Goal: Task Accomplishment & Management: Manage account settings

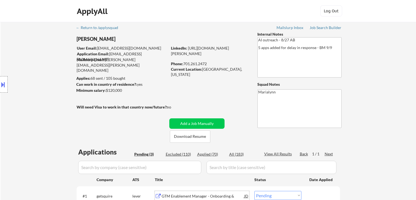
select select ""pending""
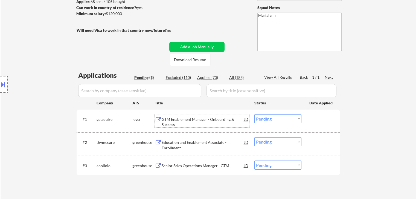
scroll to position [82, 0]
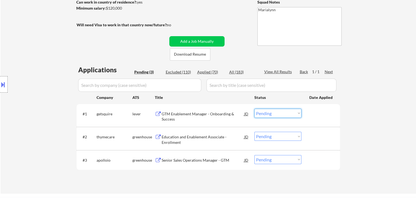
click at [273, 113] on select "Choose an option... Pending Applied Excluded (Questions) Excluded (Expired) Exc…" at bounding box center [278, 113] width 47 height 9
click at [255, 109] on select "Choose an option... Pending Applied Excluded (Questions) Excluded (Expired) Exc…" at bounding box center [278, 113] width 47 height 9
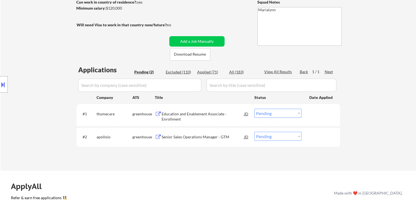
click at [194, 115] on div "Education and Enablement Associate - Enrollment" at bounding box center [203, 116] width 83 height 11
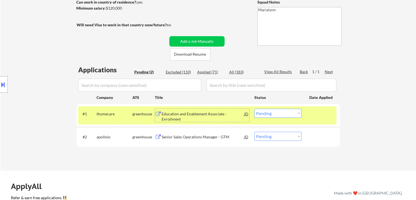
click at [271, 115] on select "Choose an option... Pending Applied Excluded (Questions) Excluded (Expired) Exc…" at bounding box center [278, 113] width 47 height 9
click at [255, 109] on select "Choose an option... Pending Applied Excluded (Questions) Excluded (Expired) Exc…" at bounding box center [278, 113] width 47 height 9
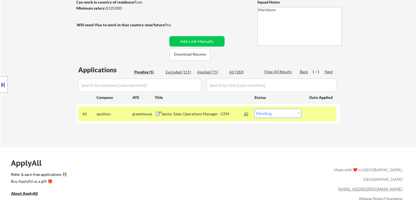
click at [191, 113] on div "Senior Sales Operations Manager - GTM" at bounding box center [203, 113] width 83 height 5
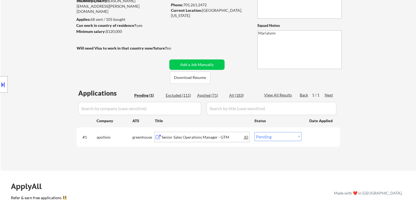
scroll to position [27, 0]
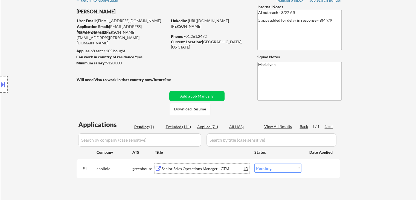
click at [213, 125] on div "Applied (71)" at bounding box center [210, 126] width 27 height 5
select select ""applied""
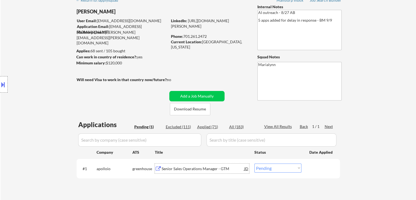
select select ""applied""
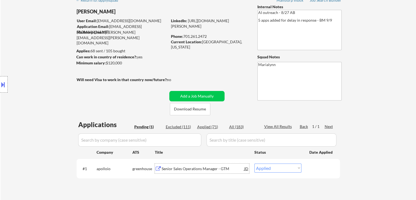
select select ""applied""
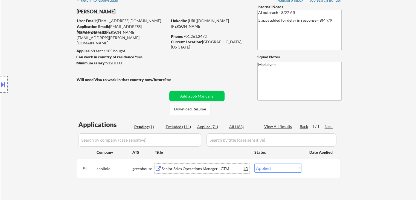
select select ""applied""
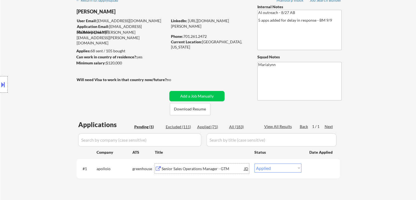
select select ""applied""
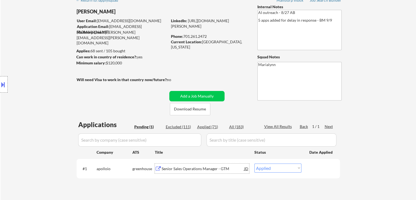
select select ""applied""
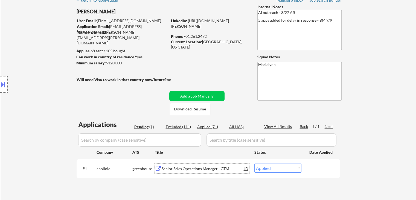
select select ""applied""
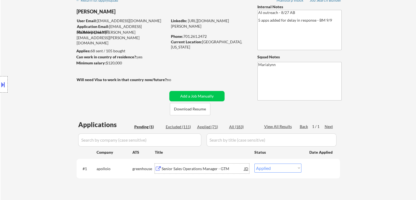
select select ""applied""
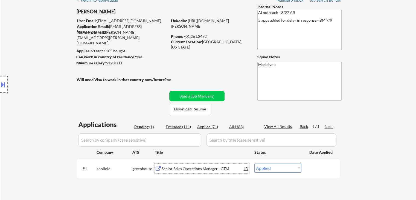
select select ""applied""
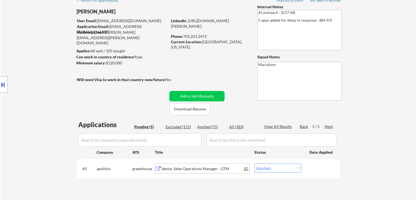
select select ""applied""
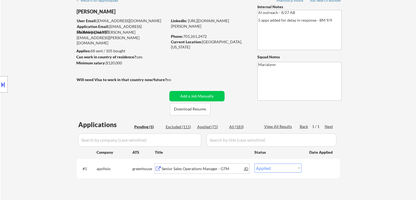
select select ""applied""
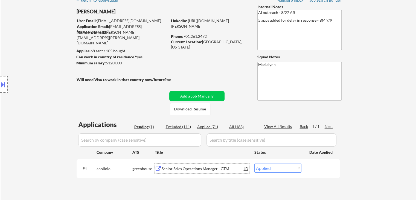
select select ""applied""
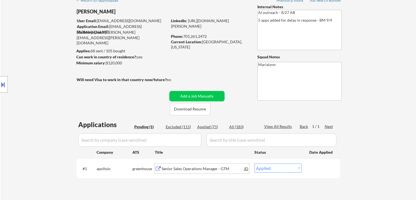
select select ""applied""
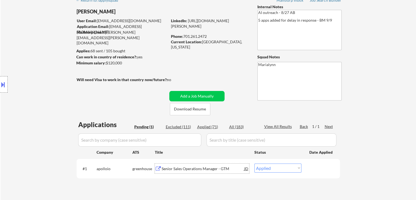
select select ""applied""
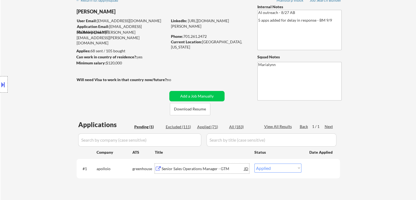
select select ""applied""
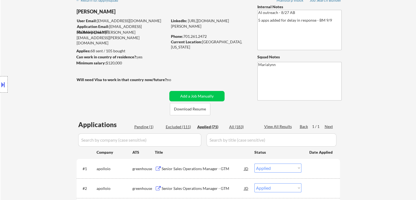
click at [205, 126] on div "Applied (71)" at bounding box center [210, 126] width 27 height 5
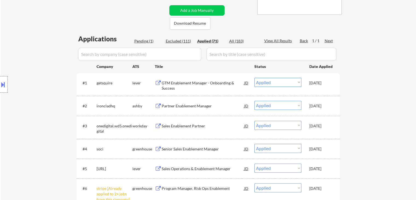
scroll to position [137, 0]
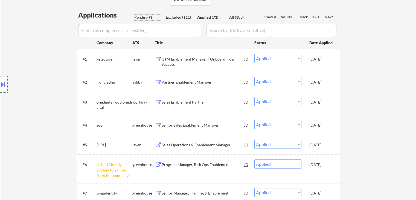
click at [150, 17] on div "Pending (1)" at bounding box center [147, 17] width 27 height 5
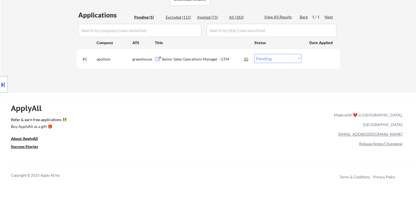
drag, startPoint x: 274, startPoint y: 59, endPoint x: 275, endPoint y: 62, distance: 3.4
click at [274, 59] on select "Choose an option... Pending Applied Excluded (Questions) Excluded (Expired) Exc…" at bounding box center [278, 58] width 47 height 9
select select ""excluded__bad_match_""
click at [255, 54] on select "Choose an option... Pending Applied Excluded (Questions) Excluded (Expired) Exc…" at bounding box center [278, 58] width 47 height 9
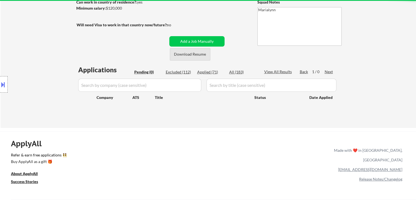
scroll to position [27, 0]
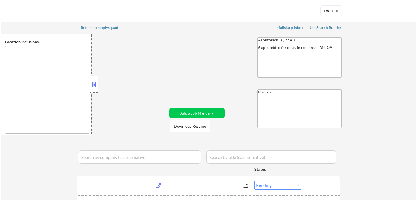
select select ""pending""
type textarea "Fargo, ND Moorhead, MN West Fargo, ND Dilworth, MN Horace, ND Harwood, ND Reile…"
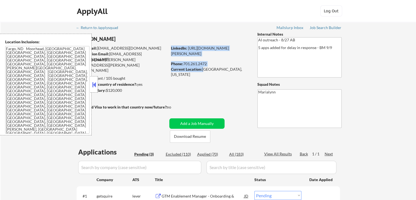
drag, startPoint x: 203, startPoint y: 69, endPoint x: 248, endPoint y: 72, distance: 44.4
click at [248, 72] on div "Current Location: West Fargo, North Dakota" at bounding box center [209, 70] width 77 height 6
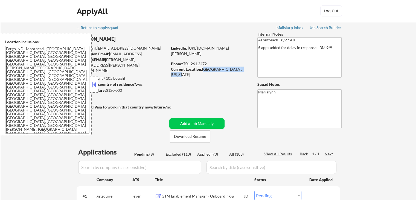
click at [242, 70] on div "Current Location: West Fargo, North Dakota" at bounding box center [209, 72] width 77 height 11
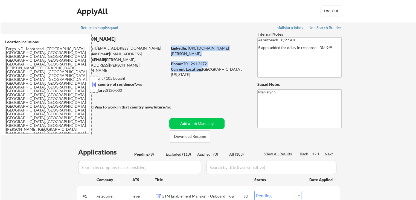
drag, startPoint x: 201, startPoint y: 68, endPoint x: 249, endPoint y: 69, distance: 47.1
click at [249, 69] on div "LinkedIn: https://www.linkedin.com/in/shannon-kirby-68a89431/ Phone: 701.261.24…" at bounding box center [210, 58] width 78 height 27
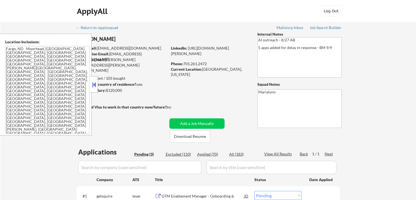
click at [241, 70] on div "Current Location: West Fargo, North Dakota" at bounding box center [209, 72] width 77 height 11
drag, startPoint x: 203, startPoint y: 69, endPoint x: 247, endPoint y: 69, distance: 44.9
click at [247, 69] on div "Current Location: West Fargo, North Dakota" at bounding box center [209, 72] width 77 height 11
copy div "West Fargo, North Dakota"
drag, startPoint x: 184, startPoint y: 63, endPoint x: 208, endPoint y: 63, distance: 24.1
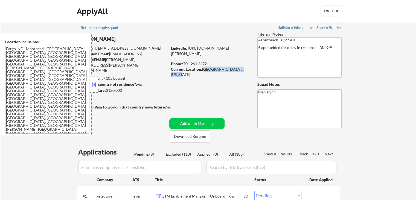
click at [208, 62] on div "Phone: 701.261.2472" at bounding box center [209, 63] width 77 height 5
copy div "701.261.2472"
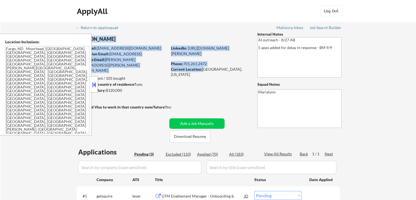
drag, startPoint x: 204, startPoint y: 68, endPoint x: 246, endPoint y: 71, distance: 42.2
click at [251, 70] on div "← Return to /applysquad Mailslurp Inbox Job Search Builder Shannon Kirby User E…" at bounding box center [208, 146] width 273 height 249
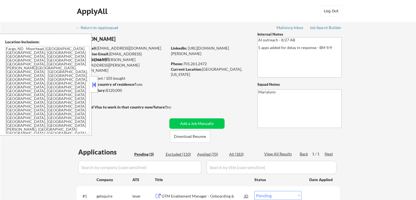
click at [245, 70] on div "Current Location: West Fargo, North Dakota" at bounding box center [209, 72] width 77 height 11
drag, startPoint x: 204, startPoint y: 69, endPoint x: 242, endPoint y: 71, distance: 38.6
click at [247, 71] on div "Current Location: West Fargo, North Dakota" at bounding box center [209, 72] width 77 height 11
copy div "West Fargo, North Dakota"
select select ""pending""
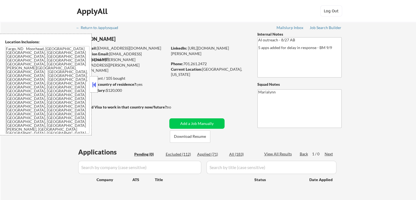
click at [91, 85] on div at bounding box center [94, 84] width 8 height 16
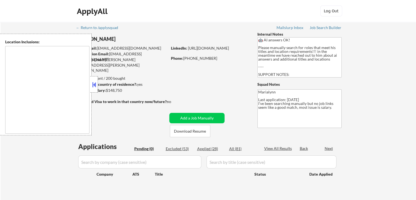
type textarea "Seattle, WA Mercer Island, WA Shoreline, WA Tukwila, WA Burien, WA SeaTac, WA W…"
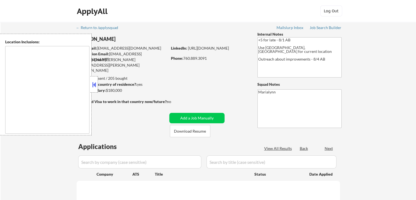
select select ""pending""
type textarea "[GEOGRAPHIC_DATA], [GEOGRAPHIC_DATA] [GEOGRAPHIC_DATA], [GEOGRAPHIC_DATA] [GEOG…"
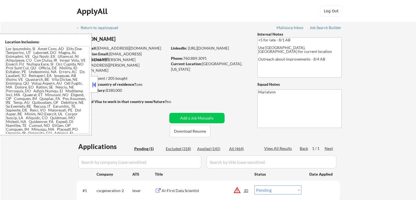
click at [94, 86] on button at bounding box center [94, 84] width 6 height 8
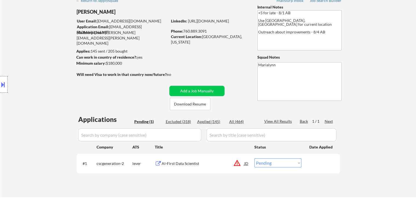
scroll to position [27, 0]
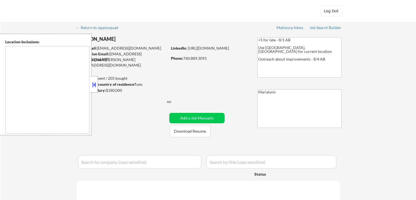
select select ""pending""
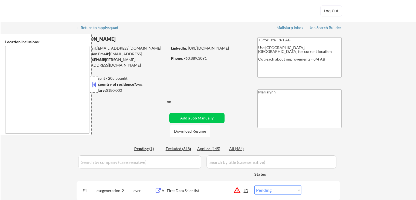
type textarea "[GEOGRAPHIC_DATA], [GEOGRAPHIC_DATA] [GEOGRAPHIC_DATA], [GEOGRAPHIC_DATA] [GEOG…"
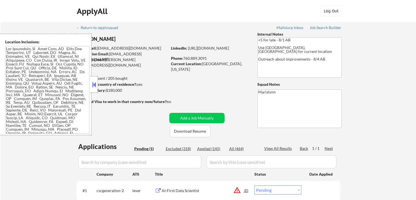
drag, startPoint x: 94, startPoint y: 86, endPoint x: 98, endPoint y: 85, distance: 4.2
click at [96, 86] on button at bounding box center [94, 84] width 6 height 8
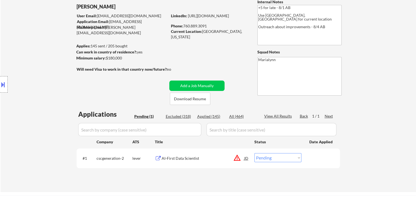
scroll to position [109, 0]
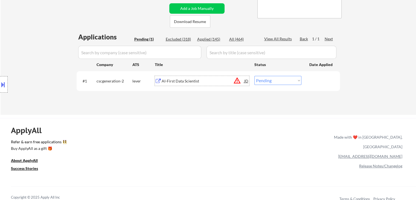
click at [192, 81] on div "AI-First Data Scientist" at bounding box center [203, 80] width 83 height 5
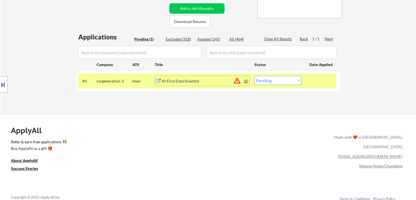
drag, startPoint x: 273, startPoint y: 80, endPoint x: 275, endPoint y: 85, distance: 4.9
click at [273, 80] on select "Choose an option... Pending Applied Excluded (Questions) Excluded (Expired) Exc…" at bounding box center [278, 80] width 47 height 9
select select ""excluded__location_""
click at [255, 76] on select "Choose an option... Pending Applied Excluded (Questions) Excluded (Expired) Exc…" at bounding box center [278, 80] width 47 height 9
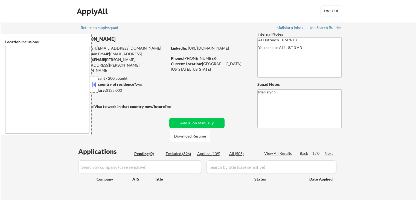
click at [95, 85] on button at bounding box center [94, 84] width 6 height 8
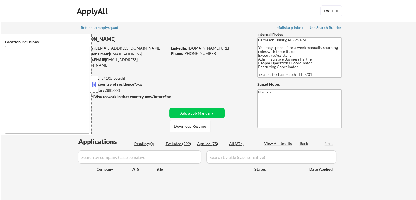
type textarea "[GEOGRAPHIC_DATA], [GEOGRAPHIC_DATA], [GEOGRAPHIC_DATA] [GEOGRAPHIC_DATA], [GEO…"
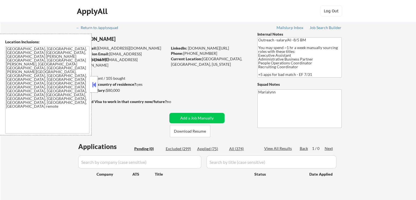
click at [94, 85] on button at bounding box center [94, 84] width 6 height 8
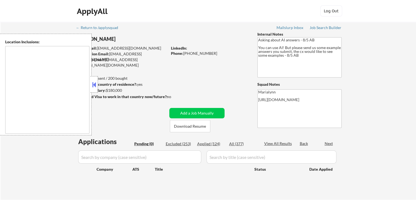
type textarea "[GEOGRAPHIC_DATA], [GEOGRAPHIC_DATA] [GEOGRAPHIC_DATA], [GEOGRAPHIC_DATA], [GEO…"
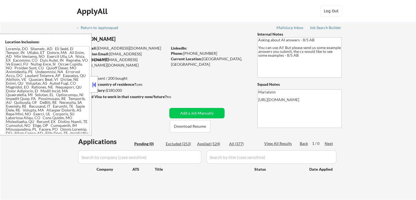
click at [95, 82] on button at bounding box center [94, 84] width 6 height 8
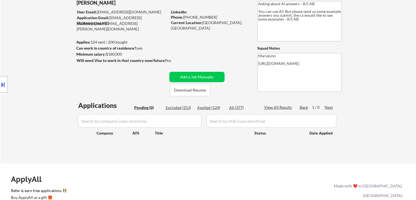
scroll to position [82, 0]
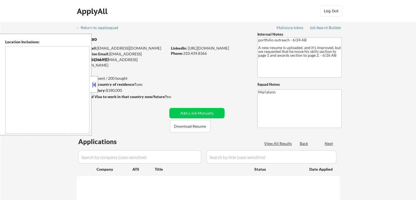
select select ""pending""
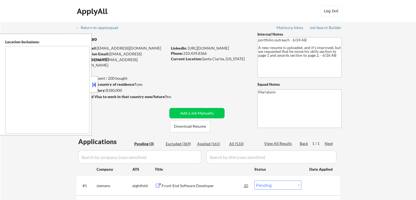
click at [96, 82] on button at bounding box center [94, 84] width 6 height 8
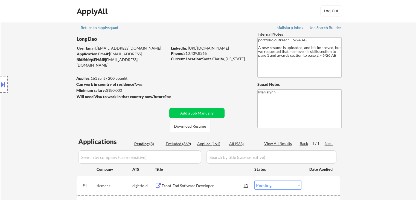
scroll to position [27, 0]
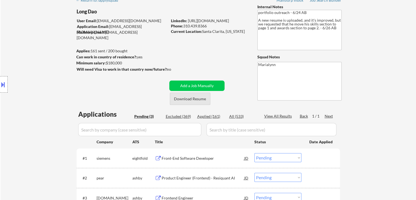
click at [192, 98] on button "Download Resume" at bounding box center [190, 99] width 41 height 12
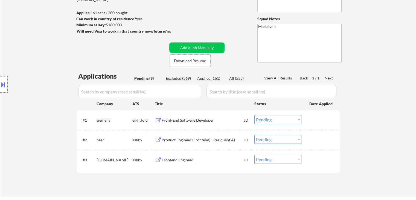
scroll to position [109, 0]
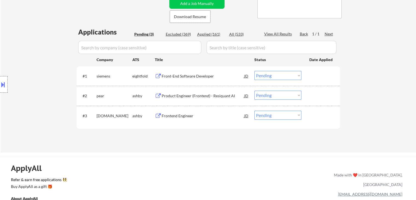
click at [190, 116] on div "Frontend Engineer" at bounding box center [203, 115] width 83 height 5
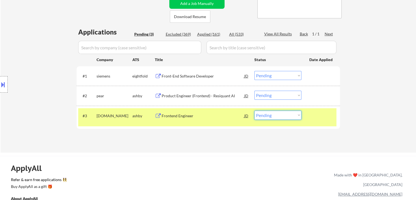
drag, startPoint x: 265, startPoint y: 114, endPoint x: 273, endPoint y: 119, distance: 9.2
click at [265, 114] on select "Choose an option... Pending Applied Excluded (Questions) Excluded (Expired) Exc…" at bounding box center [278, 115] width 47 height 9
select select ""excluded__bad_match_""
click at [255, 111] on select "Choose an option... Pending Applied Excluded (Questions) Excluded (Expired) Exc…" at bounding box center [278, 115] width 47 height 9
click at [209, 95] on div "Product Engineer (Frontend) - Resiquant AI" at bounding box center [203, 95] width 83 height 5
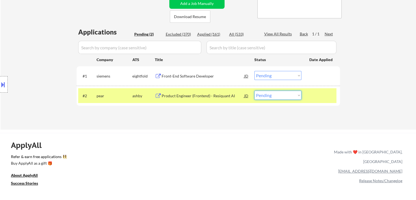
click at [270, 98] on select "Choose an option... Pending Applied Excluded (Questions) Excluded (Expired) Exc…" at bounding box center [278, 95] width 47 height 9
select select ""excluded__bad_match_""
click at [255, 91] on select "Choose an option... Pending Applied Excluded (Questions) Excluded (Expired) Exc…" at bounding box center [278, 95] width 47 height 9
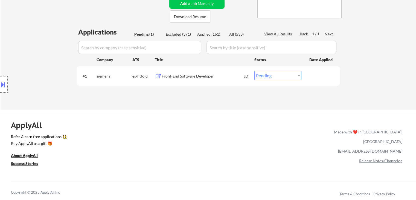
click at [203, 75] on div "Front-End Software Developer" at bounding box center [203, 75] width 83 height 5
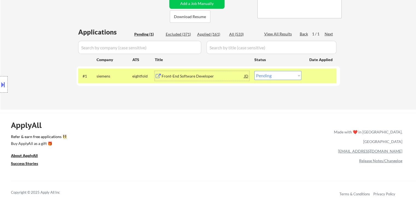
click at [279, 76] on select "Choose an option... Pending Applied Excluded (Questions) Excluded (Expired) Exc…" at bounding box center [278, 75] width 47 height 9
select select ""excluded__salary_""
click at [255, 71] on select "Choose an option... Pending Applied Excluded (Questions) Excluded (Expired) Exc…" at bounding box center [278, 75] width 47 height 9
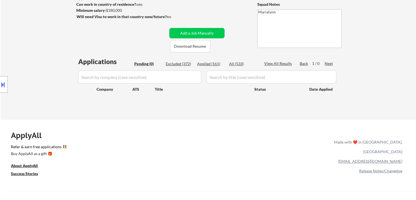
scroll to position [55, 0]
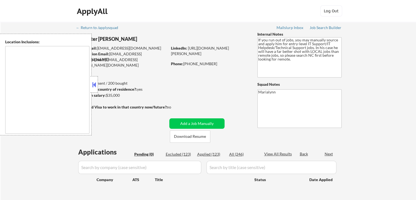
type textarea "[GEOGRAPHIC_DATA], [GEOGRAPHIC_DATA] [GEOGRAPHIC_DATA], [GEOGRAPHIC_DATA] [GEOG…"
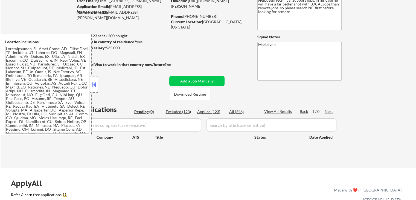
scroll to position [109, 0]
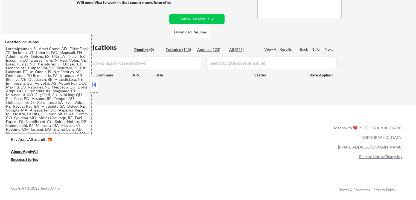
click at [96, 83] on button at bounding box center [94, 84] width 6 height 8
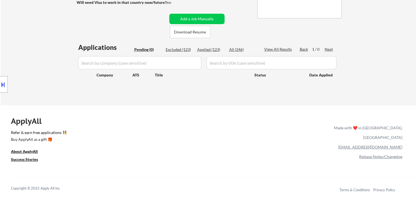
scroll to position [0, 0]
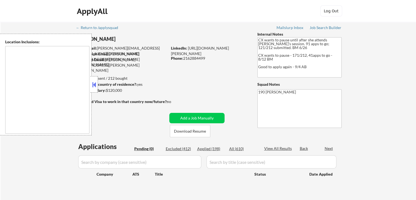
type textarea "remote"
drag, startPoint x: 102, startPoint y: 78, endPoint x: 98, endPoint y: 79, distance: 4.2
click at [101, 78] on div "Applies: 195 sent / 212 bought" at bounding box center [121, 78] width 91 height 5
click at [94, 84] on button at bounding box center [94, 84] width 6 height 8
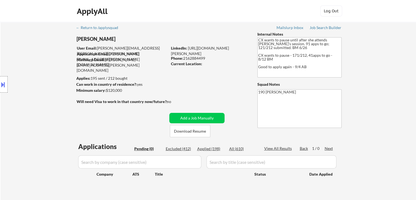
click at [150, 82] on div "Can work in country of residence?: yes" at bounding box center [121, 84] width 90 height 5
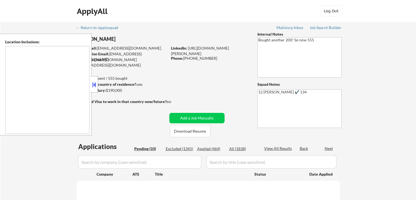
select select ""pending""
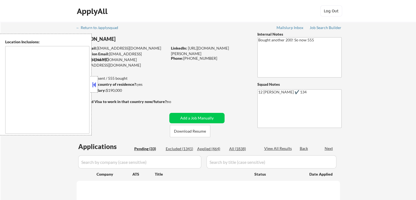
select select ""pending""
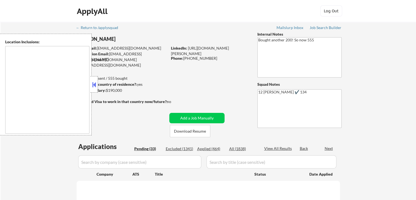
select select ""pending""
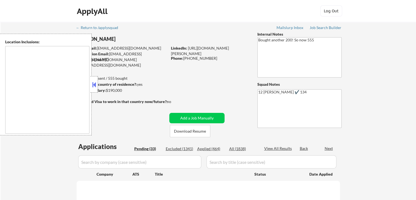
select select ""pending""
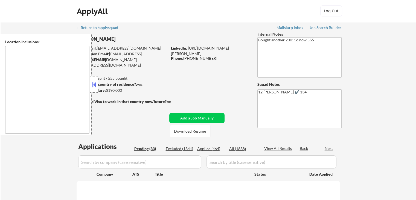
select select ""pending""
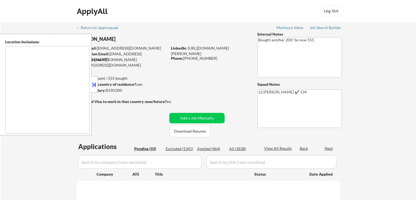
select select ""pending""
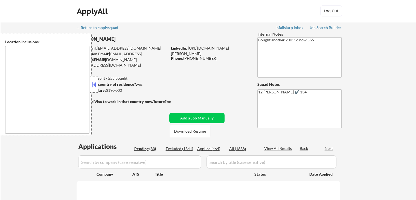
select select ""pending""
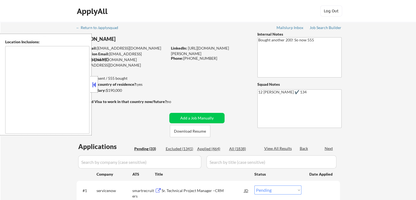
type textarea "San Francisco, CA Daly City, CA South San Francisco, CA Brisbane, CA Colma, CA …"
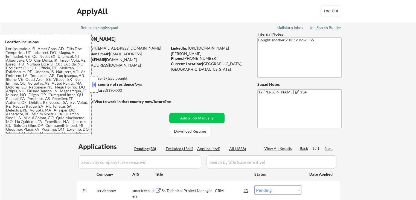
click at [95, 82] on button at bounding box center [94, 84] width 6 height 8
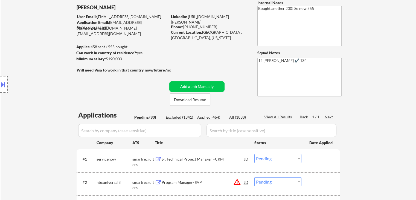
scroll to position [55, 0]
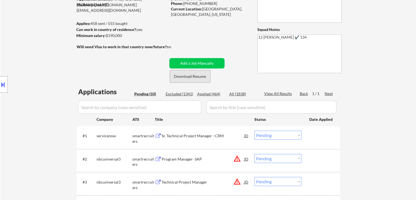
click at [201, 78] on button "Download Resume" at bounding box center [190, 76] width 41 height 12
click at [209, 134] on div "Sr. Technical Project Manager –CRM" at bounding box center [203, 135] width 83 height 5
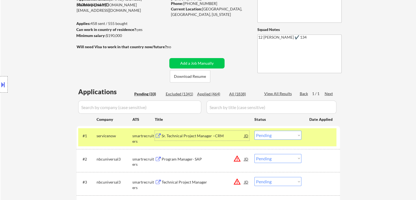
click at [285, 136] on select "Choose an option... Pending Applied Excluded (Questions) Excluded (Expired) Exc…" at bounding box center [278, 135] width 47 height 9
click at [255, 131] on select "Choose an option... Pending Applied Excluded (Questions) Excluded (Expired) Exc…" at bounding box center [278, 135] width 47 height 9
click at [171, 136] on div "Sr. Technical Project Manager –CRM" at bounding box center [203, 135] width 83 height 5
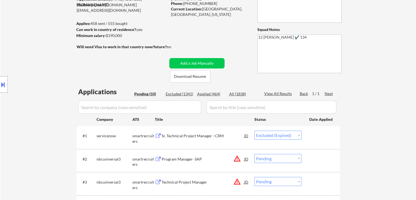
select select ""pending""
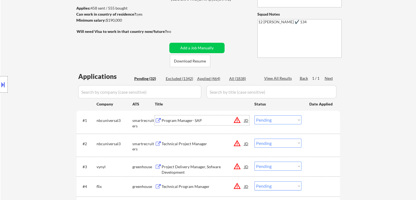
scroll to position [219, 0]
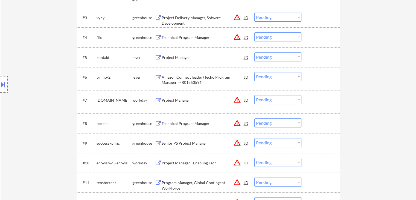
click at [176, 55] on div "Project Manager" at bounding box center [203, 57] width 83 height 5
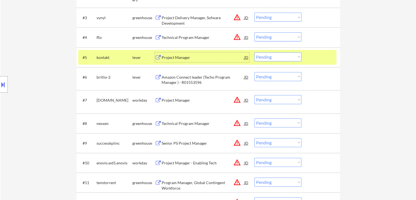
click at [265, 57] on select "Choose an option... Pending Applied Excluded (Questions) Excluded (Expired) Exc…" at bounding box center [278, 56] width 47 height 9
click at [255, 52] on select "Choose an option... Pending Applied Excluded (Questions) Excluded (Expired) Exc…" at bounding box center [278, 56] width 47 height 9
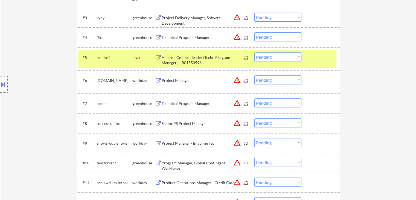
click at [200, 58] on div "Amazon Connect leader (Techo Program Manager ) - R01553596" at bounding box center [203, 60] width 83 height 11
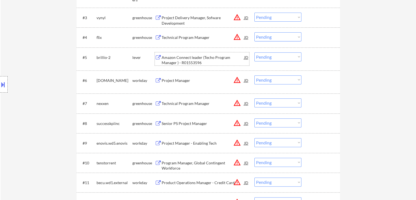
click at [266, 58] on select "Choose an option... Pending Applied Excluded (Questions) Excluded (Expired) Exc…" at bounding box center [278, 56] width 47 height 9
click at [255, 52] on select "Choose an option... Pending Applied Excluded (Questions) Excluded (Expired) Exc…" at bounding box center [278, 56] width 47 height 9
select select ""pending""
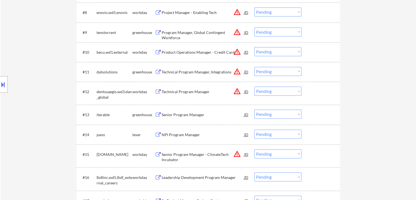
scroll to position [356, 0]
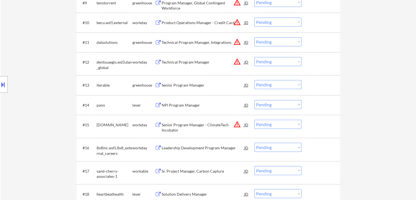
click at [195, 85] on div "Senior Program Manager" at bounding box center [203, 84] width 83 height 5
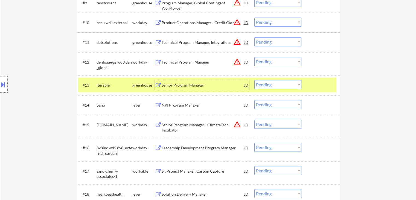
drag, startPoint x: 276, startPoint y: 85, endPoint x: 277, endPoint y: 89, distance: 4.3
click at [276, 85] on select "Choose an option... Pending Applied Excluded (Questions) Excluded (Expired) Exc…" at bounding box center [278, 84] width 47 height 9
click at [255, 80] on select "Choose an option... Pending Applied Excluded (Questions) Excluded (Expired) Exc…" at bounding box center [278, 84] width 47 height 9
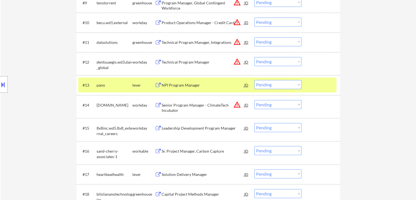
click at [210, 88] on div "NPI Program Manager" at bounding box center [203, 85] width 83 height 10
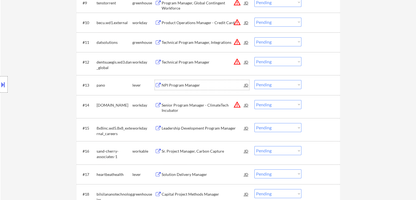
drag, startPoint x: 282, startPoint y: 83, endPoint x: 285, endPoint y: 89, distance: 6.4
click at [282, 84] on select "Choose an option... Pending Applied Excluded (Questions) Excluded (Expired) Exc…" at bounding box center [278, 84] width 47 height 9
click at [255, 80] on select "Choose an option... Pending Applied Excluded (Questions) Excluded (Expired) Exc…" at bounding box center [278, 84] width 47 height 9
select select ""pending""
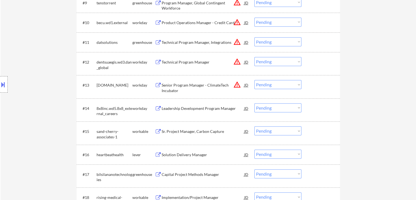
click at [202, 106] on div "Leadership Development Program Manager" at bounding box center [203, 108] width 83 height 5
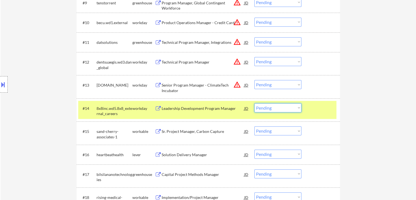
drag, startPoint x: 280, startPoint y: 106, endPoint x: 284, endPoint y: 112, distance: 6.2
click at [280, 106] on select "Choose an option... Pending Applied Excluded (Questions) Excluded (Expired) Exc…" at bounding box center [278, 107] width 47 height 9
click at [255, 103] on select "Choose an option... Pending Applied Excluded (Questions) Excluded (Expired) Exc…" at bounding box center [278, 107] width 47 height 9
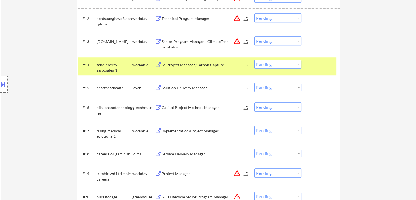
scroll to position [438, 0]
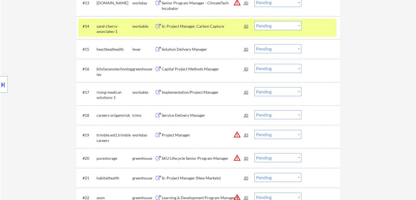
click at [192, 26] on div "Sr. Project Manager, Carbon Capture" at bounding box center [203, 26] width 83 height 5
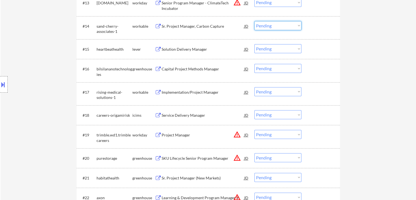
drag, startPoint x: 271, startPoint y: 27, endPoint x: 272, endPoint y: 29, distance: 2.9
click at [271, 27] on select "Choose an option... Pending Applied Excluded (Questions) Excluded (Expired) Exc…" at bounding box center [278, 25] width 47 height 9
click at [255, 21] on select "Choose an option... Pending Applied Excluded (Questions) Excluded (Expired) Exc…" at bounding box center [278, 25] width 47 height 9
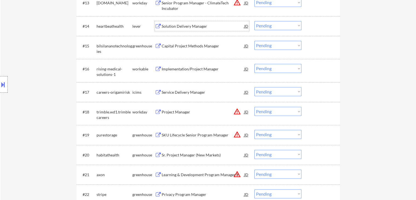
click at [189, 30] on div "Solution Delivery Manager" at bounding box center [203, 26] width 83 height 10
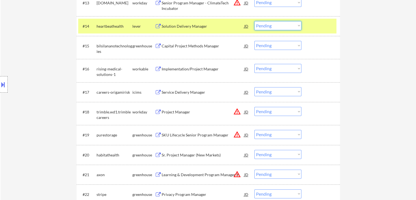
click at [279, 24] on select "Choose an option... Pending Applied Excluded (Questions) Excluded (Expired) Exc…" at bounding box center [278, 25] width 47 height 9
click at [255, 21] on select "Choose an option... Pending Applied Excluded (Questions) Excluded (Expired) Exc…" at bounding box center [278, 25] width 47 height 9
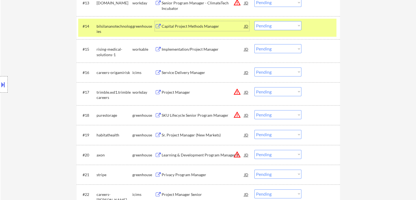
click at [181, 27] on div "Capital Project Methods Manager" at bounding box center [203, 26] width 83 height 5
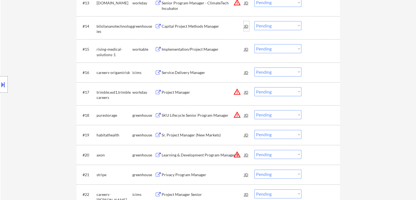
click at [245, 26] on div "JD" at bounding box center [246, 26] width 5 height 10
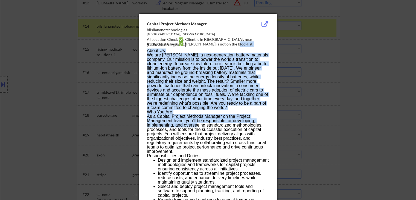
drag, startPoint x: 143, startPoint y: 20, endPoint x: 198, endPoint y: 127, distance: 120.6
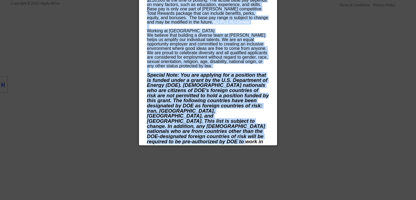
scroll to position [814, 0]
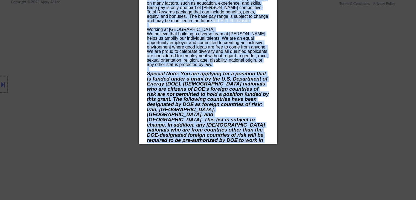
drag, startPoint x: 146, startPoint y: 24, endPoint x: 200, endPoint y: 137, distance: 125.5
copy div "Capital Project Methods Manager bilsilananotechnologies Alameda, CA AI Location…"
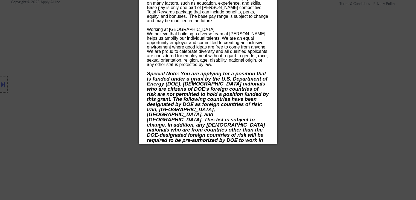
click at [115, 41] on div at bounding box center [208, 100] width 416 height 200
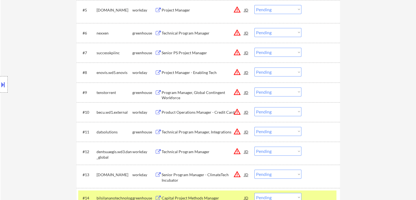
scroll to position [376, 0]
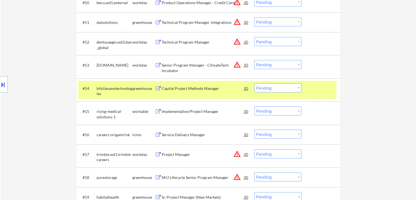
click at [275, 86] on select "Choose an option... Pending Applied Excluded (Questions) Excluded (Expired) Exc…" at bounding box center [278, 87] width 47 height 9
click at [255, 83] on select "Choose an option... Pending Applied Excluded (Questions) Excluded (Expired) Exc…" at bounding box center [278, 87] width 47 height 9
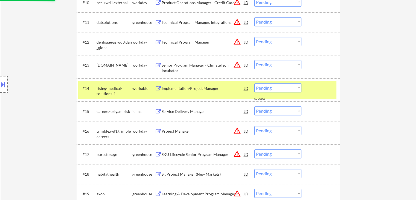
click at [192, 88] on div "Implementation/Project Manager" at bounding box center [203, 88] width 83 height 5
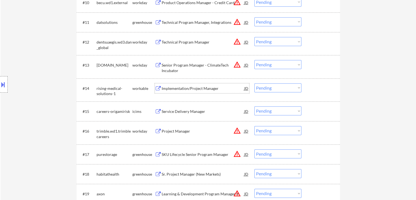
click at [277, 89] on select "Choose an option... Pending Applied Excluded (Questions) Excluded (Expired) Exc…" at bounding box center [278, 87] width 47 height 9
click at [255, 83] on select "Choose an option... Pending Applied Excluded (Questions) Excluded (Expired) Exc…" at bounding box center [278, 87] width 47 height 9
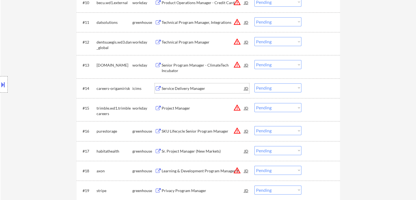
click at [184, 90] on div "Service Delivery Manager" at bounding box center [203, 88] width 83 height 5
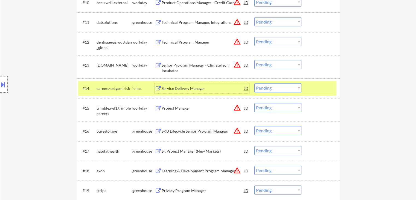
click at [276, 88] on select "Choose an option... Pending Applied Excluded (Questions) Excluded (Expired) Exc…" at bounding box center [278, 87] width 47 height 9
click at [255, 83] on select "Choose an option... Pending Applied Excluded (Questions) Excluded (Expired) Exc…" at bounding box center [278, 87] width 47 height 9
drag, startPoint x: 131, startPoint y: 89, endPoint x: 141, endPoint y: 91, distance: 10.9
click at [131, 89] on div "careers-origamirisk" at bounding box center [115, 88] width 36 height 5
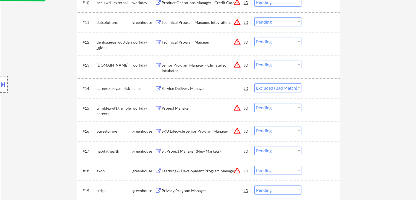
scroll to position [431, 0]
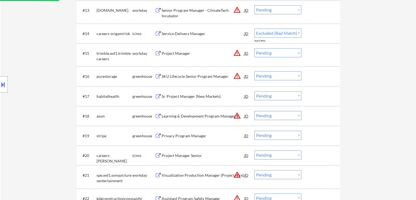
select select ""pending""
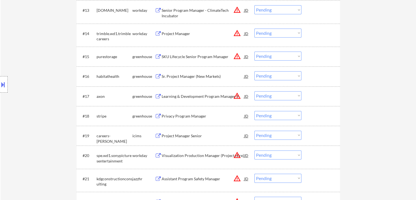
click at [181, 75] on div "Sr. Project Manager (New Markets)" at bounding box center [203, 76] width 83 height 5
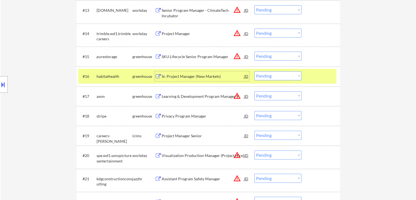
click at [266, 73] on select "Choose an option... Pending Applied Excluded (Questions) Excluded (Expired) Exc…" at bounding box center [278, 75] width 47 height 9
click at [255, 71] on select "Choose an option... Pending Applied Excluded (Questions) Excluded (Expired) Exc…" at bounding box center [278, 75] width 47 height 9
select select ""pending""
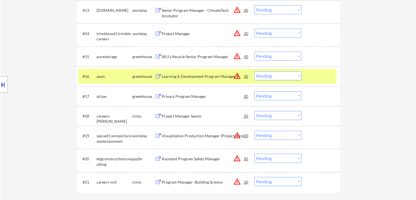
click at [139, 77] on div "greenhouse" at bounding box center [143, 76] width 22 height 5
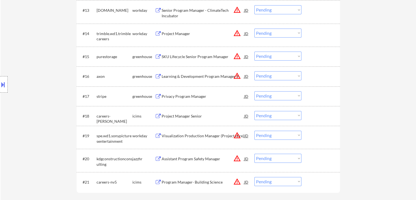
click at [175, 95] on div "Privacy Program Manager" at bounding box center [203, 96] width 83 height 5
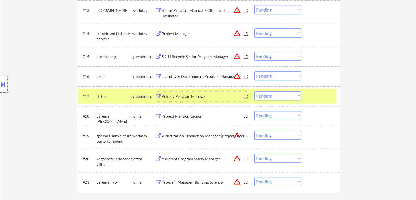
click at [274, 98] on select "Choose an option... Pending Applied Excluded (Questions) Excluded (Expired) Exc…" at bounding box center [278, 95] width 47 height 9
click at [255, 91] on select "Choose an option... Pending Applied Excluded (Questions) Excluded (Expired) Exc…" at bounding box center [278, 95] width 47 height 9
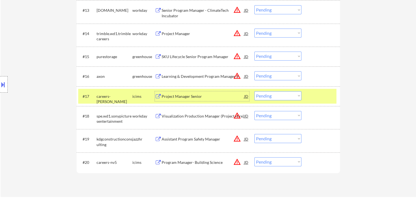
click at [169, 98] on div "Project Manager Senior" at bounding box center [203, 96] width 83 height 5
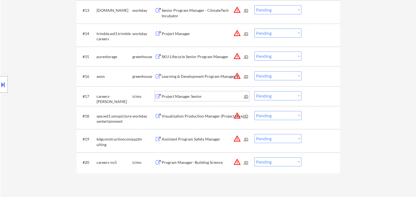
click at [277, 96] on select "Choose an option... Pending Applied Excluded (Questions) Excluded (Expired) Exc…" at bounding box center [278, 95] width 47 height 9
click at [255, 91] on select "Choose an option... Pending Applied Excluded (Questions) Excluded (Expired) Exc…" at bounding box center [278, 95] width 47 height 9
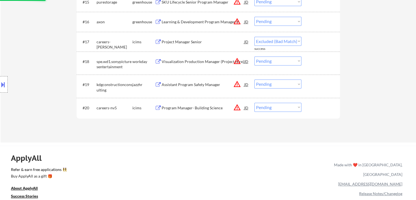
scroll to position [485, 0]
select select ""pending""
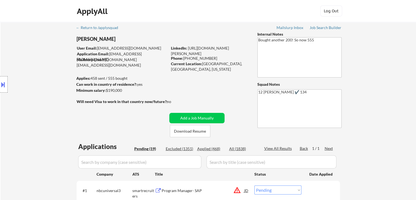
scroll to position [55, 0]
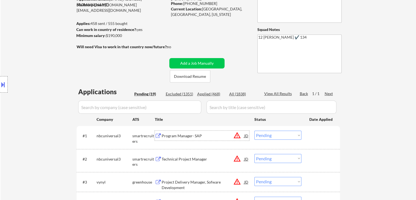
click at [177, 138] on div "Program Manager- SAP" at bounding box center [203, 135] width 83 height 5
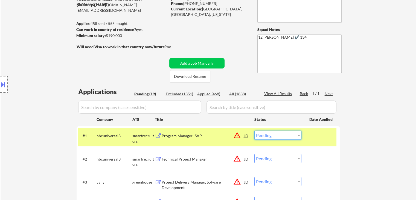
click at [278, 136] on select "Choose an option... Pending Applied Excluded (Questions) Excluded (Expired) Exc…" at bounding box center [278, 135] width 47 height 9
click at [255, 131] on select "Choose an option... Pending Applied Excluded (Questions) Excluded (Expired) Exc…" at bounding box center [278, 135] width 47 height 9
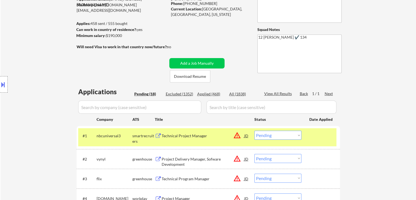
scroll to position [82, 0]
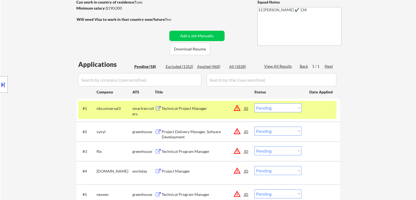
click at [181, 108] on div "Technical Project Manager" at bounding box center [203, 108] width 83 height 5
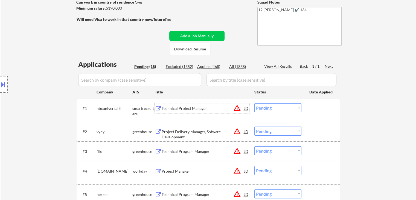
click at [289, 106] on select "Choose an option... Pending Applied Excluded (Questions) Excluded (Expired) Exc…" at bounding box center [278, 107] width 47 height 9
click at [255, 103] on select "Choose an option... Pending Applied Excluded (Questions) Excluded (Expired) Exc…" at bounding box center [278, 107] width 47 height 9
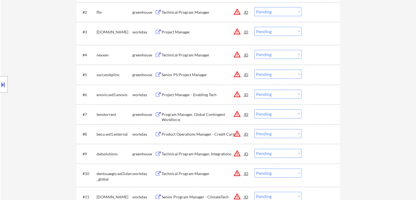
scroll to position [137, 0]
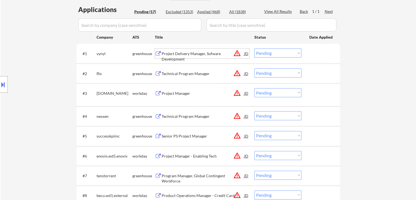
click at [204, 54] on div "Project Delivery Manager, Sofware Development" at bounding box center [203, 56] width 83 height 11
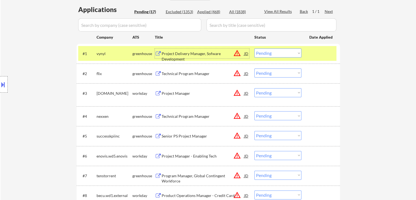
drag, startPoint x: 271, startPoint y: 53, endPoint x: 271, endPoint y: 57, distance: 3.8
click at [271, 53] on select "Choose an option... Pending Applied Excluded (Questions) Excluded (Expired) Exc…" at bounding box center [278, 52] width 47 height 9
click at [255, 48] on select "Choose an option... Pending Applied Excluded (Questions) Excluded (Expired) Exc…" at bounding box center [278, 52] width 47 height 9
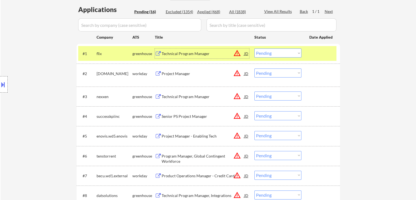
click at [192, 50] on div "Technical Program Manager" at bounding box center [203, 53] width 83 height 10
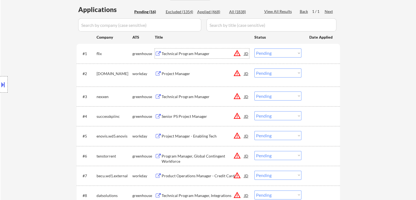
click at [187, 53] on div "Technical Program Manager" at bounding box center [203, 53] width 83 height 5
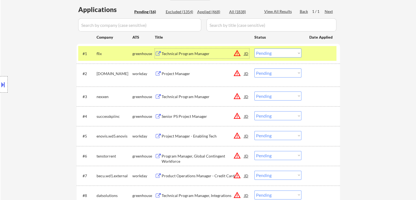
click at [285, 53] on select "Choose an option... Pending Applied Excluded (Questions) Excluded (Expired) Exc…" at bounding box center [278, 52] width 47 height 9
click at [255, 48] on select "Choose an option... Pending Applied Excluded (Questions) Excluded (Expired) Exc…" at bounding box center [278, 52] width 47 height 9
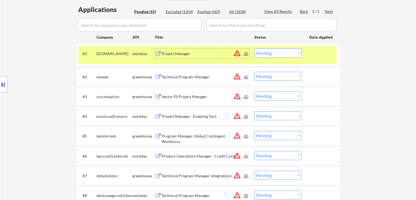
click at [175, 54] on div "Project Manager" at bounding box center [203, 53] width 83 height 5
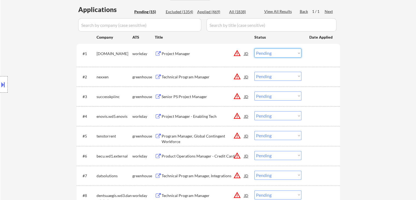
click at [279, 54] on select "Choose an option... Pending Applied Excluded (Questions) Excluded (Expired) Exc…" at bounding box center [278, 52] width 47 height 9
click at [255, 48] on select "Choose an option... Pending Applied Excluded (Questions) Excluded (Expired) Exc…" at bounding box center [278, 52] width 47 height 9
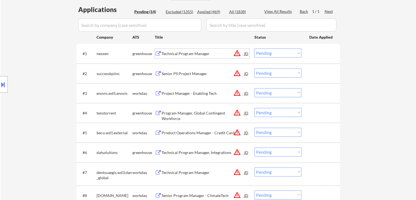
click at [176, 54] on div "Technical Program Manager" at bounding box center [203, 53] width 83 height 5
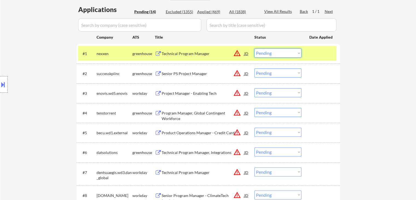
drag, startPoint x: 262, startPoint y: 53, endPoint x: 264, endPoint y: 57, distance: 4.3
click at [262, 53] on select "Choose an option... Pending Applied Excluded (Questions) Excluded (Expired) Exc…" at bounding box center [278, 52] width 47 height 9
click at [255, 48] on select "Choose an option... Pending Applied Excluded (Questions) Excluded (Expired) Exc…" at bounding box center [278, 52] width 47 height 9
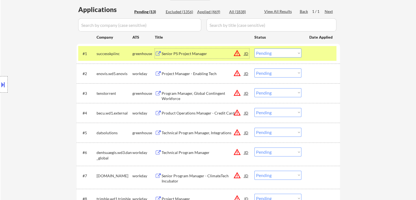
click at [178, 54] on div "Senior PS Project Manager" at bounding box center [203, 53] width 83 height 5
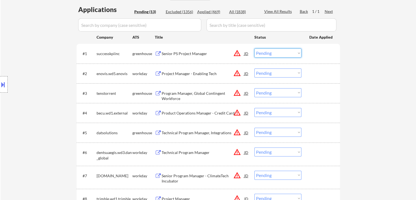
click at [273, 54] on select "Choose an option... Pending Applied Excluded (Questions) Excluded (Expired) Exc…" at bounding box center [278, 52] width 47 height 9
click at [255, 48] on select "Choose an option... Pending Applied Excluded (Questions) Excluded (Expired) Exc…" at bounding box center [278, 52] width 47 height 9
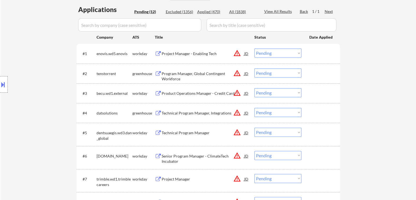
click at [179, 53] on div "Project Manager - Enabling Tech" at bounding box center [203, 53] width 83 height 5
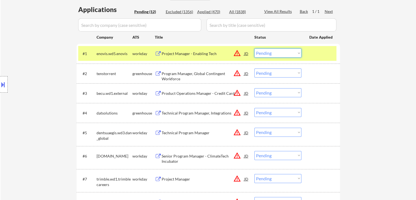
drag, startPoint x: 284, startPoint y: 51, endPoint x: 284, endPoint y: 57, distance: 5.7
click at [284, 51] on select "Choose an option... Pending Applied Excluded (Questions) Excluded (Expired) Exc…" at bounding box center [278, 52] width 47 height 9
click at [255, 48] on select "Choose an option... Pending Applied Excluded (Questions) Excluded (Expired) Exc…" at bounding box center [278, 52] width 47 height 9
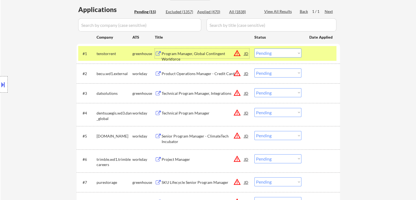
click at [180, 54] on div "Program Manager, Global Contingent Workforce" at bounding box center [203, 56] width 83 height 11
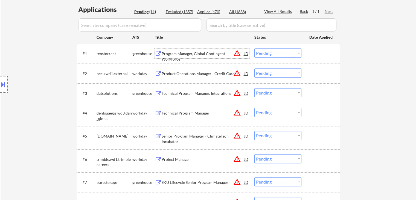
click at [272, 54] on select "Choose an option... Pending Applied Excluded (Questions) Excluded (Expired) Exc…" at bounding box center [278, 52] width 47 height 9
click at [255, 48] on select "Choose an option... Pending Applied Excluded (Questions) Excluded (Expired) Exc…" at bounding box center [278, 52] width 47 height 9
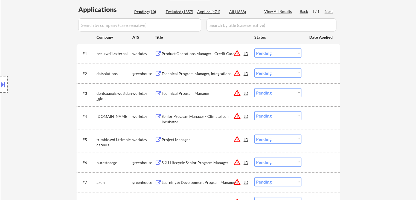
click at [199, 54] on div "Product Operations Manager - Credit Card" at bounding box center [203, 53] width 83 height 5
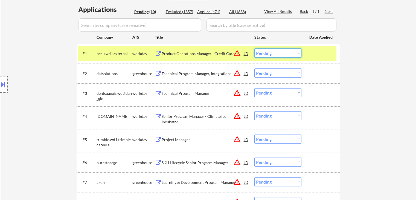
click at [270, 52] on select "Choose an option... Pending Applied Excluded (Questions) Excluded (Expired) Exc…" at bounding box center [278, 52] width 47 height 9
click at [255, 48] on select "Choose an option... Pending Applied Excluded (Questions) Excluded (Expired) Exc…" at bounding box center [278, 52] width 47 height 9
select select ""pending""
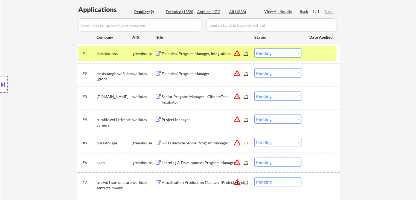
click at [191, 54] on div "Technical Program Manager, Integrations" at bounding box center [203, 53] width 83 height 5
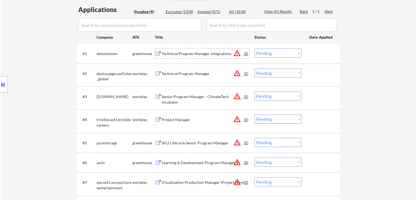
click at [193, 53] on div "Technical Program Manager, Integrations" at bounding box center [203, 53] width 83 height 5
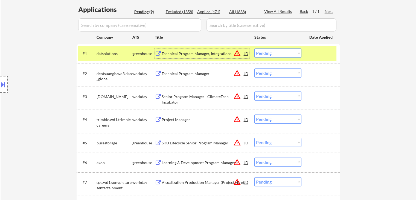
click at [204, 51] on div "Technical Program Manager, Integrations" at bounding box center [203, 53] width 83 height 10
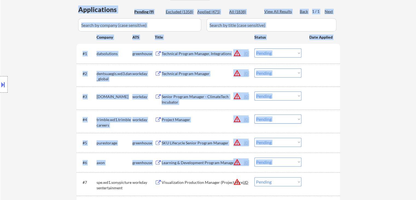
drag, startPoint x: 340, startPoint y: 153, endPoint x: 348, endPoint y: 153, distance: 8.5
click at [346, 153] on div "← Return to /applysquad Mailslurp Inbox Job Search Builder Esther Lu User Email…" at bounding box center [209, 73] width 416 height 377
click at [169, 44] on div "#1 datsolutions greenhouse Technical Program Manager, Integrations JD warning_a…" at bounding box center [209, 53] width 264 height 19
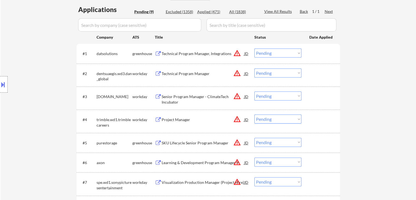
drag, startPoint x: 89, startPoint y: 51, endPoint x: 84, endPoint y: 82, distance: 31.3
click at [89, 53] on div "Location Inclusions:" at bounding box center [49, 85] width 98 height 102
click at [192, 76] on div "Technical Program Manager" at bounding box center [203, 73] width 83 height 10
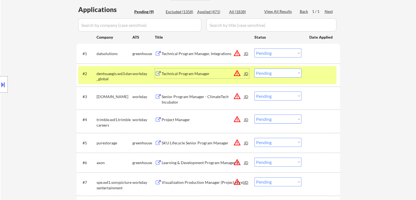
click at [266, 73] on select "Choose an option... Pending Applied Excluded (Questions) Excluded (Expired) Exc…" at bounding box center [278, 72] width 47 height 9
click at [255, 68] on select "Choose an option... Pending Applied Excluded (Questions) Excluded (Expired) Exc…" at bounding box center [278, 72] width 47 height 9
select select ""pending""
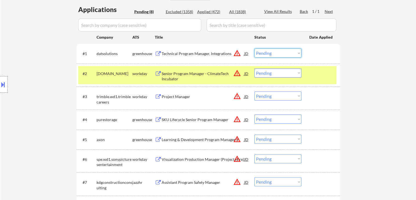
drag, startPoint x: 265, startPoint y: 51, endPoint x: 268, endPoint y: 55, distance: 4.8
click at [265, 52] on select "Choose an option... Pending Applied Excluded (Questions) Excluded (Expired) Exc…" at bounding box center [278, 52] width 47 height 9
click at [255, 48] on select "Choose an option... Pending Applied Excluded (Questions) Excluded (Expired) Exc…" at bounding box center [278, 52] width 47 height 9
click at [136, 74] on div "workday" at bounding box center [143, 73] width 22 height 5
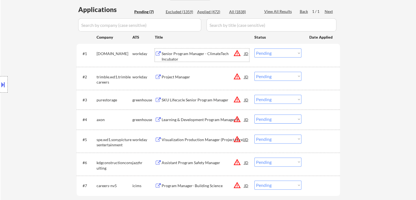
click at [180, 54] on div "Senior Program Manager - ClimateTech Incubator" at bounding box center [203, 56] width 83 height 11
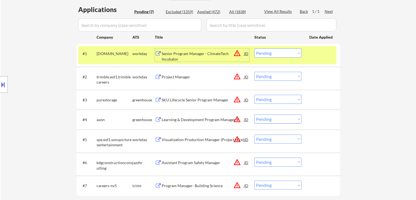
drag, startPoint x: 276, startPoint y: 50, endPoint x: 276, endPoint y: 54, distance: 3.6
click at [276, 52] on select "Choose an option... Pending Applied Excluded (Questions) Excluded (Expired) Exc…" at bounding box center [278, 52] width 47 height 9
click at [255, 48] on select "Choose an option... Pending Applied Excluded (Questions) Excluded (Expired) Exc…" at bounding box center [278, 52] width 47 height 9
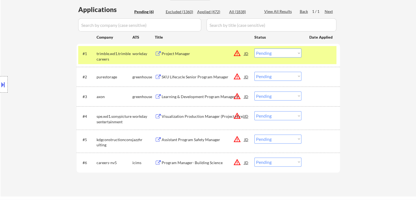
click at [141, 54] on div "workday" at bounding box center [143, 53] width 22 height 5
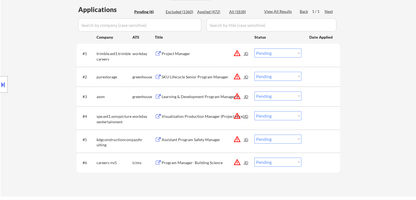
click at [180, 54] on div "Project Manager" at bounding box center [203, 53] width 83 height 5
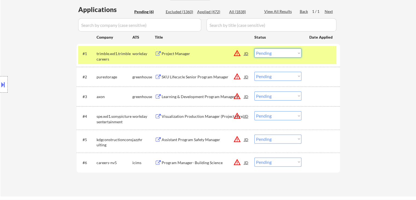
drag, startPoint x: 279, startPoint y: 50, endPoint x: 285, endPoint y: 57, distance: 8.6
click at [281, 51] on select "Choose an option... Pending Applied Excluded (Questions) Excluded (Expired) Exc…" at bounding box center [278, 52] width 47 height 9
click at [255, 48] on select "Choose an option... Pending Applied Excluded (Questions) Excluded (Expired) Exc…" at bounding box center [278, 52] width 47 height 9
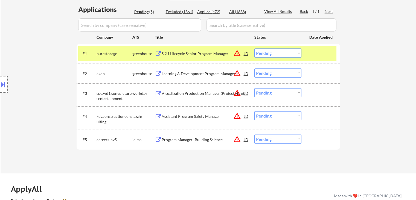
click at [186, 57] on div "SKU Lifecycle Senior Program Manager" at bounding box center [203, 53] width 83 height 10
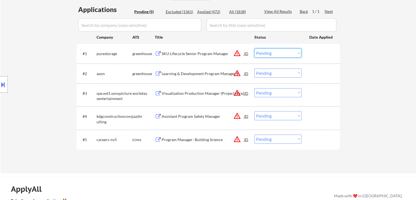
click at [267, 53] on select "Choose an option... Pending Applied Excluded (Questions) Excluded (Expired) Exc…" at bounding box center [278, 52] width 47 height 9
click at [255, 48] on select "Choose an option... Pending Applied Excluded (Questions) Excluded (Expired) Exc…" at bounding box center [278, 52] width 47 height 9
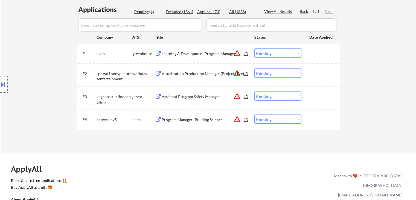
click at [191, 54] on div "Learning & Development Program Manager II" at bounding box center [203, 53] width 83 height 5
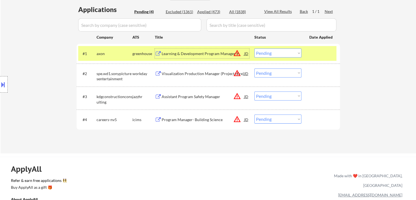
drag, startPoint x: 270, startPoint y: 52, endPoint x: 273, endPoint y: 57, distance: 5.8
click at [270, 53] on select "Choose an option... Pending Applied Excluded (Questions) Excluded (Expired) Exc…" at bounding box center [278, 52] width 47 height 9
click at [255, 48] on select "Choose an option... Pending Applied Excluded (Questions) Excluded (Expired) Exc…" at bounding box center [278, 52] width 47 height 9
click at [135, 53] on div "greenhouse" at bounding box center [143, 53] width 22 height 5
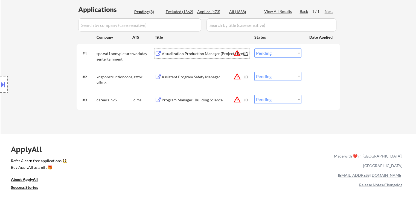
click at [206, 54] on div "Visualization Production Manager (Project Hire)" at bounding box center [203, 53] width 83 height 5
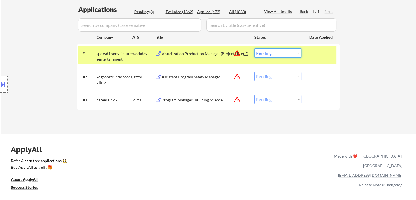
drag, startPoint x: 273, startPoint y: 53, endPoint x: 276, endPoint y: 57, distance: 5.3
click at [274, 54] on select "Choose an option... Pending Applied Excluded (Questions) Excluded (Expired) Exc…" at bounding box center [278, 52] width 47 height 9
click at [255, 48] on select "Choose an option... Pending Applied Excluded (Questions) Excluded (Expired) Exc…" at bounding box center [278, 52] width 47 height 9
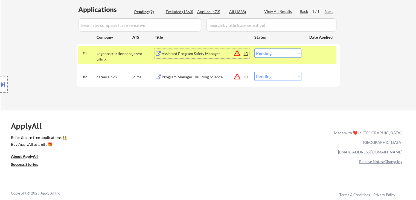
click at [192, 54] on div "Assistant Program Safety Manager" at bounding box center [203, 53] width 83 height 5
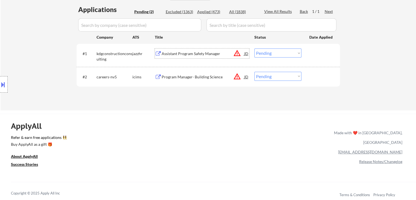
click at [266, 51] on select "Choose an option... Pending Applied Excluded (Questions) Excluded (Expired) Exc…" at bounding box center [278, 52] width 47 height 9
click at [255, 48] on select "Choose an option... Pending Applied Excluded (Questions) Excluded (Expired) Exc…" at bounding box center [278, 52] width 47 height 9
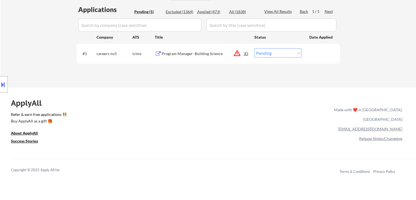
click at [194, 54] on div "Program Manager- Building Science" at bounding box center [203, 53] width 83 height 5
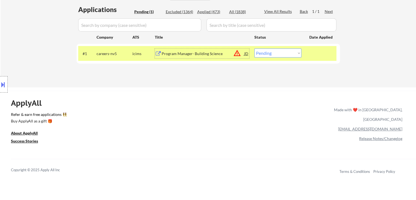
drag, startPoint x: 277, startPoint y: 51, endPoint x: 279, endPoint y: 57, distance: 6.9
click at [277, 51] on select "Choose an option... Pending Applied Excluded (Questions) Excluded (Expired) Exc…" at bounding box center [278, 52] width 47 height 9
select select ""excluded__bad_match_""
click at [255, 48] on select "Choose an option... Pending Applied Excluded (Questions) Excluded (Expired) Exc…" at bounding box center [278, 52] width 47 height 9
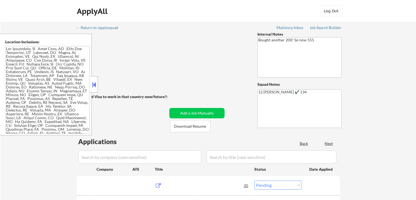
select select ""pending""
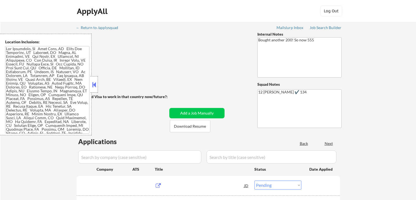
select select ""pending""
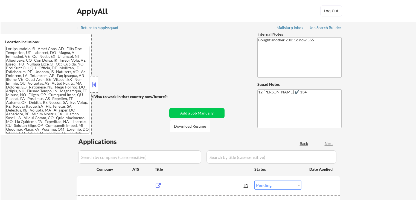
select select ""pending""
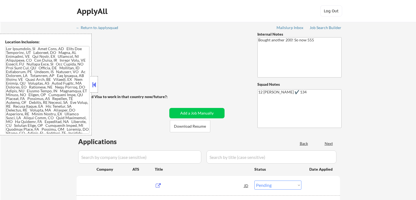
select select ""pending""
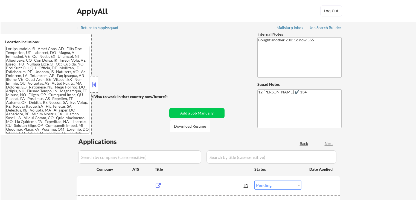
select select ""pending""
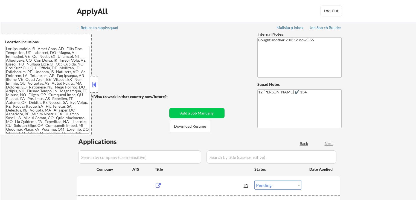
select select ""pending""
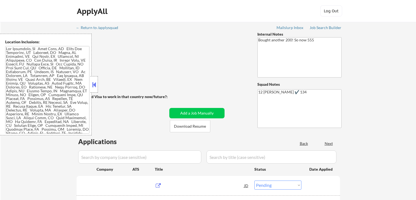
select select ""pending""
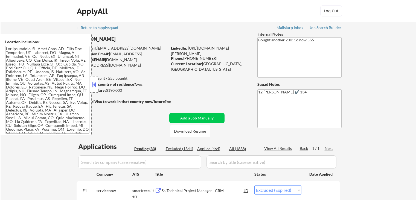
select select ""pending""
drag, startPoint x: 210, startPoint y: 64, endPoint x: 223, endPoint y: 64, distance: 12.6
click at [223, 64] on div "Current Location: Oakland, CA, California" at bounding box center [209, 66] width 77 height 11
click at [93, 83] on button at bounding box center [94, 84] width 6 height 8
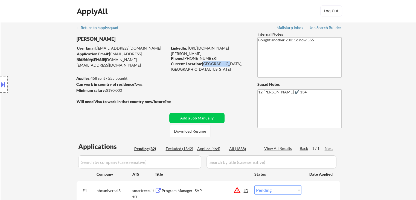
select select ""pending""
click at [211, 150] on div "Applied (465)" at bounding box center [210, 148] width 27 height 5
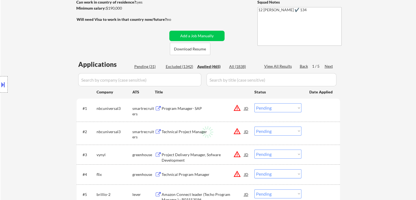
select select ""applied""
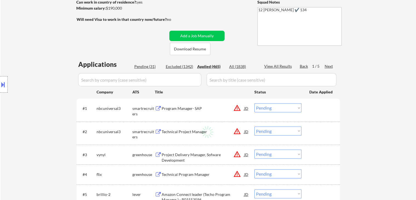
select select ""applied""
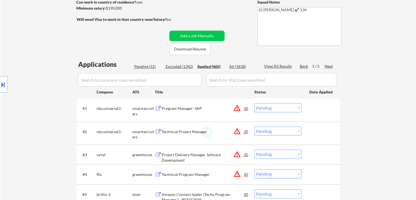
select select ""applied""
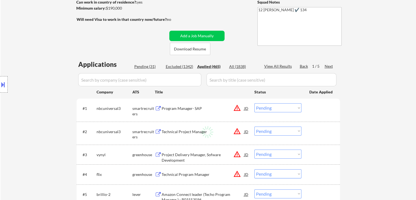
select select ""applied""
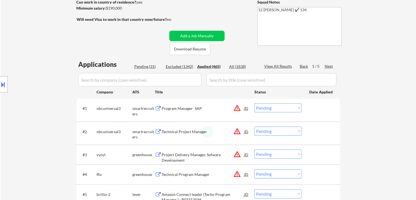
select select ""applied""
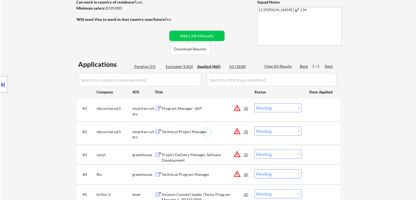
select select ""applied""
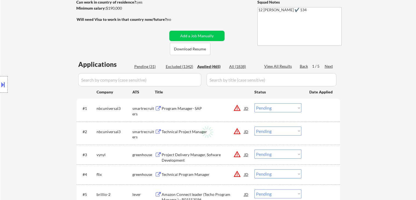
select select ""applied""
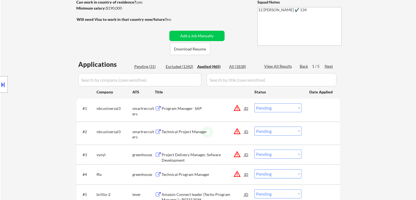
select select ""applied""
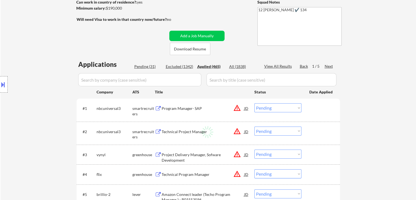
select select ""applied""
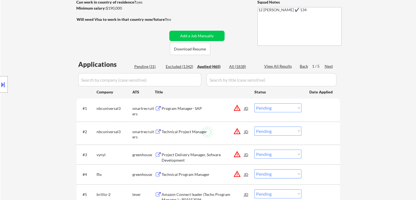
select select ""applied""
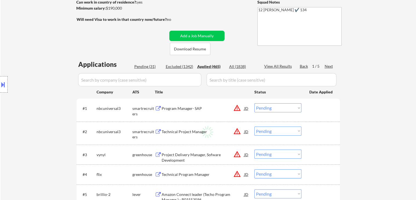
select select ""applied""
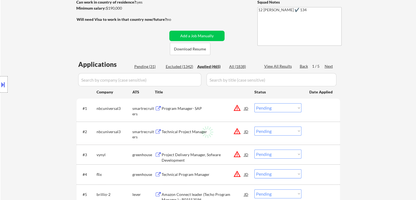
select select ""applied""
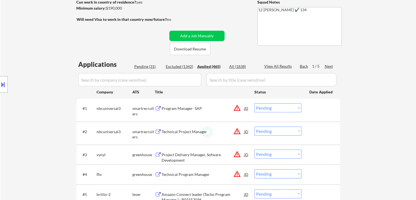
select select ""applied""
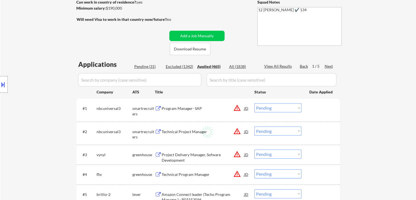
select select ""applied""
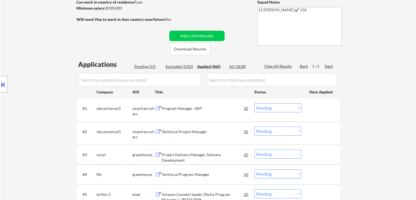
select select ""applied""
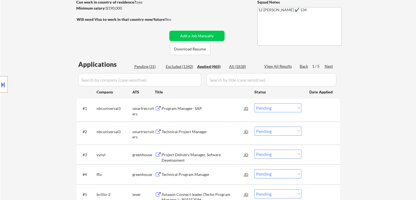
select select ""applied""
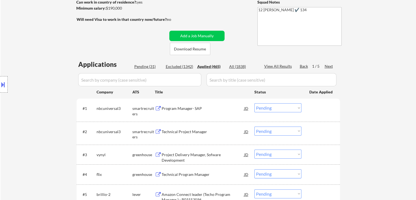
select select ""applied""
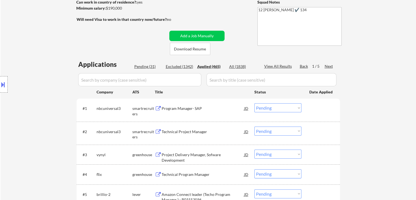
select select ""applied""
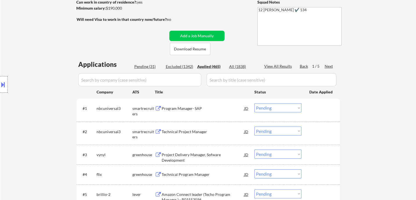
select select ""applied""
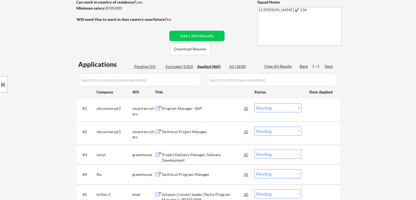
select select ""applied""
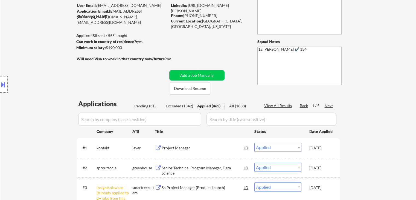
scroll to position [27, 0]
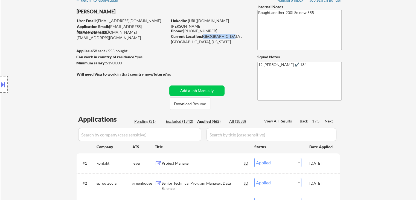
drag, startPoint x: 203, startPoint y: 36, endPoint x: 220, endPoint y: 37, distance: 17.5
click at [226, 38] on div "Current Location: Oakland, CA, California" at bounding box center [209, 39] width 77 height 11
copy div "Oakland, CA,"
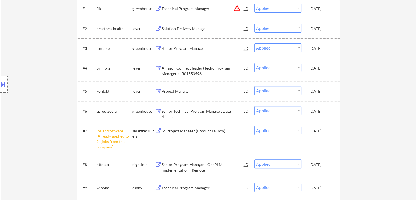
scroll to position [219, 0]
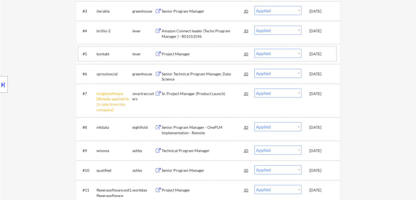
click at [103, 53] on div "kontakt" at bounding box center [115, 53] width 36 height 5
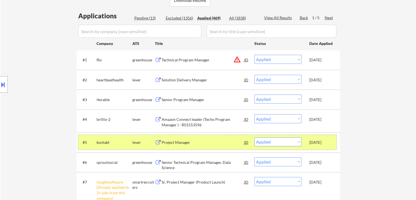
scroll to position [27, 0]
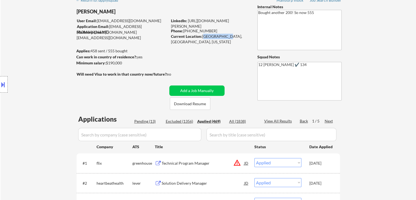
drag, startPoint x: 202, startPoint y: 36, endPoint x: 224, endPoint y: 38, distance: 22.6
click at [224, 38] on div "Current Location: Oakland, CA, California" at bounding box center [209, 39] width 77 height 11
copy div "Oakland, CA,"
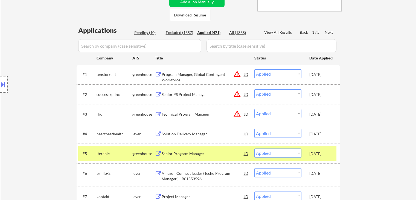
scroll to position [192, 0]
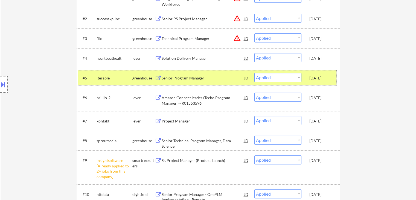
drag, startPoint x: 136, startPoint y: 78, endPoint x: 142, endPoint y: 88, distance: 12.3
click at [136, 78] on div "greenhouse" at bounding box center [143, 77] width 22 height 5
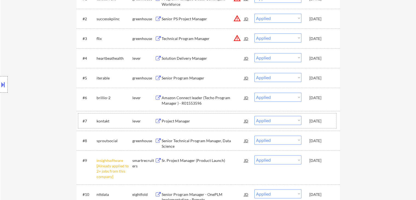
click at [137, 122] on div "lever" at bounding box center [143, 120] width 22 height 5
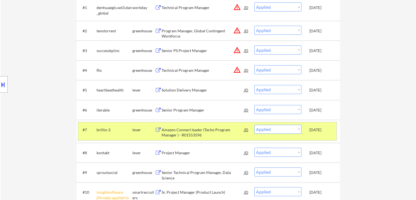
scroll to position [219, 0]
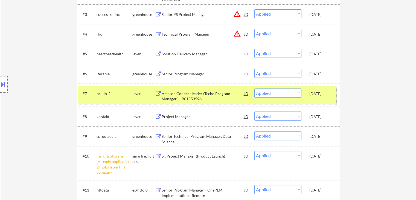
click at [132, 96] on div "brillio-2" at bounding box center [115, 93] width 36 height 5
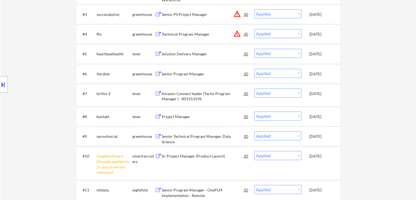
click at [139, 119] on div "lever" at bounding box center [143, 116] width 22 height 10
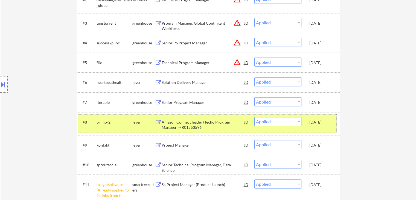
drag, startPoint x: 142, startPoint y: 120, endPoint x: 141, endPoint y: 134, distance: 13.7
click at [142, 120] on div "lever" at bounding box center [143, 121] width 22 height 5
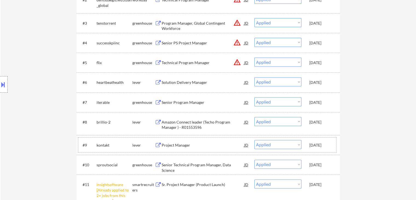
click at [140, 142] on div "lever" at bounding box center [143, 144] width 22 height 5
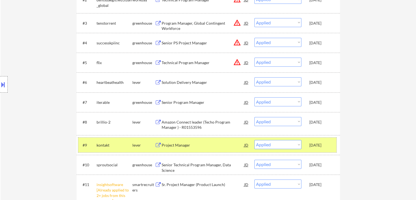
click at [111, 148] on div "kontakt" at bounding box center [115, 145] width 36 height 10
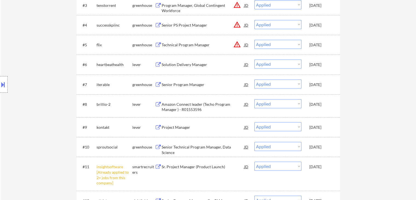
scroll to position [246, 0]
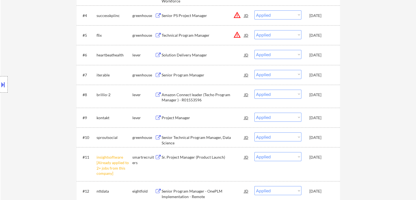
click at [125, 119] on div "kontakt" at bounding box center [115, 117] width 36 height 5
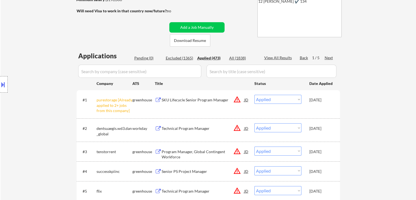
scroll to position [82, 0]
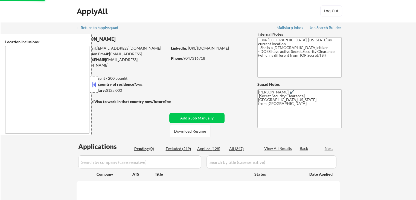
click at [94, 83] on button at bounding box center [94, 84] width 6 height 8
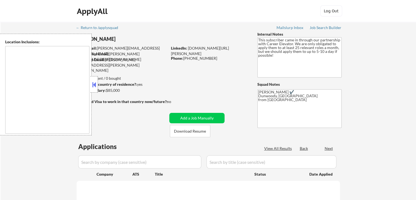
select select ""pending""
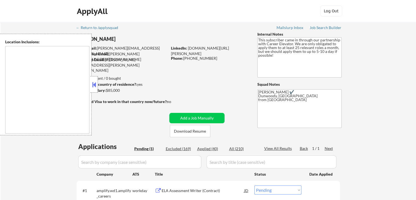
type textarea "[GEOGRAPHIC_DATA], [GEOGRAPHIC_DATA] [GEOGRAPHIC_DATA], [GEOGRAPHIC_DATA] [GEOG…"
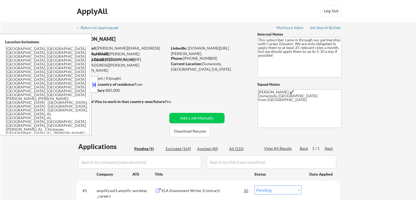
click at [94, 83] on button at bounding box center [94, 84] width 6 height 8
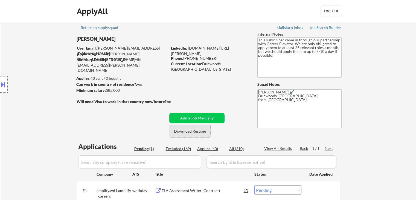
click at [187, 133] on button "Download Resume" at bounding box center [190, 131] width 41 height 12
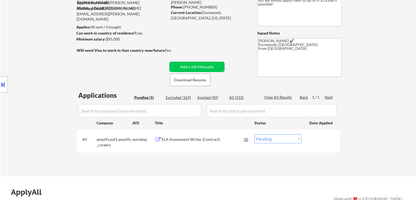
scroll to position [55, 0]
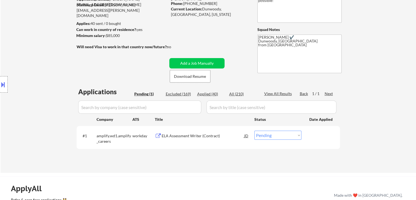
click at [181, 137] on div "ELA Assessment Writer (Contract)" at bounding box center [203, 135] width 83 height 5
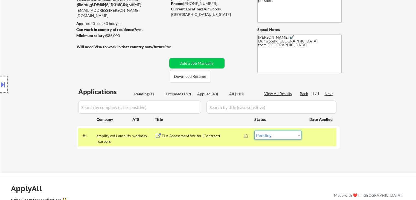
click at [269, 135] on select "Choose an option... Pending Applied Excluded (Questions) Excluded (Expired) Exc…" at bounding box center [278, 135] width 47 height 9
select select ""excluded__bad_match_""
click at [255, 131] on select "Choose an option... Pending Applied Excluded (Questions) Excluded (Expired) Exc…" at bounding box center [278, 135] width 47 height 9
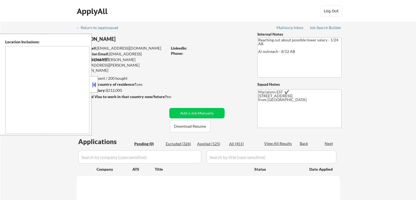
type textarea "remote"
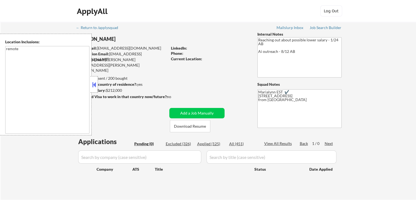
click at [95, 85] on button at bounding box center [94, 84] width 6 height 8
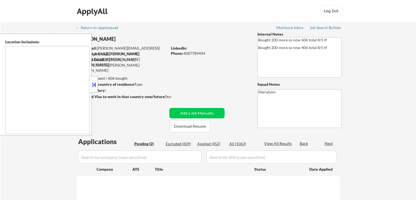
select select ""pending""
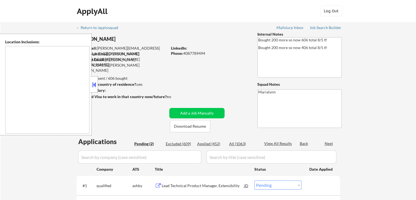
type textarea "[GEOGRAPHIC_DATA], [GEOGRAPHIC_DATA] [GEOGRAPHIC_DATA], [GEOGRAPHIC_DATA] [GEOG…"
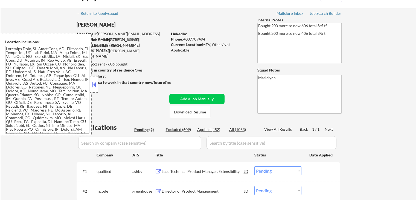
scroll to position [27, 0]
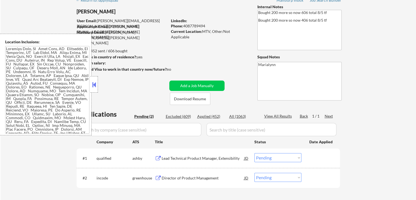
click at [94, 83] on button at bounding box center [94, 84] width 6 height 8
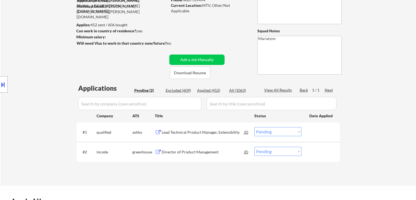
scroll to position [109, 0]
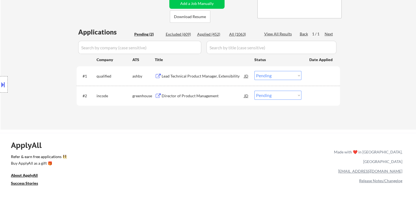
click at [214, 77] on div "Lead Technical Product Manager, Extensibility" at bounding box center [203, 75] width 83 height 5
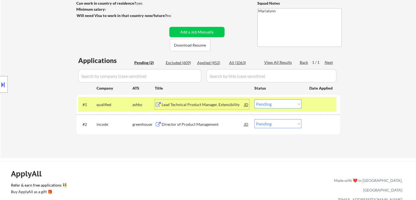
scroll to position [27, 0]
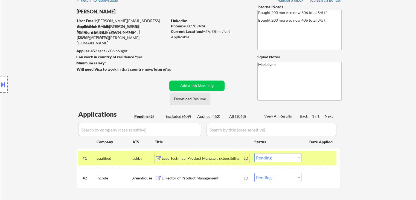
click at [193, 99] on button "Download Resume" at bounding box center [190, 99] width 41 height 12
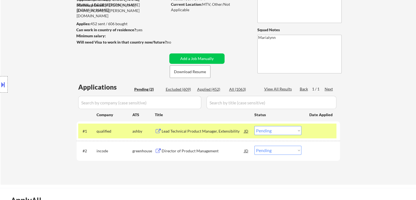
scroll to position [82, 0]
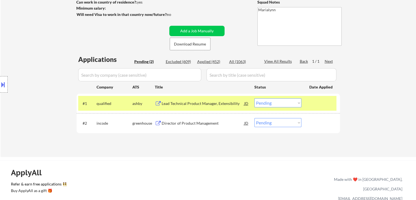
click at [281, 103] on select "Choose an option... Pending Applied Excluded (Questions) Excluded (Expired) Exc…" at bounding box center [278, 102] width 47 height 9
click at [255, 98] on select "Choose an option... Pending Applied Excluded (Questions) Excluded (Expired) Exc…" at bounding box center [278, 102] width 47 height 9
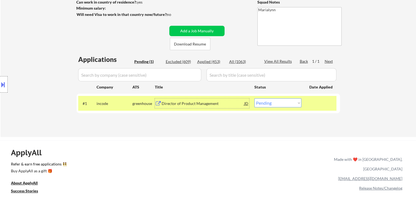
click at [194, 102] on div "Director of Product Management" at bounding box center [203, 103] width 83 height 5
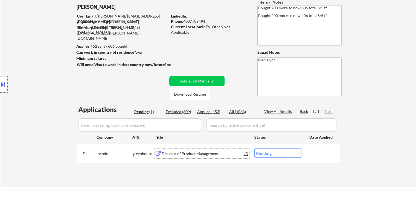
scroll to position [55, 0]
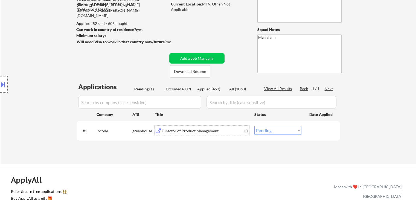
drag, startPoint x: 276, startPoint y: 128, endPoint x: 277, endPoint y: 131, distance: 3.3
click at [276, 128] on select "Choose an option... Pending Applied Excluded (Questions) Excluded (Expired) Exc…" at bounding box center [278, 130] width 47 height 9
select select ""applied""
click at [255, 126] on select "Choose an option... Pending Applied Excluded (Questions) Excluded (Expired) Exc…" at bounding box center [278, 130] width 47 height 9
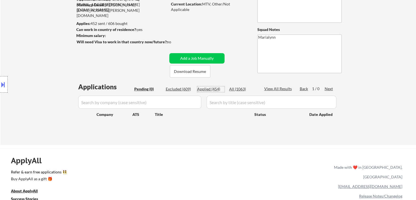
click at [209, 90] on div "Applied (454)" at bounding box center [210, 88] width 27 height 5
select select ""applied""
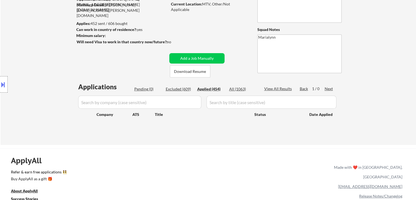
select select ""applied""
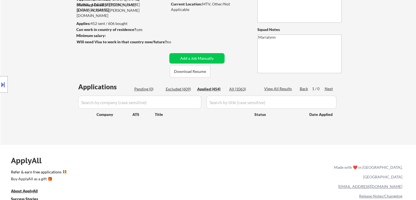
select select ""applied""
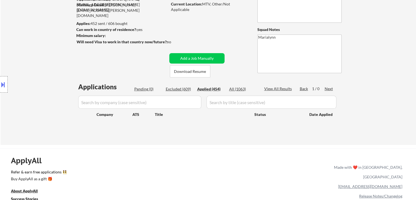
select select ""applied""
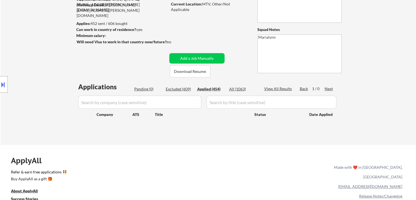
select select ""applied""
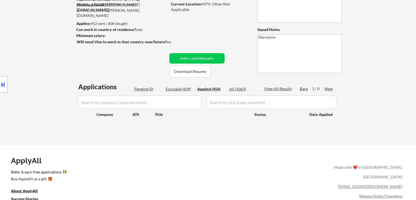
select select ""applied""
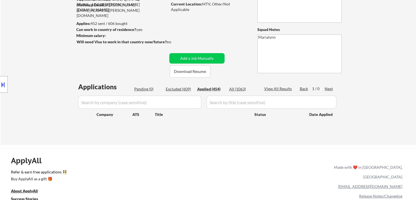
select select ""applied""
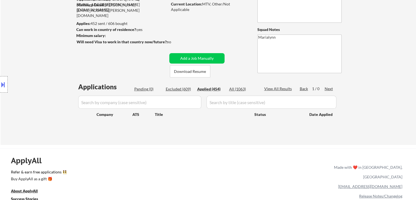
select select ""applied""
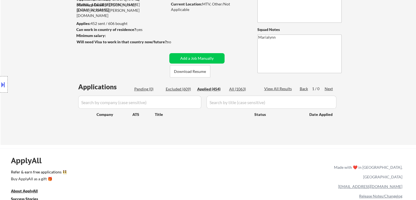
select select ""applied""
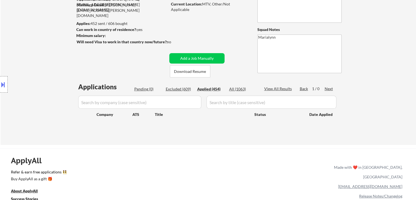
select select ""applied""
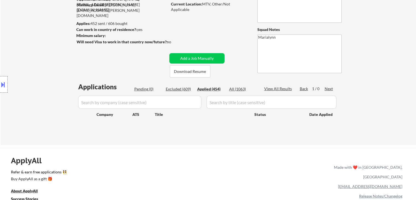
select select ""applied""
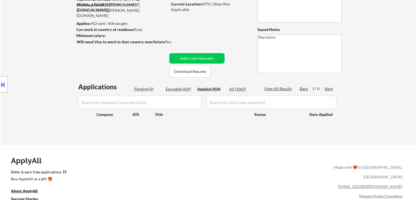
select select ""applied""
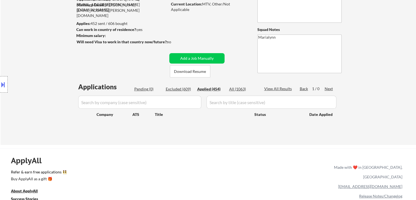
select select ""applied""
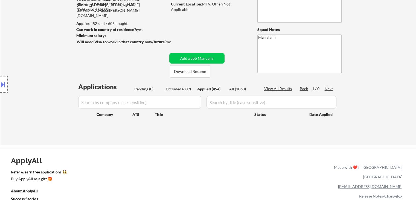
select select ""applied""
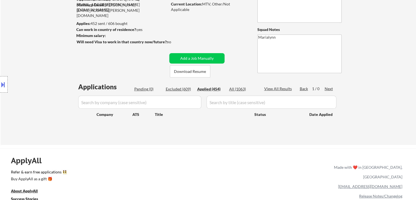
select select ""applied""
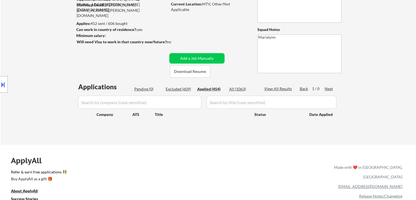
select select ""applied""
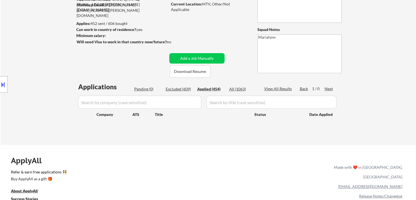
select select ""applied""
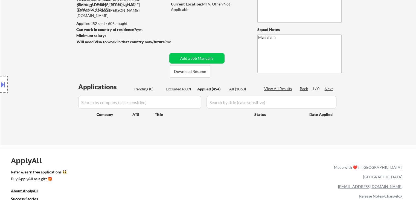
select select ""applied""
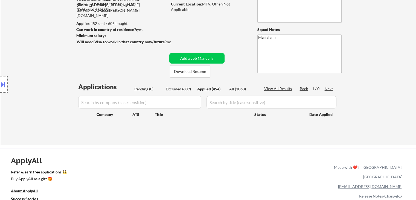
select select ""applied""
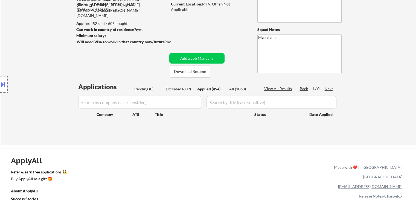
select select ""applied""
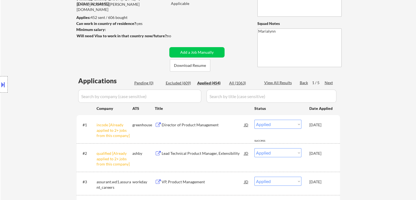
scroll to position [0, 0]
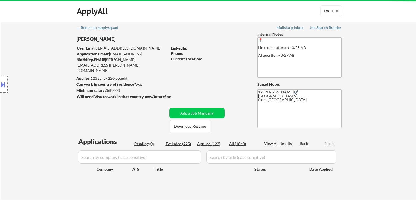
scroll to position [109, 0]
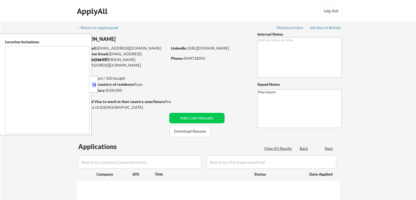
type textarea "[GEOGRAPHIC_DATA], [GEOGRAPHIC_DATA] [GEOGRAPHIC_DATA], [GEOGRAPHIC_DATA] [GEOG…"
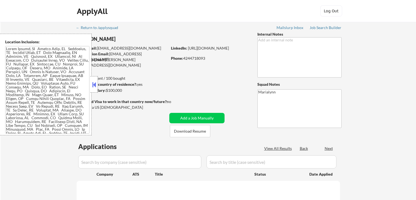
select select ""pending""
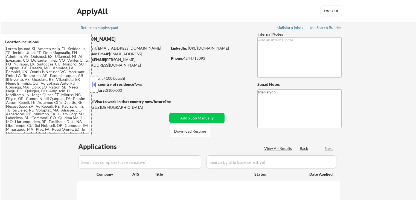
select select ""pending""
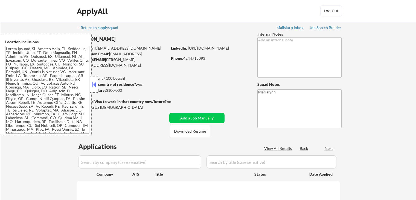
select select ""pending""
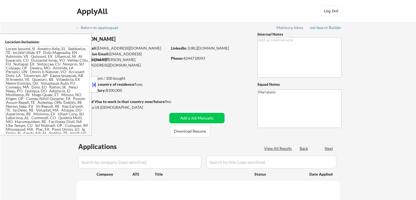
select select ""pending""
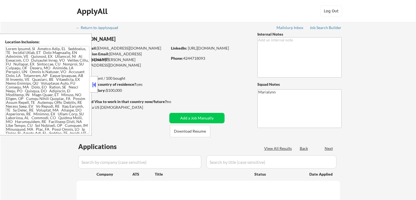
select select ""pending""
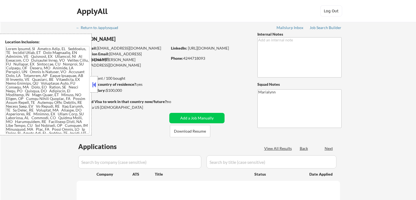
select select ""pending""
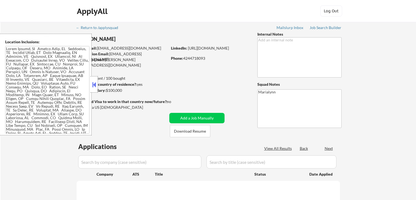
select select ""pending""
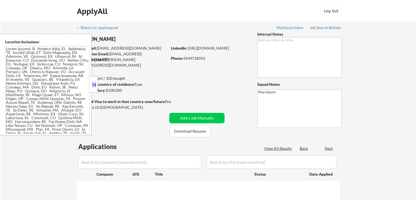
select select ""pending""
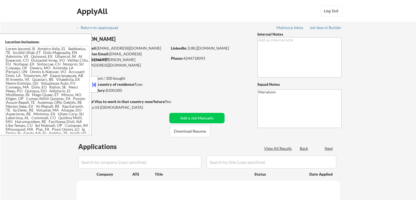
select select ""pending""
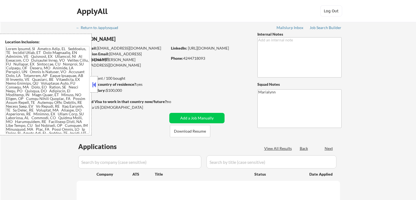
select select ""pending""
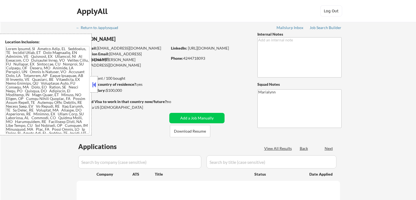
select select ""pending""
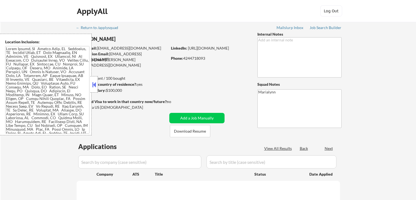
select select ""pending""
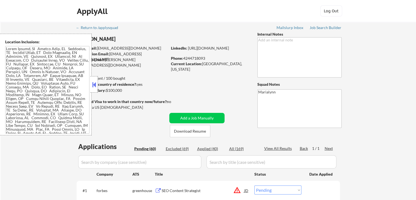
drag, startPoint x: 95, startPoint y: 82, endPoint x: 117, endPoint y: 82, distance: 22.2
click at [95, 83] on button at bounding box center [94, 84] width 6 height 8
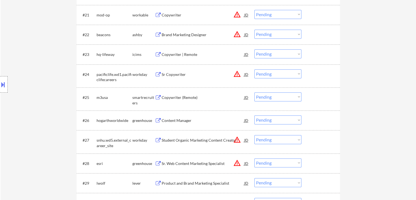
scroll to position [602, 0]
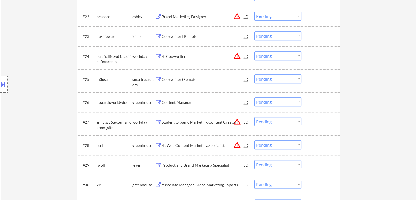
click at [180, 36] on div "Copywriter | Remote" at bounding box center [203, 36] width 83 height 5
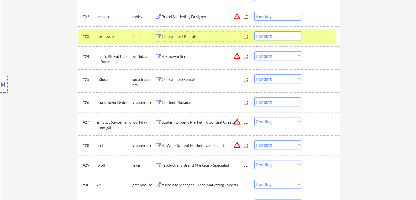
drag, startPoint x: 276, startPoint y: 36, endPoint x: 280, endPoint y: 40, distance: 5.4
click at [277, 36] on select "Choose an option... Pending Applied Excluded (Questions) Excluded (Expired) Exc…" at bounding box center [278, 35] width 47 height 9
click at [255, 31] on select "Choose an option... Pending Applied Excluded (Questions) Excluded (Expired) Exc…" at bounding box center [278, 35] width 47 height 9
select select ""pending""
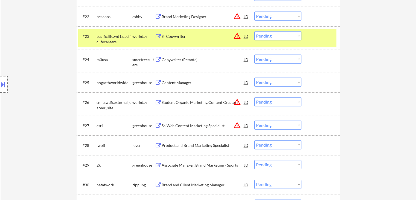
drag, startPoint x: 134, startPoint y: 35, endPoint x: 146, endPoint y: 44, distance: 15.1
click at [134, 35] on div "workday" at bounding box center [143, 36] width 22 height 5
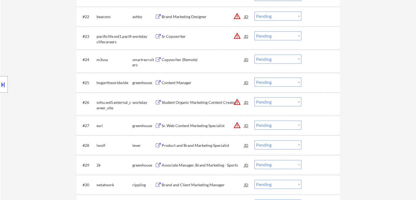
click at [185, 60] on div "Copywriter (Remote)" at bounding box center [203, 59] width 83 height 5
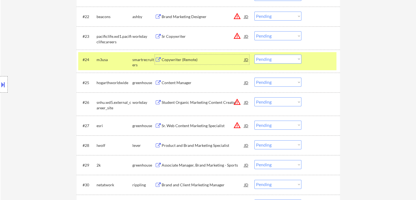
click at [289, 58] on select "Choose an option... Pending Applied Excluded (Questions) Excluded (Expired) Exc…" at bounding box center [278, 58] width 47 height 9
click at [255, 54] on select "Choose an option... Pending Applied Excluded (Questions) Excluded (Expired) Exc…" at bounding box center [278, 58] width 47 height 9
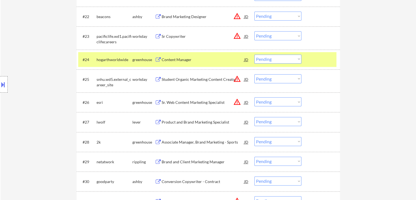
click at [175, 57] on div "Content Manager" at bounding box center [203, 59] width 83 height 5
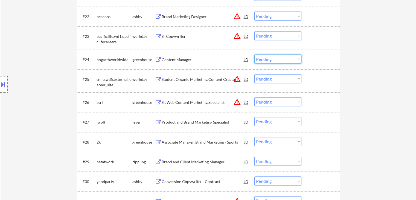
drag, startPoint x: 285, startPoint y: 55, endPoint x: 289, endPoint y: 62, distance: 8.4
click at [286, 56] on select "Choose an option... Pending Applied Excluded (Questions) Excluded (Expired) Exc…" at bounding box center [278, 58] width 47 height 9
click at [255, 54] on select "Choose an option... Pending Applied Excluded (Questions) Excluded (Expired) Exc…" at bounding box center [278, 58] width 47 height 9
select select ""pending""
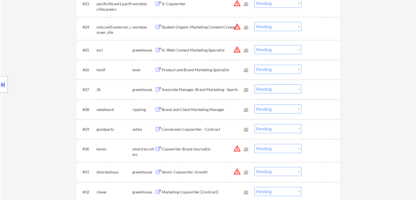
scroll to position [684, 0]
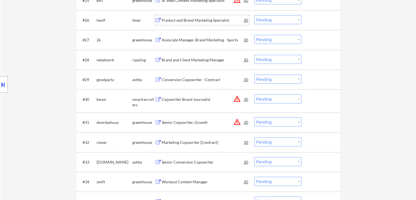
click at [207, 21] on div "Product and Brand Marketing Specialist" at bounding box center [203, 20] width 83 height 5
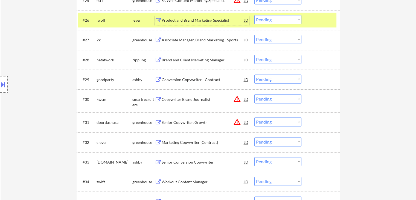
drag, startPoint x: 268, startPoint y: 21, endPoint x: 270, endPoint y: 23, distance: 2.9
click at [269, 22] on select "Choose an option... Pending Applied Excluded (Questions) Excluded (Expired) Exc…" at bounding box center [278, 19] width 47 height 9
click at [255, 15] on select "Choose an option... Pending Applied Excluded (Questions) Excluded (Expired) Exc…" at bounding box center [278, 19] width 47 height 9
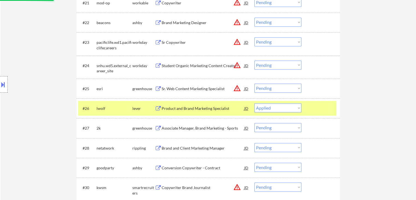
scroll to position [630, 0]
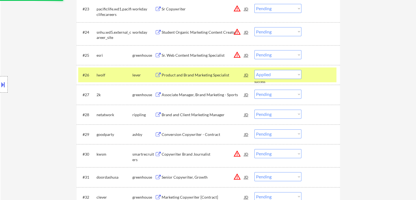
click at [136, 76] on div "lever" at bounding box center [143, 74] width 22 height 5
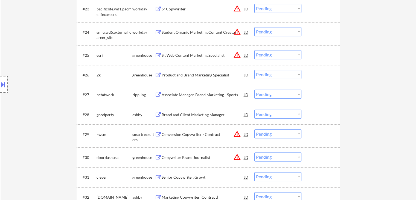
scroll to position [657, 0]
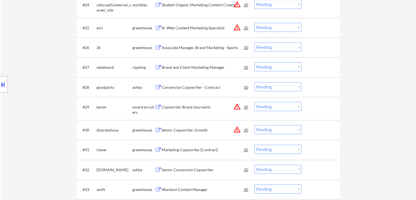
click at [180, 47] on div "Associate Manager, Brand Marketing - Sports" at bounding box center [203, 47] width 83 height 5
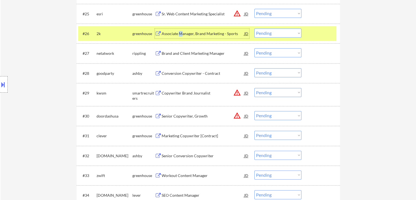
scroll to position [630, 0]
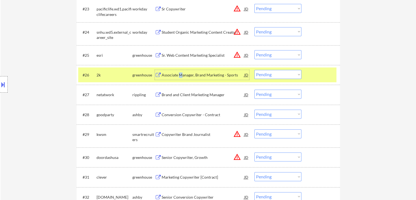
click at [281, 75] on select "Choose an option... Pending Applied Excluded (Questions) Excluded (Expired) Exc…" at bounding box center [278, 74] width 47 height 9
click at [255, 70] on select "Choose an option... Pending Applied Excluded (Questions) Excluded (Expired) Exc…" at bounding box center [278, 74] width 47 height 9
select select ""pending""
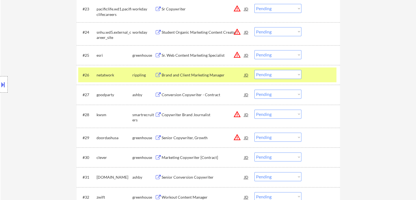
click at [194, 75] on div "Brand and Client Marketing Manager" at bounding box center [203, 74] width 83 height 5
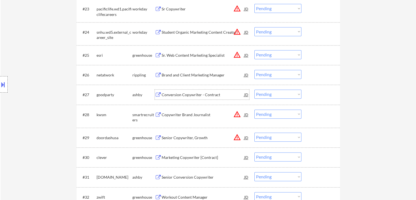
click at [199, 94] on div "Conversion Copywriter - Contract" at bounding box center [203, 94] width 83 height 5
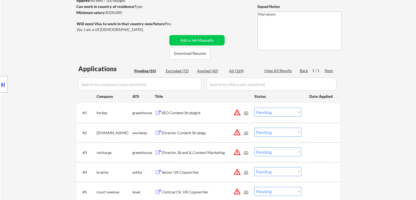
scroll to position [55, 0]
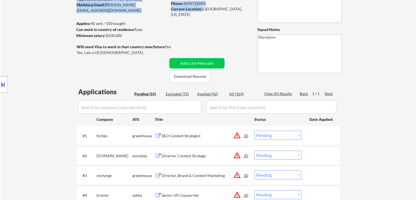
drag, startPoint x: 202, startPoint y: 7, endPoint x: 242, endPoint y: 12, distance: 40.5
click at [249, 10] on div "LinkedIn: https://www.linkedin.com/in/adammeery/ Phone: 4244718093 Current Loca…" at bounding box center [210, 1] width 78 height 21
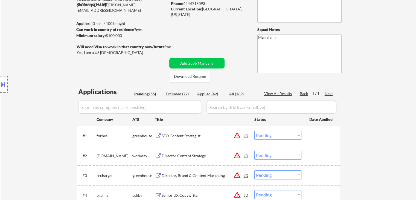
click at [241, 12] on div "Current Location: [GEOGRAPHIC_DATA], [US_STATE]" at bounding box center [209, 9] width 77 height 6
drag, startPoint x: 204, startPoint y: 9, endPoint x: 242, endPoint y: 12, distance: 38.4
click at [248, 11] on div "Current Location: [GEOGRAPHIC_DATA], [US_STATE]" at bounding box center [209, 11] width 77 height 11
copy div "[GEOGRAPHIC_DATA], [US_STATE]"
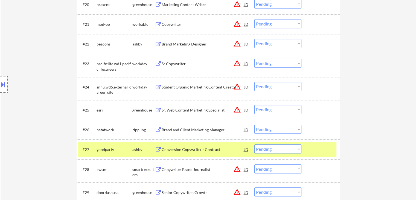
scroll to position [684, 0]
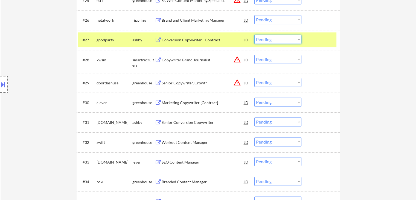
click at [284, 39] on select "Choose an option... Pending Applied Excluded (Questions) Excluded (Expired) Exc…" at bounding box center [278, 39] width 47 height 9
click at [255, 35] on select "Choose an option... Pending Applied Excluded (Questions) Excluded (Expired) Exc…" at bounding box center [278, 39] width 47 height 9
select select ""pending""
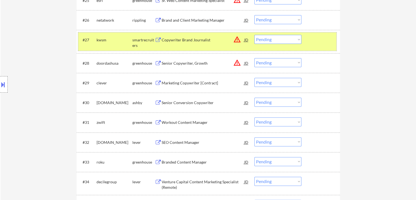
click at [128, 42] on div "kwsm" at bounding box center [115, 39] width 36 height 5
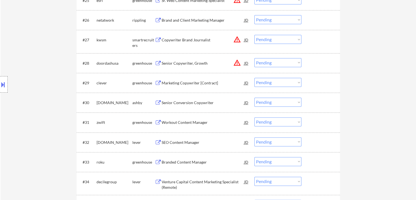
click at [191, 84] on div "Marketing Copywriter [Contract]" at bounding box center [203, 82] width 83 height 5
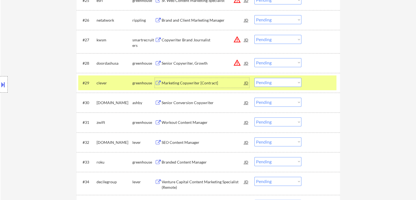
scroll to position [630, 0]
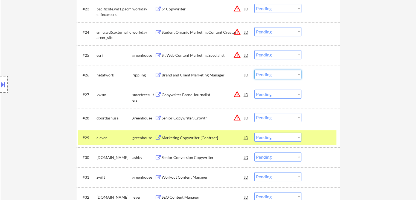
click at [278, 74] on select "Choose an option... Pending Applied Excluded (Questions) Excluded (Expired) Exc…" at bounding box center [278, 74] width 47 height 9
click at [255, 70] on select "Choose an option... Pending Applied Excluded (Questions) Excluded (Expired) Exc…" at bounding box center [278, 74] width 47 height 9
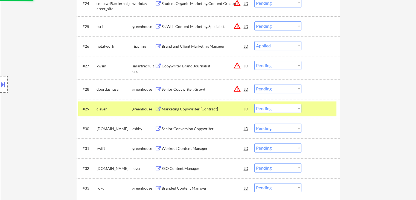
scroll to position [684, 0]
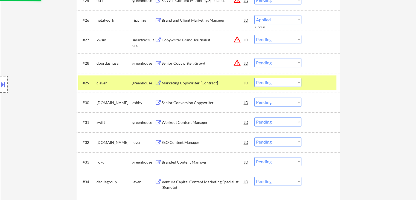
select select ""pending""
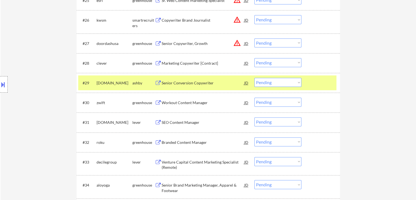
click at [281, 63] on select "Choose an option... Pending Applied Excluded (Questions) Excluded (Expired) Exc…" at bounding box center [278, 62] width 47 height 9
click at [255, 58] on select "Choose an option... Pending Applied Excluded (Questions) Excluded (Expired) Exc…" at bounding box center [278, 62] width 47 height 9
click at [110, 85] on div "kraken.com" at bounding box center [115, 82] width 36 height 5
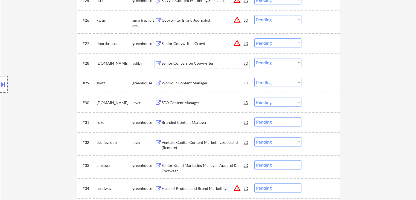
click at [180, 64] on div "Senior Conversion Copywriter" at bounding box center [203, 62] width 83 height 5
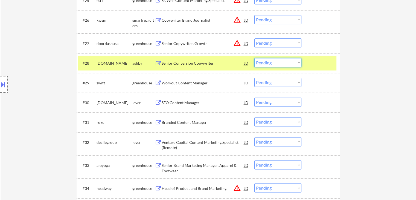
drag, startPoint x: 271, startPoint y: 62, endPoint x: 274, endPoint y: 66, distance: 5.4
click at [271, 63] on select "Choose an option... Pending Applied Excluded (Questions) Excluded (Expired) Exc…" at bounding box center [278, 62] width 47 height 9
click at [255, 58] on select "Choose an option... Pending Applied Excluded (Questions) Excluded (Expired) Exc…" at bounding box center [278, 62] width 47 height 9
select select ""pending""
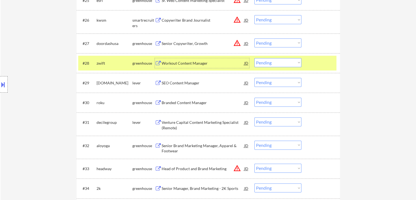
click at [203, 63] on div "Workout Content Manager" at bounding box center [203, 62] width 83 height 5
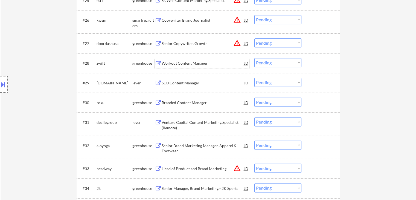
click at [183, 82] on div "SEO Content Manager" at bounding box center [203, 82] width 83 height 5
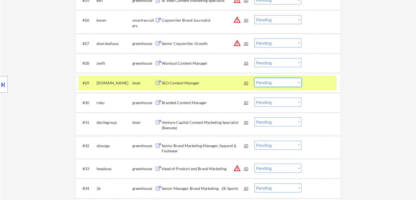
click at [285, 82] on select "Choose an option... Pending Applied Excluded (Questions) Excluded (Expired) Exc…" at bounding box center [278, 82] width 47 height 9
click at [255, 78] on select "Choose an option... Pending Applied Excluded (Questions) Excluded (Expired) Exc…" at bounding box center [278, 82] width 47 height 9
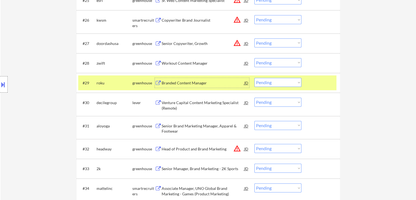
click at [174, 83] on div "Branded Content Manager" at bounding box center [203, 82] width 83 height 5
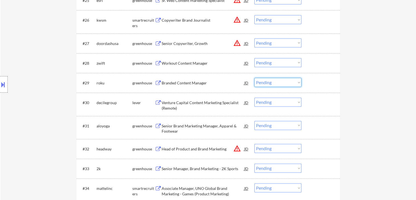
click at [269, 82] on select "Choose an option... Pending Applied Excluded (Questions) Excluded (Expired) Exc…" at bounding box center [278, 82] width 47 height 9
click at [255, 78] on select "Choose an option... Pending Applied Excluded (Questions) Excluded (Expired) Exc…" at bounding box center [278, 82] width 47 height 9
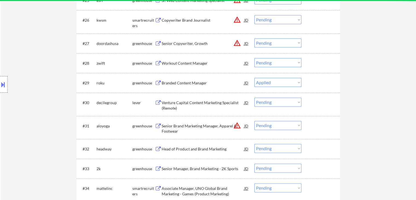
select select ""pending""
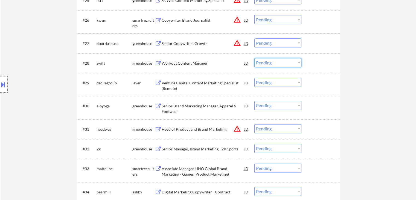
click at [275, 64] on select "Choose an option... Pending Applied Excluded (Questions) Excluded (Expired) Exc…" at bounding box center [278, 62] width 47 height 9
click at [255, 58] on select "Choose an option... Pending Applied Excluded (Questions) Excluded (Expired) Exc…" at bounding box center [278, 62] width 47 height 9
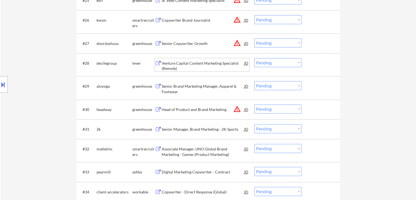
click at [185, 64] on div "Venture Capital Content Marketing Specialist (Remote)" at bounding box center [203, 65] width 83 height 11
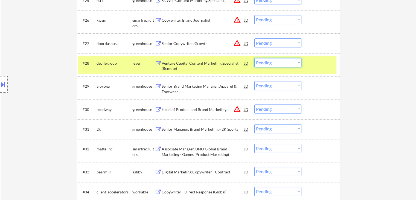
drag, startPoint x: 269, startPoint y: 61, endPoint x: 274, endPoint y: 66, distance: 7.2
click at [269, 62] on select "Choose an option... Pending Applied Excluded (Questions) Excluded (Expired) Exc…" at bounding box center [278, 62] width 47 height 9
click at [255, 58] on select "Choose an option... Pending Applied Excluded (Questions) Excluded (Expired) Exc…" at bounding box center [278, 62] width 47 height 9
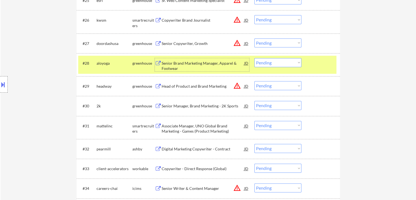
click at [168, 64] on div "Senior Brand Marketing Manager, Apparel & Footwear" at bounding box center [203, 65] width 83 height 11
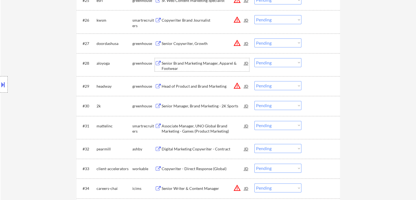
click at [0, 82] on button at bounding box center [3, 84] width 6 height 9
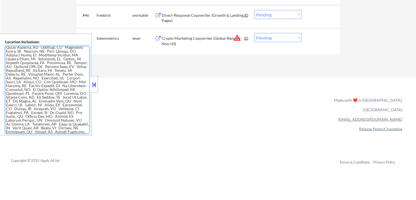
scroll to position [286, 0]
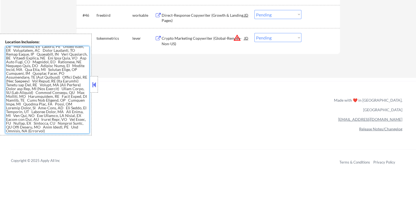
click at [93, 82] on button at bounding box center [94, 84] width 6 height 8
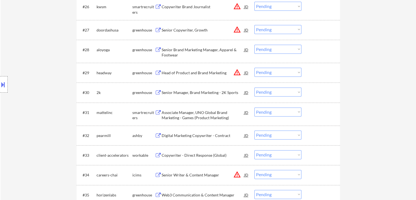
scroll to position [701, 0]
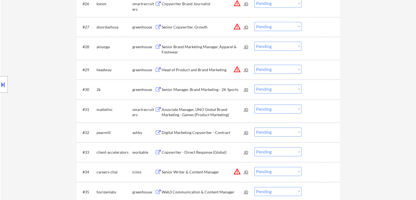
drag, startPoint x: 275, startPoint y: 46, endPoint x: 278, endPoint y: 48, distance: 3.1
click at [276, 46] on select "Choose an option... Pending Applied Excluded (Questions) Excluded (Expired) Exc…" at bounding box center [278, 46] width 47 height 9
click at [255, 42] on select "Choose an option... Pending Applied Excluded (Questions) Excluded (Expired) Exc…" at bounding box center [278, 46] width 47 height 9
select select ""pending""
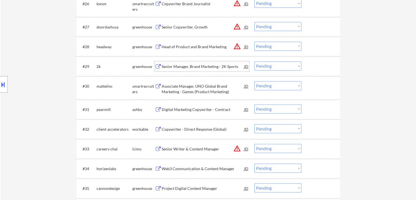
click at [197, 68] on div "Senior Manager, Brand Marketing - 2K Sports" at bounding box center [203, 66] width 83 height 5
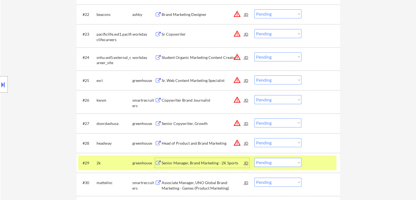
scroll to position [673, 0]
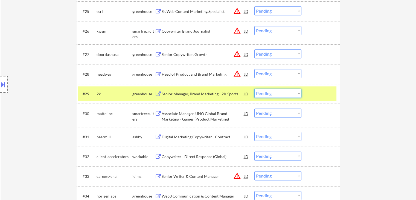
click at [274, 93] on select "Choose an option... Pending Applied Excluded (Questions) Excluded (Expired) Exc…" at bounding box center [278, 93] width 47 height 9
click at [255, 89] on select "Choose an option... Pending Applied Excluded (Questions) Excluded (Expired) Exc…" at bounding box center [278, 93] width 47 height 9
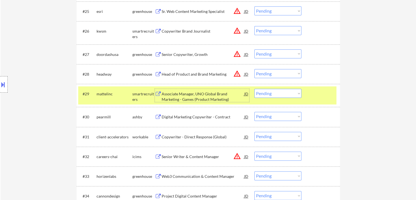
click at [177, 96] on div "Associate Manager, UNO Global Brand Marketing - Games (Product Marketing)" at bounding box center [203, 96] width 83 height 11
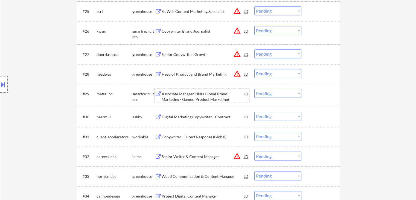
drag, startPoint x: 280, startPoint y: 91, endPoint x: 284, endPoint y: 97, distance: 7.0
click at [280, 92] on select "Choose an option... Pending Applied Excluded (Questions) Excluded (Expired) Exc…" at bounding box center [278, 93] width 47 height 9
click at [255, 89] on select "Choose an option... Pending Applied Excluded (Questions) Excluded (Expired) Exc…" at bounding box center [278, 93] width 47 height 9
select select ""pending""
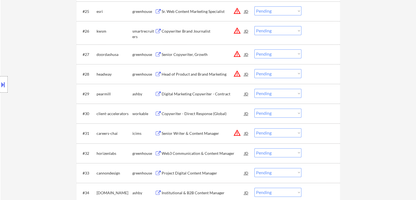
click at [207, 94] on div "Digital Marketing Copywriter - Contract" at bounding box center [203, 93] width 83 height 5
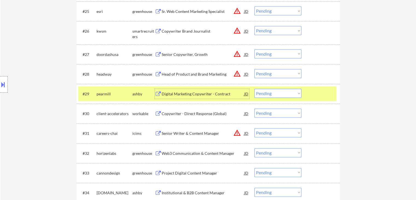
click at [222, 92] on div "Digital Marketing Copywriter - Contract" at bounding box center [203, 93] width 83 height 5
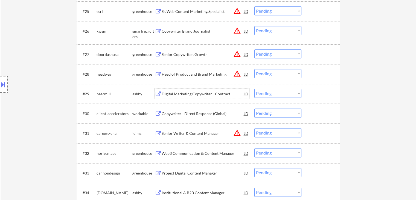
click at [290, 91] on select "Choose an option... Pending Applied Excluded (Questions) Excluded (Expired) Exc…" at bounding box center [278, 93] width 47 height 9
drag, startPoint x: 372, startPoint y: 93, endPoint x: 377, endPoint y: 38, distance: 55.3
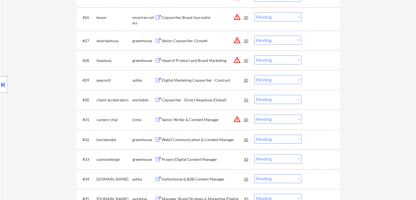
scroll to position [690, 0]
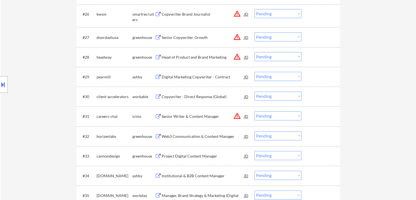
click at [210, 97] on div "Copywriter - Direct Response (Global)" at bounding box center [203, 96] width 83 height 5
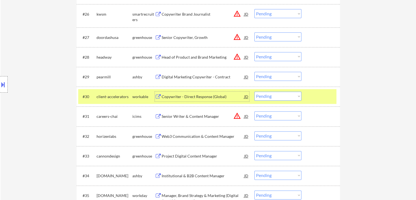
drag, startPoint x: 273, startPoint y: 98, endPoint x: 279, endPoint y: 100, distance: 6.2
click at [273, 98] on select "Choose an option... Pending Applied Excluded (Questions) Excluded (Expired) Exc…" at bounding box center [278, 95] width 47 height 9
click at [255, 91] on select "Choose an option... Pending Applied Excluded (Questions) Excluded (Expired) Exc…" at bounding box center [278, 95] width 47 height 9
click at [135, 99] on div "workable" at bounding box center [143, 96] width 22 height 5
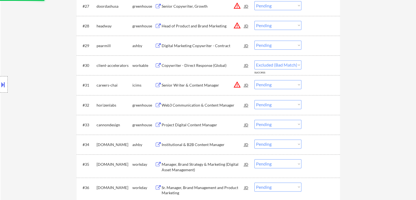
scroll to position [745, 0]
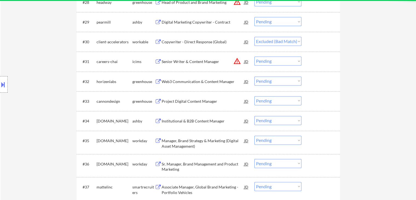
select select ""pending""
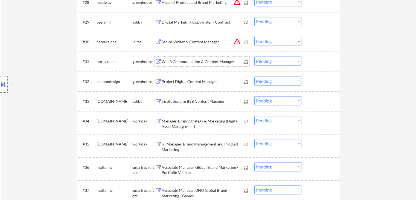
click at [193, 63] on div "Web3 Communication & Content Manager" at bounding box center [203, 61] width 83 height 5
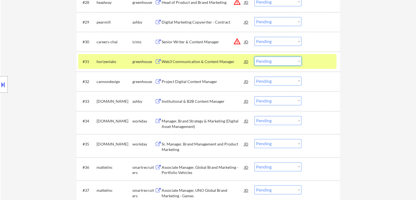
click at [288, 61] on select "Choose an option... Pending Applied Excluded (Questions) Excluded (Expired) Exc…" at bounding box center [278, 60] width 47 height 9
click at [255, 56] on select "Choose an option... Pending Applied Excluded (Questions) Excluded (Expired) Exc…" at bounding box center [278, 60] width 47 height 9
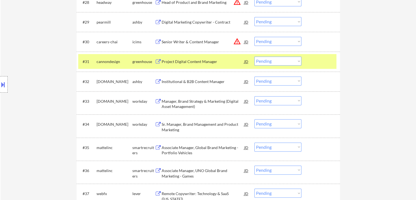
click at [189, 62] on div "Project Digital Content Manager" at bounding box center [203, 61] width 83 height 5
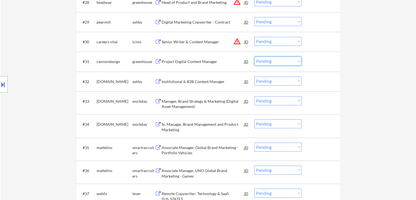
drag, startPoint x: 268, startPoint y: 60, endPoint x: 273, endPoint y: 65, distance: 7.0
click at [268, 61] on select "Choose an option... Pending Applied Excluded (Questions) Excluded (Expired) Exc…" at bounding box center [278, 60] width 47 height 9
click at [255, 56] on select "Choose an option... Pending Applied Excluded (Questions) Excluded (Expired) Exc…" at bounding box center [278, 60] width 47 height 9
select select ""pending""
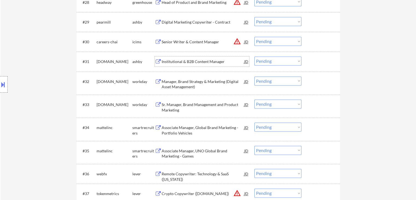
click at [196, 60] on div "Institutional & B2B Content Manager" at bounding box center [203, 61] width 83 height 5
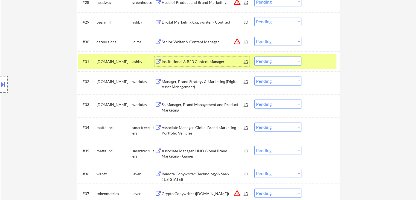
click at [129, 60] on div "[DOMAIN_NAME]" at bounding box center [115, 61] width 36 height 5
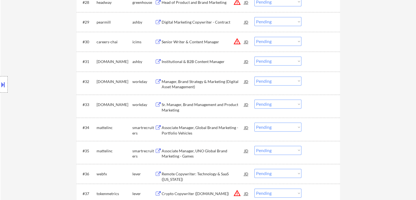
scroll to position [773, 0]
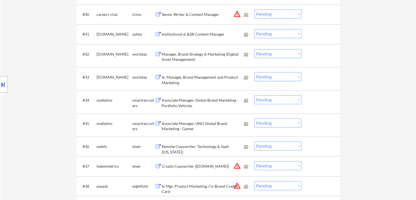
click at [212, 56] on div "Manager, Brand Strategy & Marketing (Digital Asset Management)" at bounding box center [203, 56] width 83 height 11
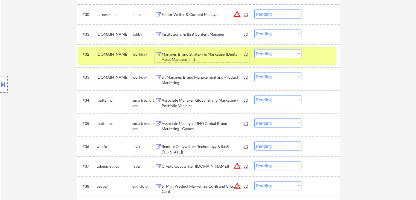
click at [288, 54] on select "Choose an option... Pending Applied Excluded (Questions) Excluded (Expired) Exc…" at bounding box center [278, 53] width 47 height 9
click at [255, 49] on select "Choose an option... Pending Applied Excluded (Questions) Excluded (Expired) Exc…" at bounding box center [278, 53] width 47 height 9
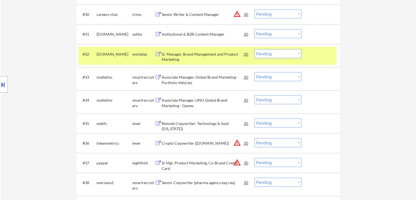
click at [181, 54] on div "Sr. Manager, Brand Management and Product Marketing" at bounding box center [203, 56] width 83 height 11
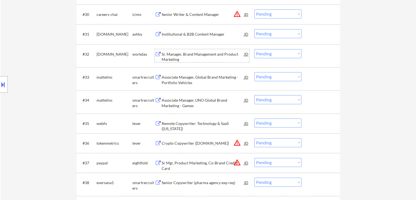
drag, startPoint x: 266, startPoint y: 53, endPoint x: 267, endPoint y: 56, distance: 2.9
click at [266, 53] on select "Choose an option... Pending Applied Excluded (Questions) Excluded (Expired) Exc…" at bounding box center [278, 53] width 47 height 9
click at [255, 49] on select "Choose an option... Pending Applied Excluded (Questions) Excluded (Expired) Exc…" at bounding box center [278, 53] width 47 height 9
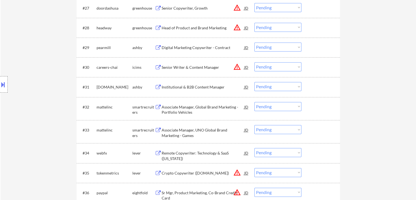
scroll to position [745, 0]
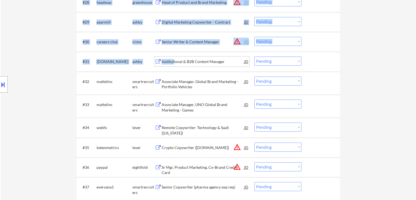
drag, startPoint x: 173, startPoint y: 59, endPoint x: 381, endPoint y: 79, distance: 208.7
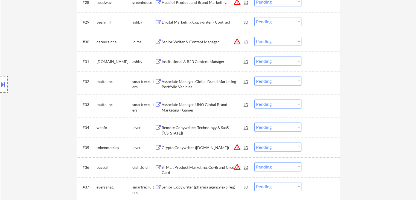
click at [196, 81] on div "Associate Manager, Global Brand Marketing - Portfolio Vehicles" at bounding box center [203, 84] width 83 height 11
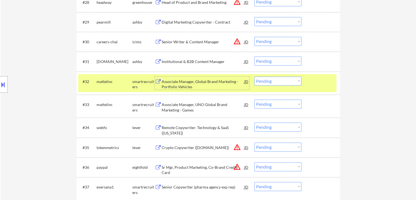
drag, startPoint x: 281, startPoint y: 80, endPoint x: 284, endPoint y: 83, distance: 3.7
click at [281, 80] on select "Choose an option... Pending Applied Excluded (Questions) Excluded (Expired) Exc…" at bounding box center [278, 80] width 47 height 9
click at [255, 76] on select "Choose an option... Pending Applied Excluded (Questions) Excluded (Expired) Exc…" at bounding box center [278, 80] width 47 height 9
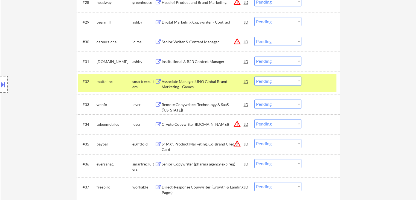
click at [211, 85] on div "Associate Manager, UNO Global Brand Marketing - Games" at bounding box center [203, 84] width 83 height 11
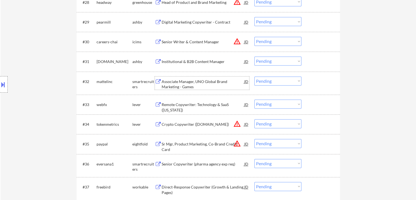
drag, startPoint x: 269, startPoint y: 82, endPoint x: 275, endPoint y: 85, distance: 6.7
click at [270, 82] on select "Choose an option... Pending Applied Excluded (Questions) Excluded (Expired) Exc…" at bounding box center [278, 80] width 47 height 9
click at [255, 76] on select "Choose an option... Pending Applied Excluded (Questions) Excluded (Expired) Exc…" at bounding box center [278, 80] width 47 height 9
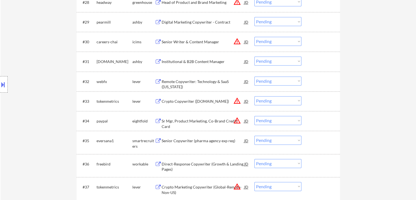
click at [199, 81] on div "Remote Copywriter: Technology & SaaS (Florida)" at bounding box center [203, 84] width 83 height 11
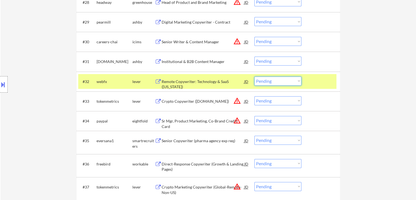
click at [281, 82] on select "Choose an option... Pending Applied Excluded (Questions) Excluded (Expired) Exc…" at bounding box center [278, 80] width 47 height 9
click at [255, 76] on select "Choose an option... Pending Applied Excluded (Questions) Excluded (Expired) Exc…" at bounding box center [278, 80] width 47 height 9
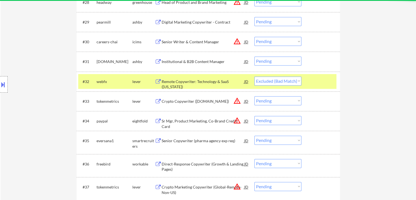
select select ""pending""
click at [143, 79] on div "lever" at bounding box center [143, 81] width 22 height 5
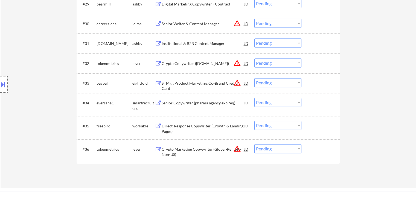
scroll to position [800, 0]
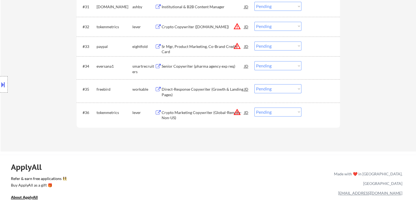
click at [198, 68] on div "Senior Copywriter (pharma agency exp req)" at bounding box center [203, 66] width 83 height 5
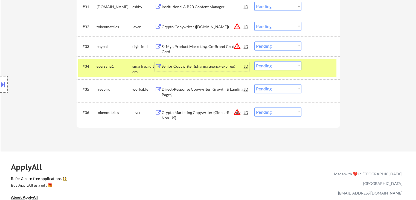
drag, startPoint x: 278, startPoint y: 67, endPoint x: 281, endPoint y: 70, distance: 4.2
click at [278, 68] on select "Choose an option... Pending Applied Excluded (Questions) Excluded (Expired) Exc…" at bounding box center [278, 65] width 47 height 9
click at [255, 61] on select "Choose an option... Pending Applied Excluded (Questions) Excluded (Expired) Exc…" at bounding box center [278, 65] width 47 height 9
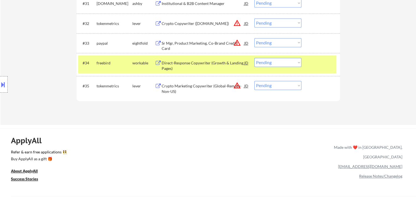
click at [178, 65] on div "Direct-Response Copywriter (Growth & Landing Pages)" at bounding box center [203, 65] width 83 height 11
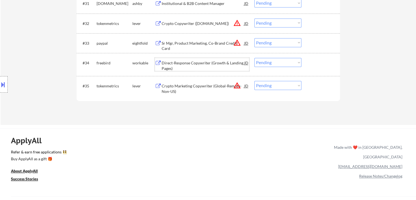
click at [272, 65] on select "Choose an option... Pending Applied Excluded (Questions) Excluded (Expired) Exc…" at bounding box center [278, 62] width 47 height 9
click at [255, 58] on select "Choose an option... Pending Applied Excluded (Questions) Excluded (Expired) Exc…" at bounding box center [278, 62] width 47 height 9
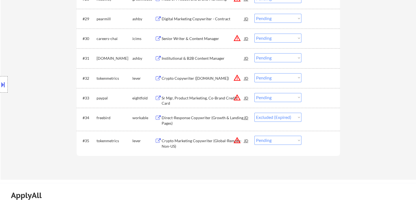
select select ""pending""
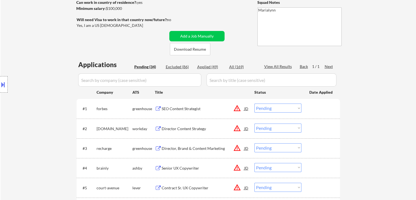
scroll to position [119, 0]
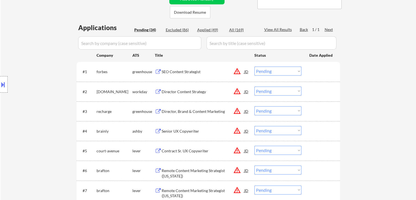
click at [174, 70] on div "SEO Content Strategist" at bounding box center [203, 71] width 83 height 5
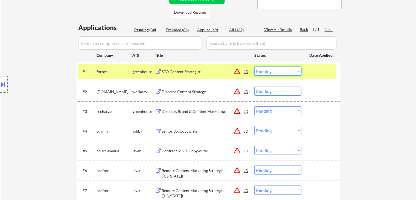
drag, startPoint x: 267, startPoint y: 69, endPoint x: 265, endPoint y: 75, distance: 6.0
click at [267, 70] on select "Choose an option... Pending Applied Excluded (Questions) Excluded (Expired) Exc…" at bounding box center [278, 71] width 47 height 9
click at [255, 67] on select "Choose an option... Pending Applied Excluded (Questions) Excluded (Expired) Exc…" at bounding box center [278, 71] width 47 height 9
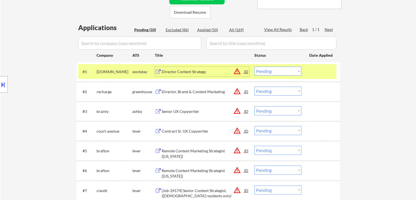
click at [185, 70] on div "Director Content Strategy" at bounding box center [203, 71] width 83 height 5
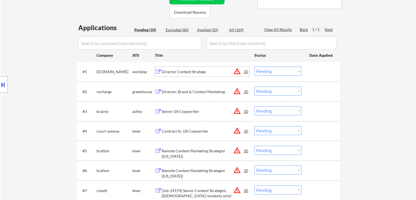
drag, startPoint x: 266, startPoint y: 67, endPoint x: 272, endPoint y: 75, distance: 10.1
click at [266, 67] on select "Choose an option... Pending Applied Excluded (Questions) Excluded (Expired) Exc…" at bounding box center [278, 71] width 47 height 9
click at [255, 67] on select "Choose an option... Pending Applied Excluded (Questions) Excluded (Expired) Exc…" at bounding box center [278, 71] width 47 height 9
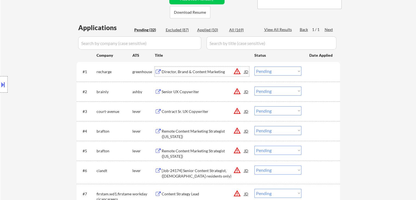
click at [190, 70] on div "Director, Brand & Content Marketing" at bounding box center [203, 71] width 83 height 5
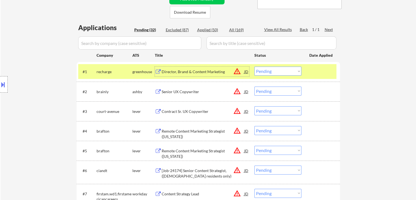
click at [278, 70] on select "Choose an option... Pending Applied Excluded (Questions) Excluded (Expired) Exc…" at bounding box center [278, 71] width 47 height 9
click at [255, 67] on select "Choose an option... Pending Applied Excluded (Questions) Excluded (Expired) Exc…" at bounding box center [278, 71] width 47 height 9
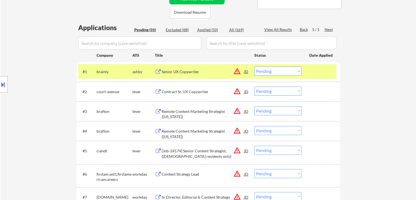
click at [198, 73] on div "Senior UX Copywriter" at bounding box center [203, 71] width 83 height 5
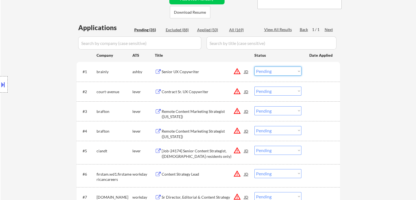
drag, startPoint x: 270, startPoint y: 68, endPoint x: 276, endPoint y: 75, distance: 8.9
click at [271, 69] on select "Choose an option... Pending Applied Excluded (Questions) Excluded (Expired) Exc…" at bounding box center [278, 71] width 47 height 9
click at [255, 67] on select "Choose an option... Pending Applied Excluded (Questions) Excluded (Expired) Exc…" at bounding box center [278, 71] width 47 height 9
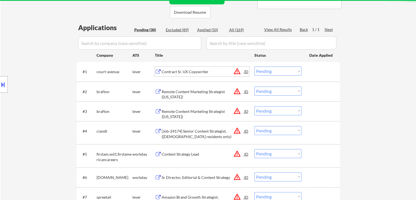
click at [183, 72] on div "Contract Sr. UX Copywriter" at bounding box center [203, 71] width 83 height 5
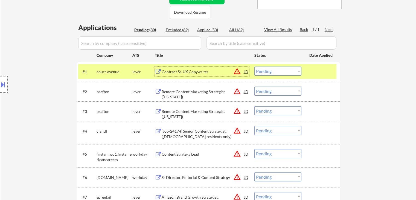
drag, startPoint x: 269, startPoint y: 69, endPoint x: 272, endPoint y: 75, distance: 6.2
click at [269, 69] on select "Choose an option... Pending Applied Excluded (Questions) Excluded (Expired) Exc…" at bounding box center [278, 71] width 47 height 9
click at [255, 67] on select "Choose an option... Pending Applied Excluded (Questions) Excluded (Expired) Exc…" at bounding box center [278, 71] width 47 height 9
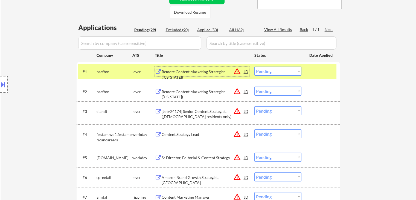
click at [201, 70] on div "Remote Content Marketing Strategist (Hawaii)" at bounding box center [203, 74] width 83 height 11
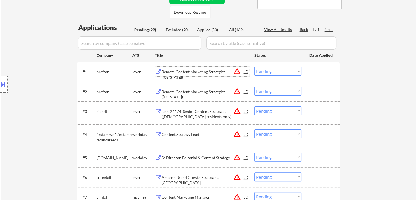
click at [268, 71] on select "Choose an option... Pending Applied Excluded (Questions) Excluded (Expired) Exc…" at bounding box center [278, 71] width 47 height 9
click at [255, 67] on select "Choose an option... Pending Applied Excluded (Questions) Excluded (Expired) Exc…" at bounding box center [278, 71] width 47 height 9
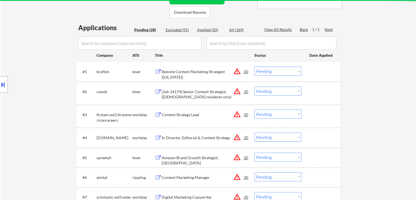
click at [204, 71] on div "Remote Content Marketing Strategist (Alaska)" at bounding box center [203, 74] width 83 height 11
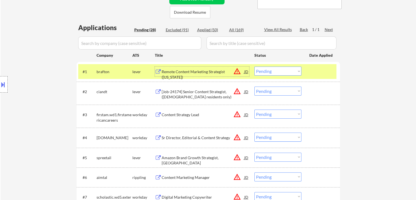
click at [191, 71] on div "Remote Content Marketing Strategist (Alaska)" at bounding box center [203, 74] width 83 height 11
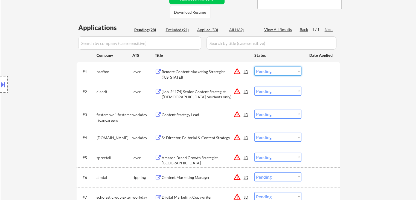
click at [273, 70] on select "Choose an option... Pending Applied Excluded (Questions) Excluded (Expired) Exc…" at bounding box center [278, 71] width 47 height 9
click at [255, 67] on select "Choose an option... Pending Applied Excluded (Questions) Excluded (Expired) Exc…" at bounding box center [278, 71] width 47 height 9
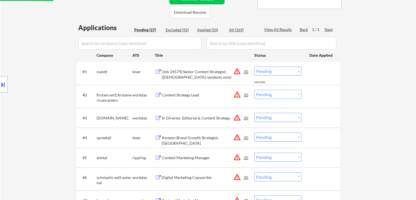
click at [183, 72] on div "[Job-24174] Senior Content Strategist, (US residents only)" at bounding box center [203, 74] width 83 height 11
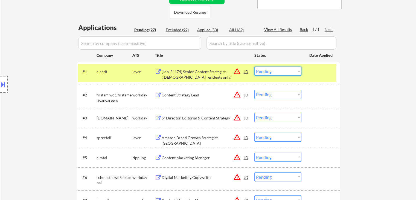
drag, startPoint x: 279, startPoint y: 69, endPoint x: 284, endPoint y: 75, distance: 8.0
click at [281, 71] on select "Choose an option... Pending Applied Excluded (Questions) Excluded (Expired) Exc…" at bounding box center [278, 71] width 47 height 9
click at [255, 67] on select "Choose an option... Pending Applied Excluded (Questions) Excluded (Expired) Exc…" at bounding box center [278, 71] width 47 height 9
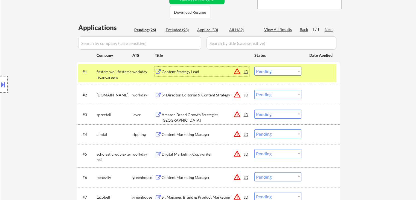
click at [173, 70] on div "Content Strategy Lead" at bounding box center [203, 71] width 83 height 5
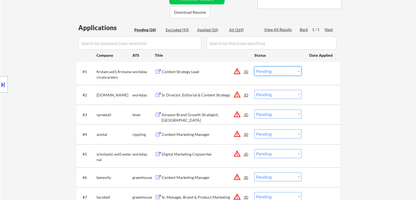
drag, startPoint x: 281, startPoint y: 69, endPoint x: 289, endPoint y: 73, distance: 8.6
click at [282, 69] on select "Choose an option... Pending Applied Excluded (Questions) Excluded (Expired) Exc…" at bounding box center [278, 71] width 47 height 9
click at [255, 67] on select "Choose an option... Pending Applied Excluded (Questions) Excluded (Expired) Exc…" at bounding box center [278, 71] width 47 height 9
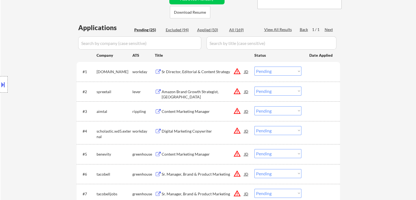
click at [214, 72] on div "Sr Director, Editorial & Content Strategy" at bounding box center [203, 71] width 83 height 5
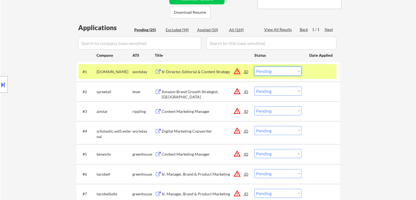
drag, startPoint x: 269, startPoint y: 72, endPoint x: 275, endPoint y: 75, distance: 6.6
click at [270, 72] on select "Choose an option... Pending Applied Excluded (Questions) Excluded (Expired) Exc…" at bounding box center [278, 71] width 47 height 9
click at [255, 67] on select "Choose an option... Pending Applied Excluded (Questions) Excluded (Expired) Exc…" at bounding box center [278, 71] width 47 height 9
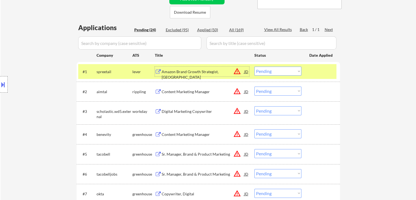
click at [187, 71] on div "Amazon Brand Growth Strategist, USA" at bounding box center [203, 74] width 83 height 11
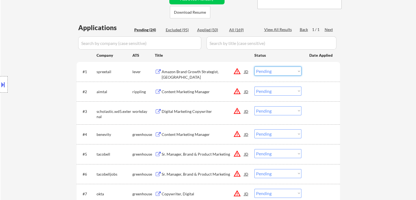
drag, startPoint x: 274, startPoint y: 71, endPoint x: 274, endPoint y: 75, distance: 3.8
click at [274, 73] on select "Choose an option... Pending Applied Excluded (Questions) Excluded (Expired) Exc…" at bounding box center [278, 71] width 47 height 9
click at [255, 67] on select "Choose an option... Pending Applied Excluded (Questions) Excluded (Expired) Exc…" at bounding box center [278, 71] width 47 height 9
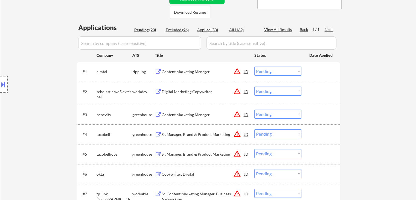
click at [193, 66] on div "#1 aimtal rippling Content Marketing Manager JD warning_amber Choose an option.…" at bounding box center [207, 71] width 258 height 15
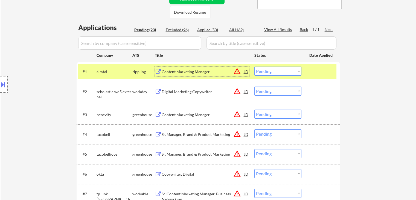
click at [207, 68] on div "Content Marketing Manager" at bounding box center [203, 72] width 83 height 10
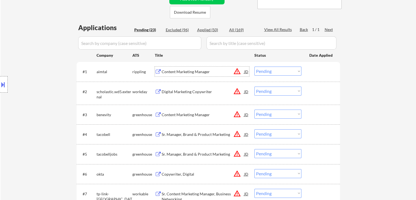
click at [275, 67] on select "Choose an option... Pending Applied Excluded (Questions) Excluded (Expired) Exc…" at bounding box center [278, 71] width 47 height 9
click at [255, 67] on select "Choose an option... Pending Applied Excluded (Questions) Excluded (Expired) Exc…" at bounding box center [278, 71] width 47 height 9
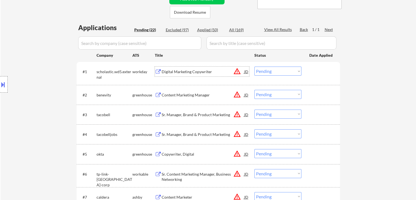
click at [193, 71] on div "Digital Marketing Copywriter" at bounding box center [203, 71] width 83 height 5
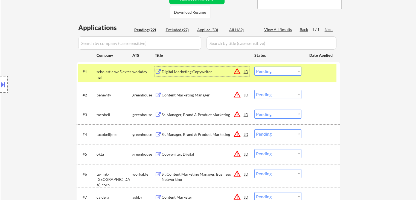
drag, startPoint x: 278, startPoint y: 71, endPoint x: 282, endPoint y: 75, distance: 5.5
click at [279, 71] on select "Choose an option... Pending Applied Excluded (Questions) Excluded (Expired) Exc…" at bounding box center [278, 71] width 47 height 9
click at [255, 67] on select "Choose an option... Pending Applied Excluded (Questions) Excluded (Expired) Exc…" at bounding box center [278, 71] width 47 height 9
select select ""pending""
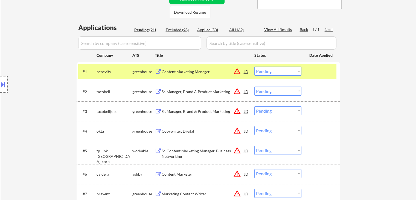
click at [193, 74] on div "Content Marketing Manager" at bounding box center [203, 72] width 83 height 10
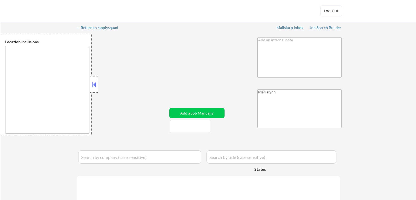
type textarea "[GEOGRAPHIC_DATA], [GEOGRAPHIC_DATA] [GEOGRAPHIC_DATA], [GEOGRAPHIC_DATA] [GEOG…"
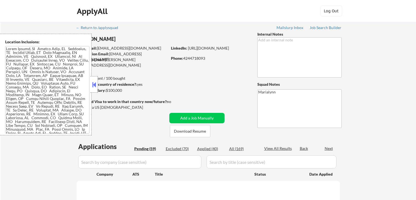
select select ""pending""
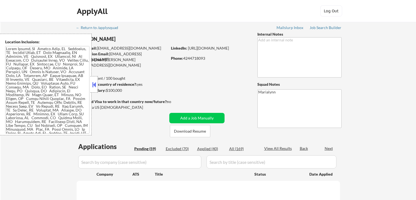
select select ""pending""
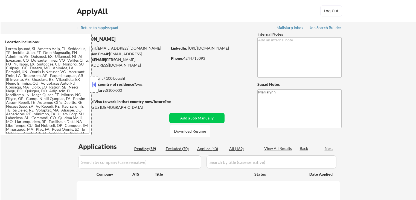
select select ""pending""
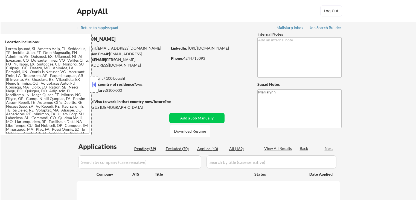
select select ""pending""
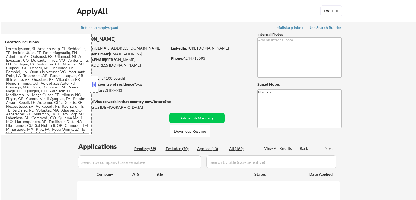
select select ""pending""
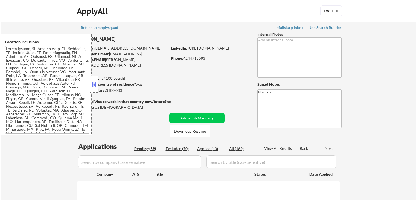
select select ""pending""
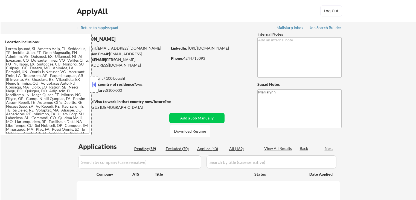
select select ""pending""
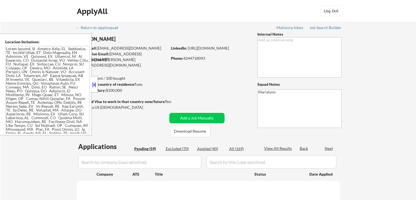
select select ""pending""
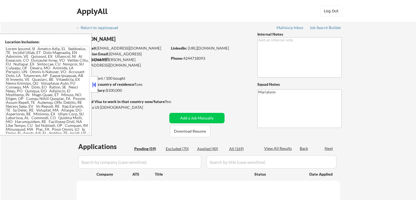
select select ""pending""
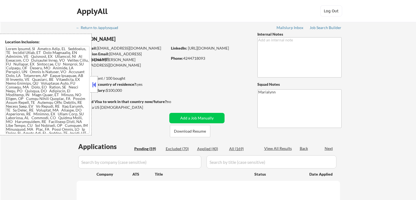
select select ""pending""
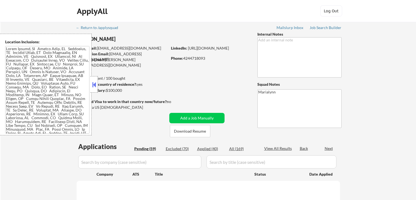
select select ""pending""
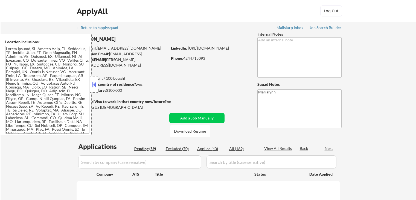
select select ""pending""
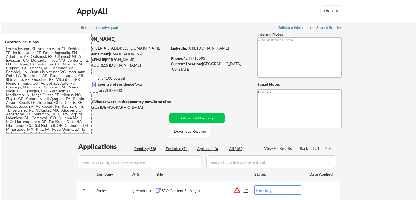
select select ""pending""
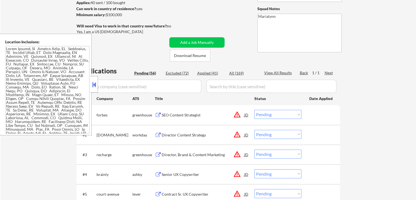
scroll to position [82, 0]
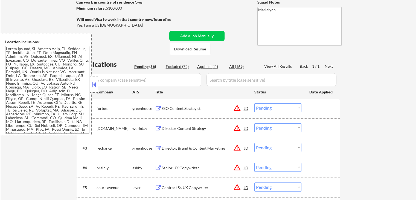
drag, startPoint x: 93, startPoint y: 82, endPoint x: 99, endPoint y: 84, distance: 5.9
click at [93, 82] on button at bounding box center [94, 84] width 6 height 8
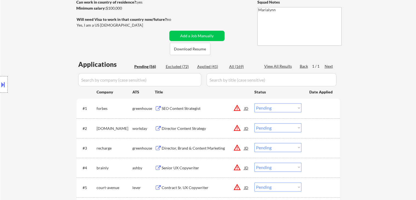
click at [207, 67] on div "Applied (41)" at bounding box center [210, 66] width 27 height 5
select select ""applied""
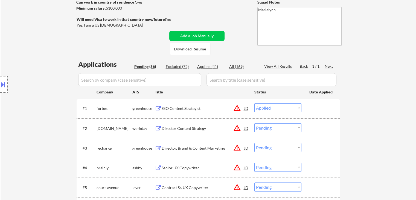
select select ""applied""
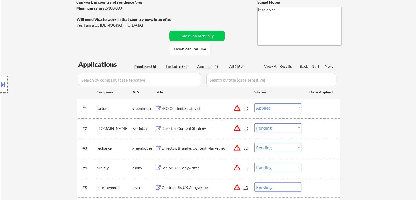
select select ""applied""
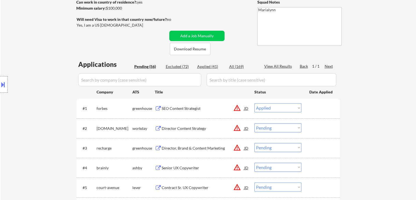
select select ""applied""
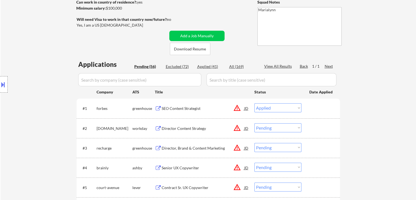
select select ""applied""
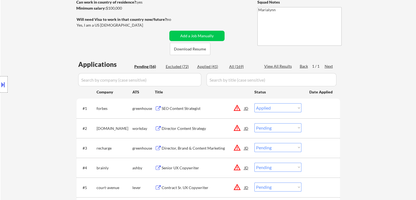
select select ""applied""
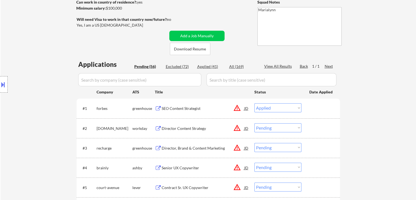
select select ""applied""
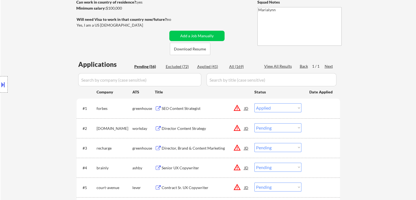
select select ""applied""
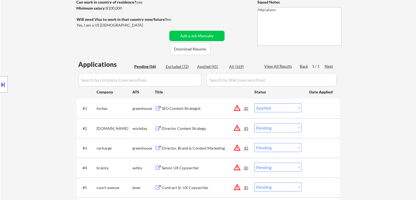
select select ""applied""
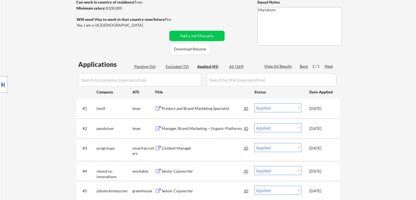
select select ""applied""
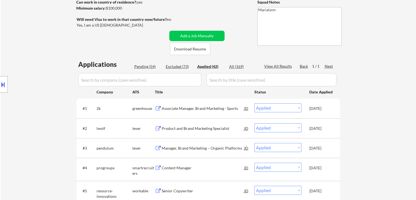
select select ""applied""
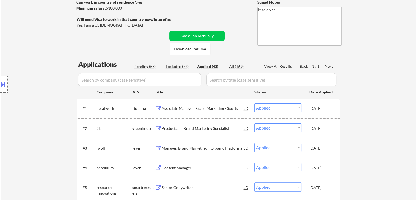
select select ""applied""
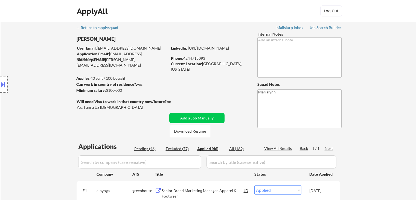
select select ""applied""
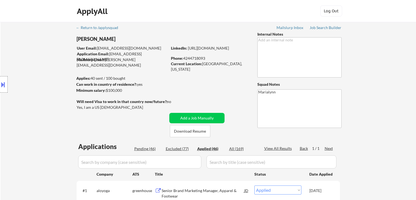
select select ""applied""
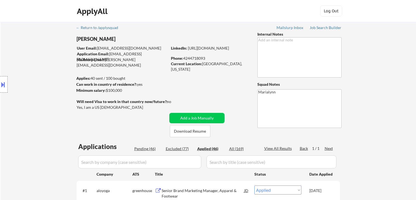
select select ""applied""
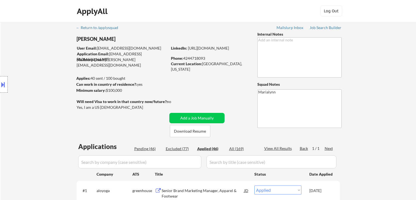
select select ""applied""
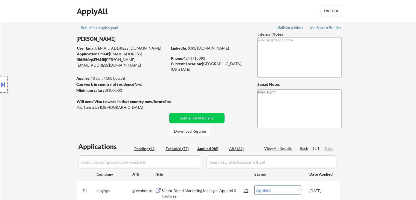
select select ""applied""
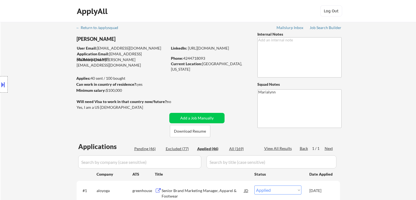
select select ""applied""
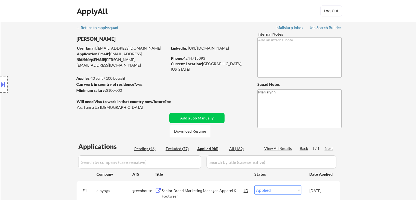
select select ""applied""
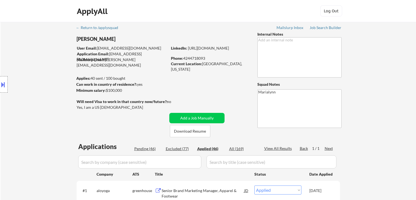
select select ""applied""
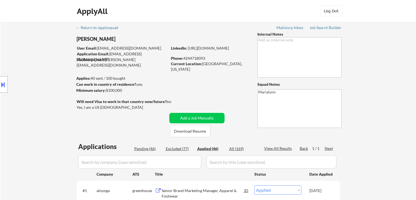
select select ""applied""
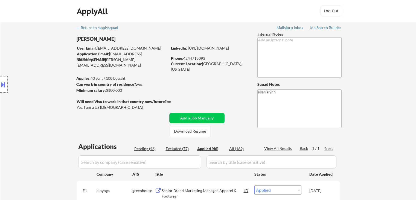
select select ""applied""
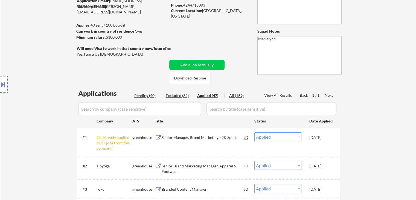
scroll to position [55, 0]
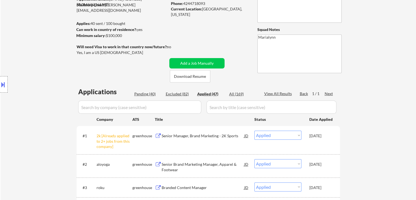
select select ""applied""
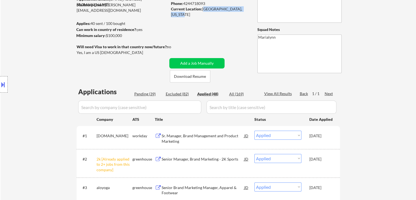
drag, startPoint x: 202, startPoint y: 9, endPoint x: 248, endPoint y: 11, distance: 45.8
click at [248, 11] on div "Current Location: Hermosa Beach, California" at bounding box center [209, 11] width 77 height 11
copy div "[GEOGRAPHIC_DATA], [US_STATE]"
select select ""applied""
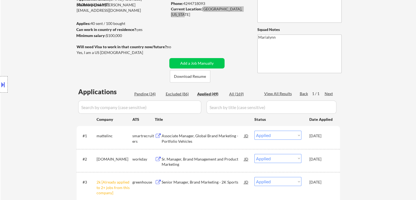
select select ""applied""
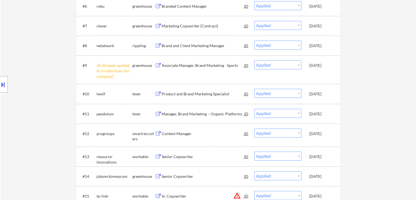
scroll to position [356, 0]
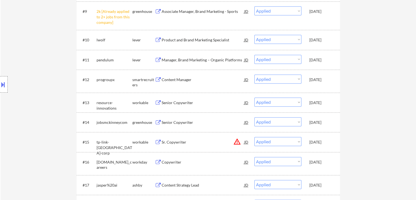
click at [111, 39] on div "lwolf" at bounding box center [115, 39] width 36 height 5
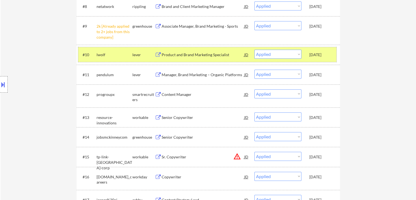
scroll to position [328, 0]
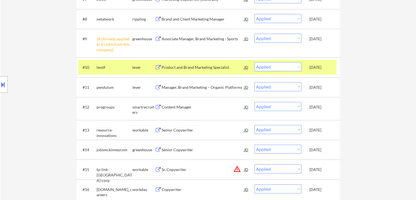
select select ""applied""
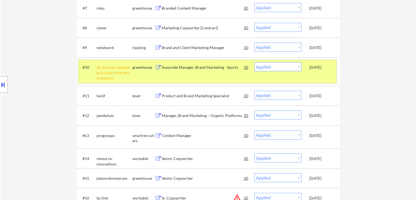
click at [108, 73] on div "2k [Already applied to 2+ jobs from this company]" at bounding box center [115, 73] width 36 height 16
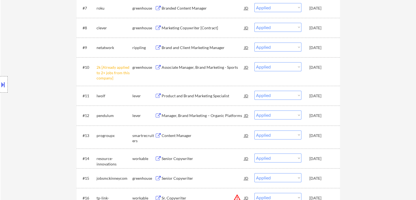
click at [113, 97] on div "lwolf" at bounding box center [115, 95] width 36 height 5
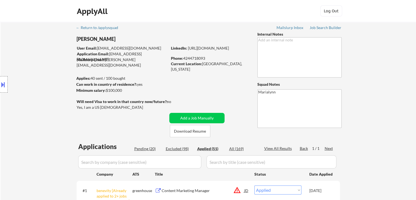
scroll to position [109, 0]
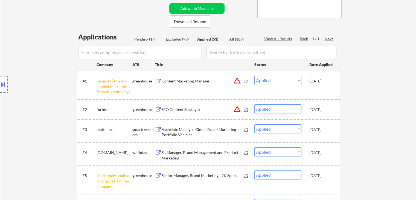
drag, startPoint x: 12, startPoint y: 82, endPoint x: 5, endPoint y: 84, distance: 7.8
click at [9, 83] on div "Location Inclusions:" at bounding box center [49, 85] width 98 height 102
click at [3, 85] on button at bounding box center [3, 84] width 6 height 9
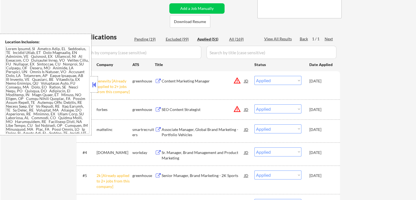
scroll to position [2, 0]
select select ""applied""
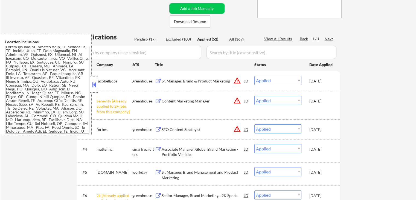
select select ""applied""
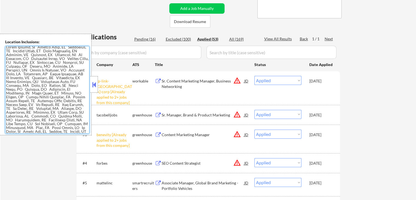
scroll to position [0, 0]
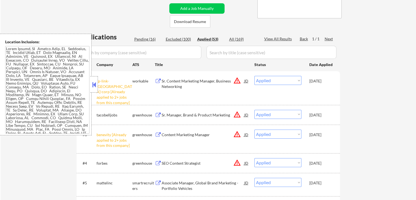
select select ""applied""
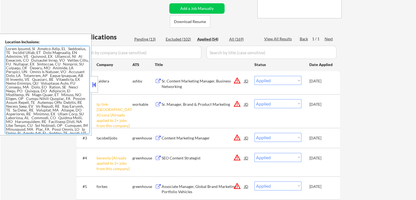
scroll to position [286, 0]
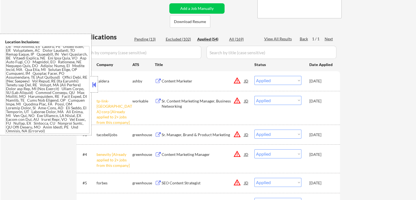
drag, startPoint x: 92, startPoint y: 84, endPoint x: 108, endPoint y: 85, distance: 15.6
click at [93, 84] on button at bounding box center [94, 84] width 6 height 8
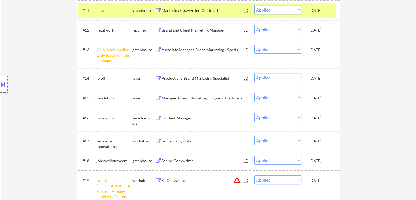
scroll to position [356, 0]
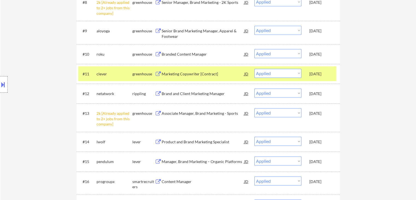
drag, startPoint x: 102, startPoint y: 71, endPoint x: 109, endPoint y: 85, distance: 15.7
click at [102, 71] on div "clever" at bounding box center [115, 73] width 36 height 5
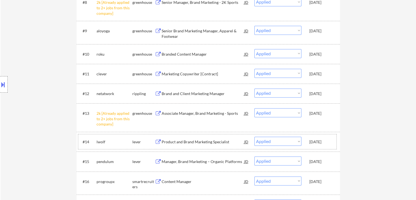
click at [123, 142] on div "lwolf" at bounding box center [115, 141] width 36 height 5
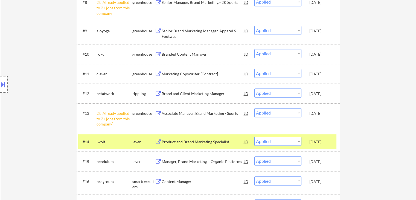
select select ""applied""
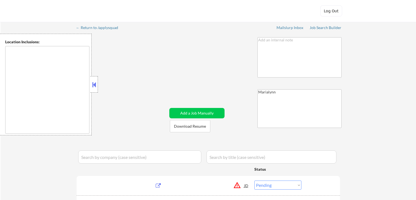
select select ""pending""
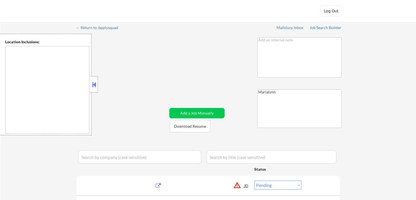
select select ""pending""
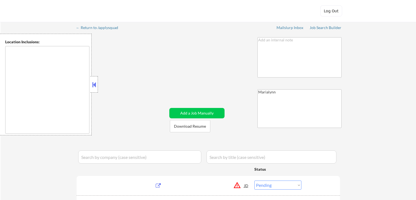
select select ""pending""
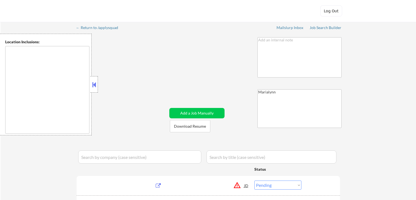
select select ""pending""
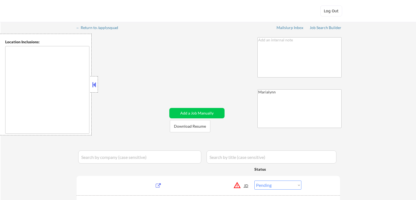
select select ""pending""
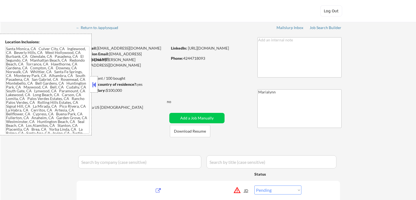
type textarea "[GEOGRAPHIC_DATA], [GEOGRAPHIC_DATA] [PERSON_NAME][GEOGRAPHIC_DATA], [GEOGRAPHI…"
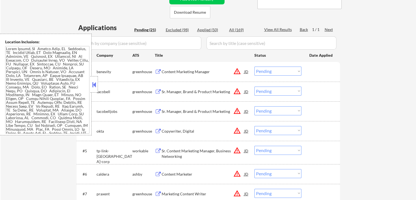
scroll to position [119, 0]
drag, startPoint x: 272, startPoint y: 72, endPoint x: 272, endPoint y: 75, distance: 3.3
click at [272, 72] on select "Choose an option... Pending Applied Excluded (Questions) Excluded (Expired) Exc…" at bounding box center [278, 71] width 47 height 9
click at [255, 67] on select "Choose an option... Pending Applied Excluded (Questions) Excluded (Expired) Exc…" at bounding box center [278, 71] width 47 height 9
click at [95, 82] on button at bounding box center [94, 84] width 6 height 8
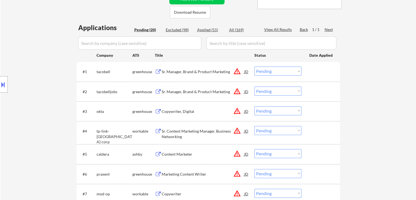
click at [183, 72] on div "Sr. Manager, Brand & Product Marketing" at bounding box center [203, 71] width 83 height 5
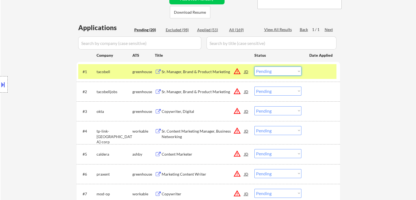
click at [269, 69] on select "Choose an option... Pending Applied Excluded (Questions) Excluded (Expired) Exc…" at bounding box center [278, 71] width 47 height 9
click at [255, 67] on select "Choose an option... Pending Applied Excluded (Questions) Excluded (Expired) Exc…" at bounding box center [278, 71] width 47 height 9
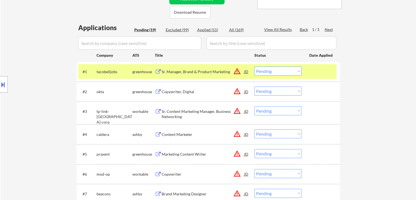
click at [212, 69] on div "Sr. Manager, Brand & Product Marketing" at bounding box center [203, 71] width 83 height 5
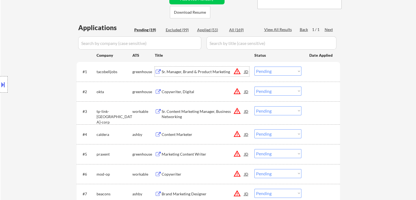
click at [270, 71] on select "Choose an option... Pending Applied Excluded (Questions) Excluded (Expired) Exc…" at bounding box center [278, 71] width 47 height 9
click at [255, 67] on select "Choose an option... Pending Applied Excluded (Questions) Excluded (Expired) Exc…" at bounding box center [278, 71] width 47 height 9
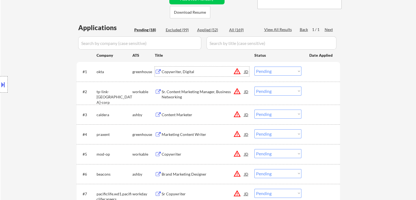
click at [174, 69] on div "Copywriter, Digital" at bounding box center [203, 71] width 83 height 5
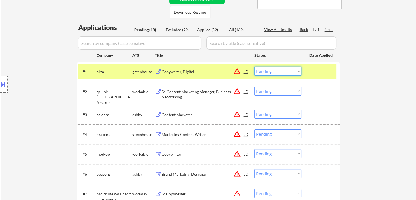
click at [267, 72] on select "Choose an option... Pending Applied Excluded (Questions) Excluded (Expired) Exc…" at bounding box center [278, 71] width 47 height 9
click at [255, 67] on select "Choose an option... Pending Applied Excluded (Questions) Excluded (Expired) Exc…" at bounding box center [278, 71] width 47 height 9
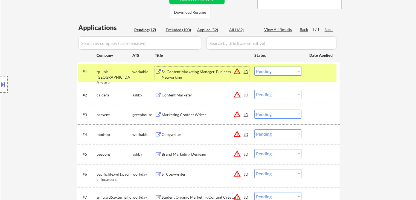
click at [187, 73] on div "Sr. Content Marketing Manager, Business Networking" at bounding box center [203, 74] width 83 height 11
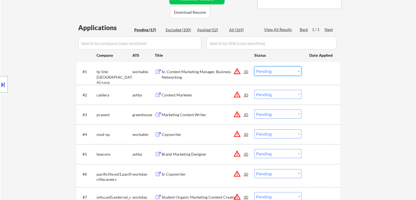
drag, startPoint x: 271, startPoint y: 70, endPoint x: 272, endPoint y: 74, distance: 4.7
click at [271, 70] on select "Choose an option... Pending Applied Excluded (Questions) Excluded (Expired) Exc…" at bounding box center [278, 71] width 47 height 9
click at [255, 67] on select "Choose an option... Pending Applied Excluded (Questions) Excluded (Expired) Exc…" at bounding box center [278, 71] width 47 height 9
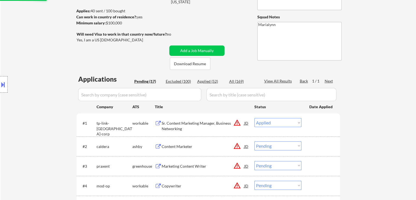
scroll to position [64, 0]
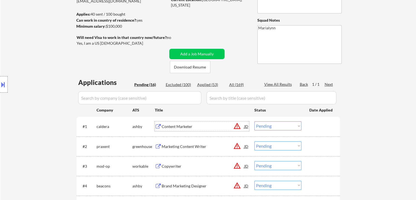
click at [186, 124] on div "Content Marketer" at bounding box center [203, 126] width 83 height 5
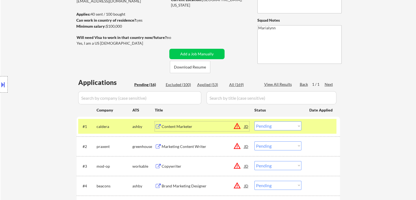
click at [287, 126] on select "Choose an option... Pending Applied Excluded (Questions) Excluded (Expired) Exc…" at bounding box center [278, 125] width 47 height 9
click at [255, 121] on select "Choose an option... Pending Applied Excluded (Questions) Excluded (Expired) Exc…" at bounding box center [278, 125] width 47 height 9
click at [182, 122] on div "Marketing Content Writer" at bounding box center [203, 126] width 83 height 10
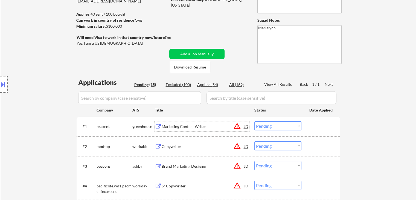
click at [288, 125] on select "Choose an option... Pending Applied Excluded (Questions) Excluded (Expired) Exc…" at bounding box center [278, 125] width 47 height 9
click at [255, 121] on select "Choose an option... Pending Applied Excluded (Questions) Excluded (Expired) Exc…" at bounding box center [278, 125] width 47 height 9
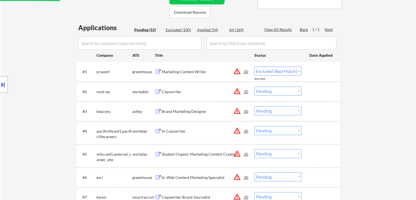
select select ""pending""
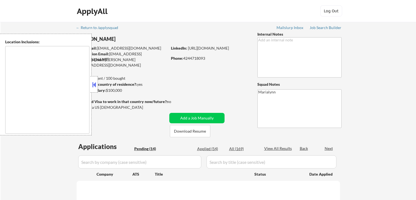
scroll to position [141, 0]
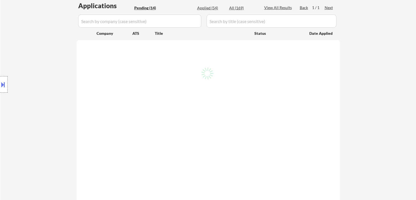
select select ""pending""
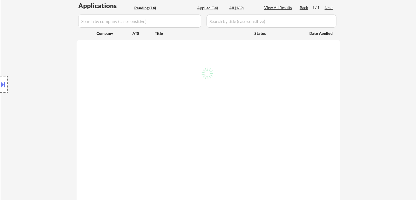
select select ""pending""
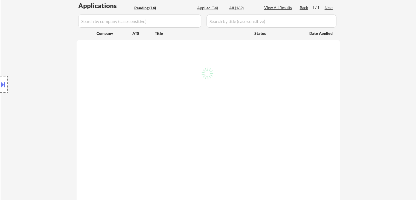
select select ""pending""
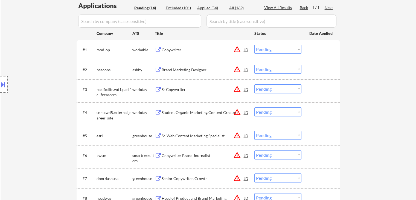
scroll to position [119, 0]
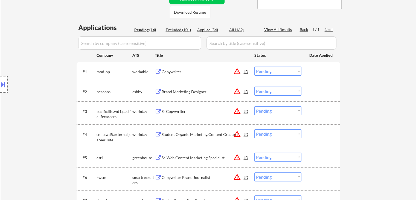
click at [370, 148] on div "← Return to /applysquad Mailslurp Inbox Job Search Builder [PERSON_NAME] User E…" at bounding box center [209, 139] width 416 height 473
click at [172, 71] on div "Copywriter" at bounding box center [203, 71] width 83 height 5
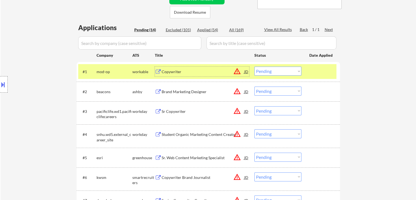
click at [271, 71] on select "Choose an option... Pending Applied Excluded (Questions) Excluded (Expired) Exc…" at bounding box center [278, 71] width 47 height 9
click at [255, 67] on select "Choose an option... Pending Applied Excluded (Questions) Excluded (Expired) Exc…" at bounding box center [278, 71] width 47 height 9
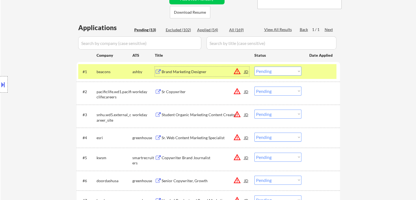
click at [194, 72] on div "Brand Marketing Designer" at bounding box center [203, 71] width 83 height 5
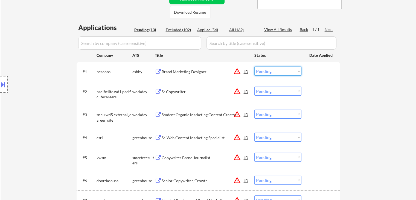
drag, startPoint x: 274, startPoint y: 70, endPoint x: 277, endPoint y: 75, distance: 5.5
click at [274, 71] on select "Choose an option... Pending Applied Excluded (Questions) Excluded (Expired) Exc…" at bounding box center [278, 71] width 47 height 9
click at [255, 67] on select "Choose an option... Pending Applied Excluded (Questions) Excluded (Expired) Exc…" at bounding box center [278, 71] width 47 height 9
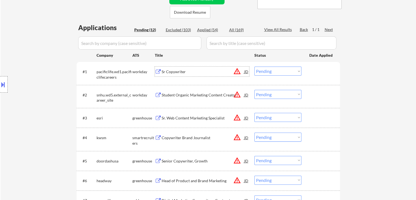
click at [169, 70] on div "Sr Copywriter" at bounding box center [203, 71] width 83 height 5
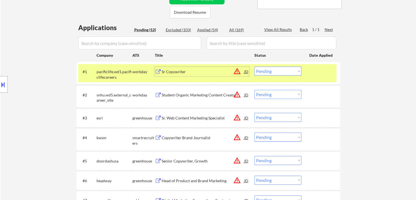
click at [278, 71] on select "Choose an option... Pending Applied Excluded (Questions) Excluded (Expired) Exc…" at bounding box center [278, 71] width 47 height 9
click at [255, 67] on select "Choose an option... Pending Applied Excluded (Questions) Excluded (Expired) Exc…" at bounding box center [278, 71] width 47 height 9
select select ""pending""
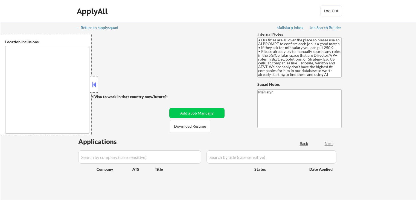
type textarea "[GEOGRAPHIC_DATA], [GEOGRAPHIC_DATA], [GEOGRAPHIC_DATA] [GEOGRAPHIC_DATA], [GEO…"
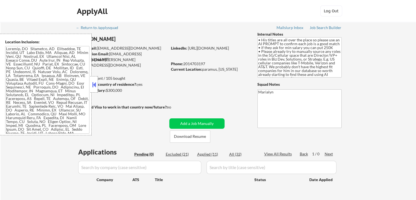
click at [95, 82] on button at bounding box center [94, 84] width 6 height 8
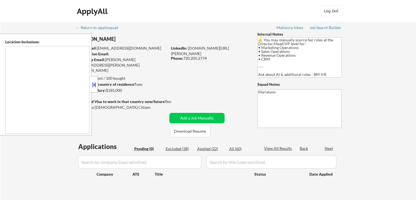
click at [94, 85] on button at bounding box center [94, 84] width 6 height 8
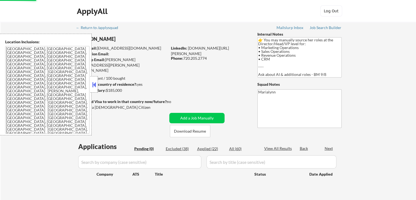
click at [93, 84] on div "Location Inclusions: [GEOGRAPHIC_DATA], [GEOGRAPHIC_DATA] [GEOGRAPHIC_DATA], [G…" at bounding box center [49, 85] width 98 height 102
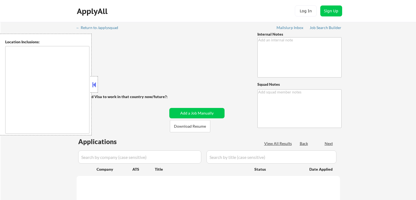
type textarea "Marialynn"
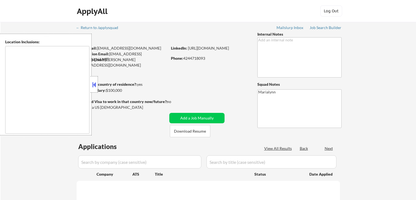
type textarea "[GEOGRAPHIC_DATA], [GEOGRAPHIC_DATA] [GEOGRAPHIC_DATA], [GEOGRAPHIC_DATA] [GEOG…"
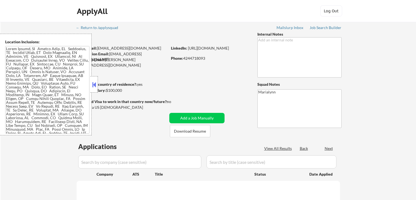
select select ""pending""
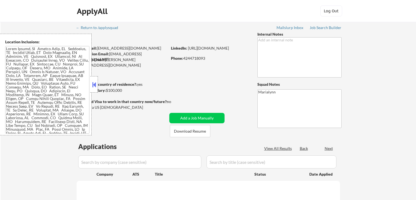
select select ""pending""
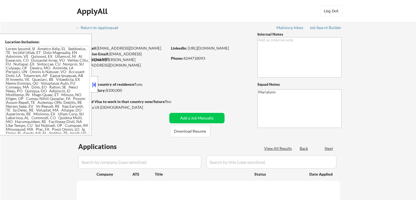
select select ""pending""
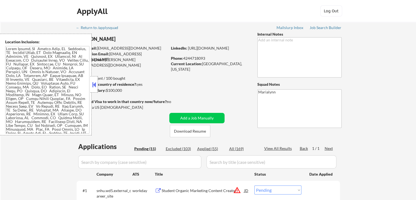
scroll to position [109, 0]
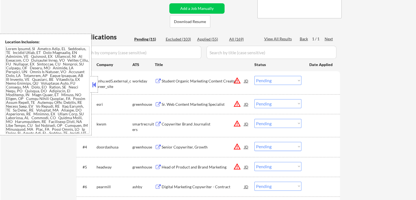
drag, startPoint x: 92, startPoint y: 82, endPoint x: 106, endPoint y: 82, distance: 14.0
click at [93, 82] on button at bounding box center [94, 84] width 6 height 8
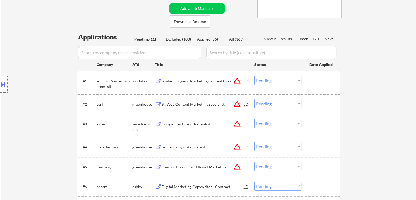
click at [195, 81] on div "Student Organic Marketing Content Creator" at bounding box center [203, 80] width 83 height 5
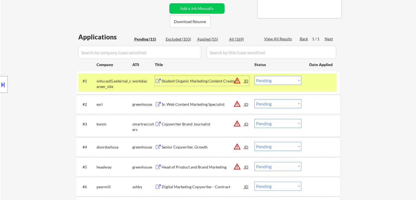
click at [285, 81] on select "Choose an option... Pending Applied Excluded (Questions) Excluded (Expired) Exc…" at bounding box center [278, 80] width 47 height 9
click at [255, 76] on select "Choose an option... Pending Applied Excluded (Questions) Excluded (Expired) Exc…" at bounding box center [278, 80] width 47 height 9
drag, startPoint x: 280, startPoint y: 79, endPoint x: 280, endPoint y: 85, distance: 5.5
click at [280, 79] on select "Choose an option... Pending Applied Excluded (Questions) Excluded (Expired) Exc…" at bounding box center [278, 80] width 47 height 9
click at [255, 76] on select "Choose an option... Pending Applied Excluded (Questions) Excluded (Expired) Exc…" at bounding box center [278, 80] width 47 height 9
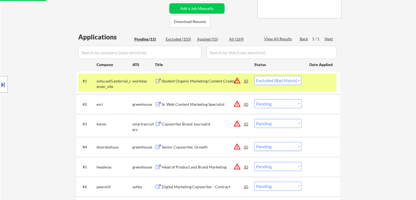
click at [211, 81] on div "Student Organic Marketing Content Creator" at bounding box center [203, 80] width 83 height 5
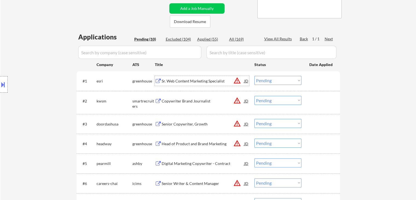
click at [211, 80] on div "Sr. Web Content Marketing Specialist" at bounding box center [203, 80] width 83 height 5
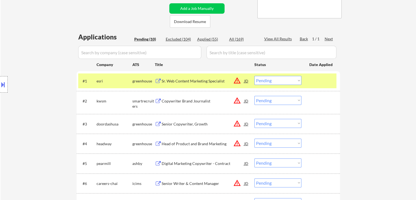
click at [5, 83] on button at bounding box center [3, 84] width 6 height 9
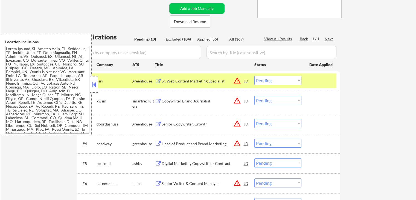
scroll to position [181, 0]
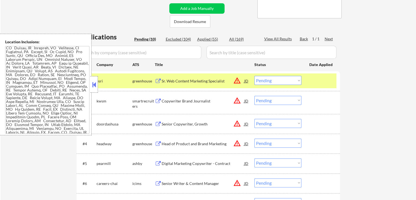
drag, startPoint x: 97, startPoint y: 81, endPoint x: 104, endPoint y: 83, distance: 7.2
click at [97, 82] on div at bounding box center [94, 84] width 8 height 16
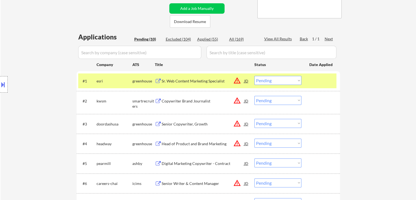
click at [283, 82] on select "Choose an option... Pending Applied Excluded (Questions) Excluded (Expired) Exc…" at bounding box center [278, 80] width 47 height 9
click at [255, 76] on select "Choose an option... Pending Applied Excluded (Questions) Excluded (Expired) Exc…" at bounding box center [278, 80] width 47 height 9
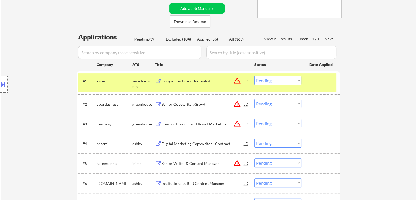
click at [198, 80] on div "Copywriter Brand Journalist" at bounding box center [203, 80] width 83 height 5
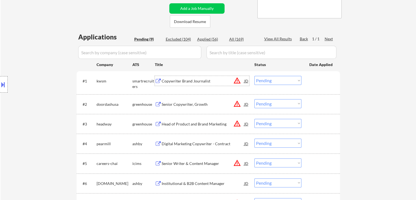
click at [269, 79] on select "Choose an option... Pending Applied Excluded (Questions) Excluded (Expired) Exc…" at bounding box center [278, 80] width 47 height 9
click at [255, 76] on select "Choose an option... Pending Applied Excluded (Questions) Excluded (Expired) Exc…" at bounding box center [278, 80] width 47 height 9
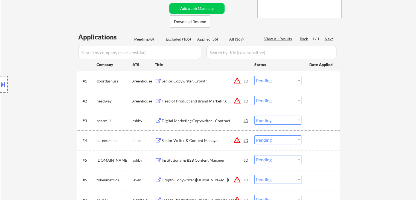
click at [198, 81] on div "Senior Copywriter, Growth" at bounding box center [203, 80] width 83 height 5
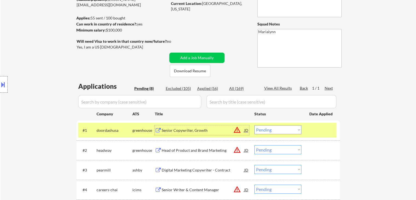
scroll to position [27, 0]
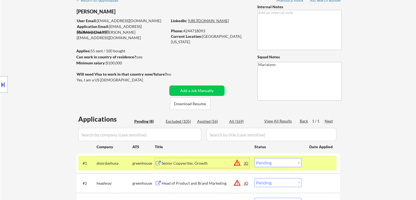
click at [229, 23] on link "[URL][DOMAIN_NAME]" at bounding box center [208, 20] width 41 height 5
click at [285, 162] on select "Choose an option... Pending Applied Excluded (Questions) Excluded (Expired) Exc…" at bounding box center [278, 162] width 47 height 9
click at [255, 158] on select "Choose an option... Pending Applied Excluded (Questions) Excluded (Expired) Exc…" at bounding box center [278, 162] width 47 height 9
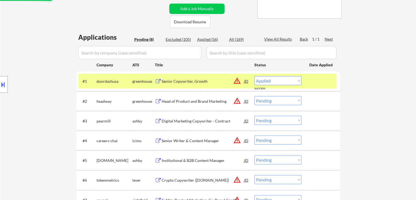
scroll to position [109, 0]
select select ""pending""
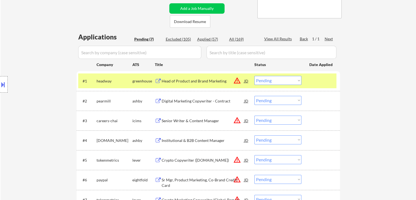
click at [175, 80] on div "Head of Product and Brand Marketing" at bounding box center [203, 80] width 83 height 5
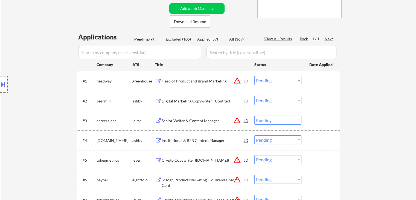
click at [2, 83] on button at bounding box center [3, 84] width 6 height 9
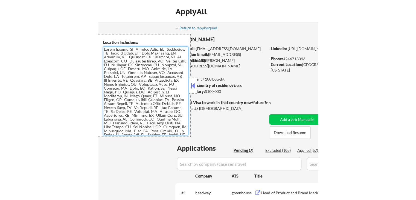
scroll to position [286, 0]
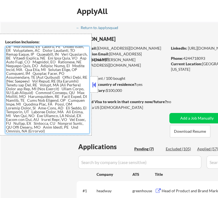
select select ""pending""
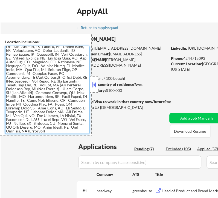
select select ""pending""
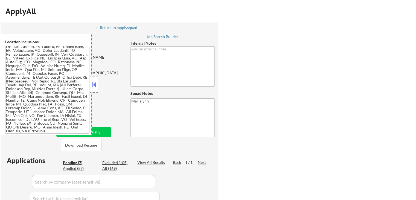
select select ""pending""
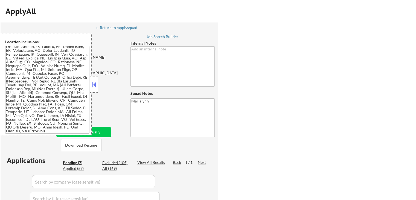
select select ""pending""
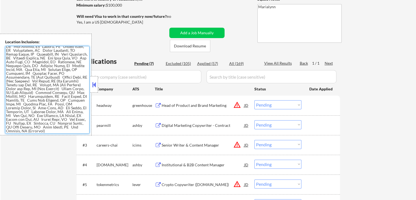
scroll to position [137, 0]
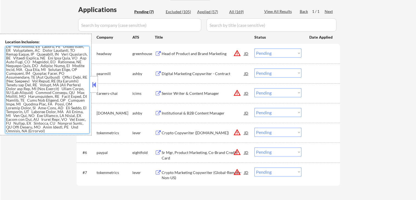
drag, startPoint x: 93, startPoint y: 82, endPoint x: 105, endPoint y: 83, distance: 12.1
click at [94, 82] on button at bounding box center [94, 84] width 6 height 8
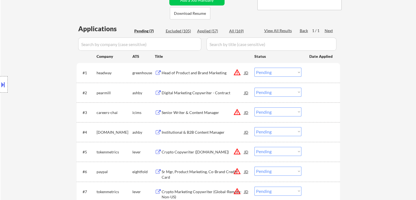
scroll to position [109, 0]
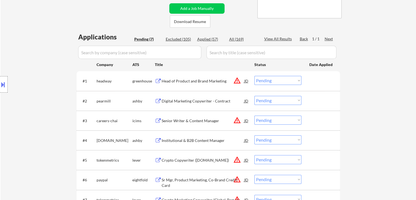
drag, startPoint x: 268, startPoint y: 80, endPoint x: 272, endPoint y: 85, distance: 6.4
click at [268, 80] on select "Choose an option... Pending Applied Excluded (Questions) Excluded (Expired) Exc…" at bounding box center [278, 80] width 47 height 9
click at [255, 76] on select "Choose an option... Pending Applied Excluded (Questions) Excluded (Expired) Exc…" at bounding box center [278, 80] width 47 height 9
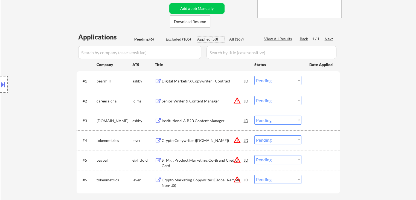
click at [206, 40] on div "Applied (58)" at bounding box center [210, 38] width 27 height 5
select select ""applied""
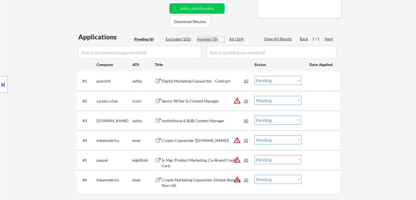
select select ""applied""
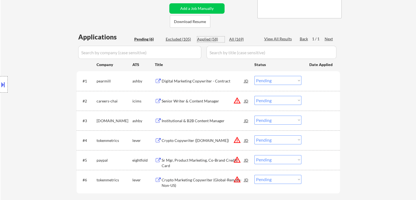
select select ""applied""
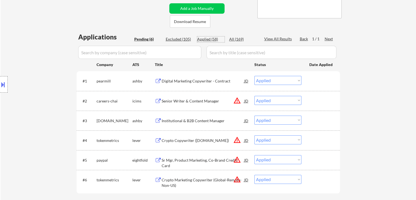
select select ""applied""
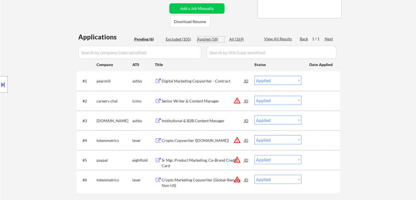
select select ""applied""
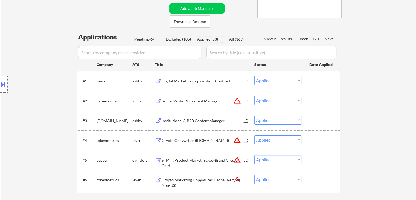
select select ""applied""
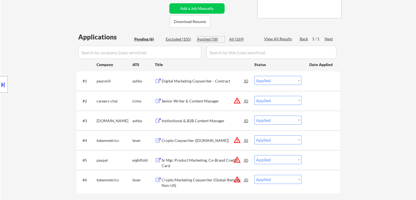
select select ""applied""
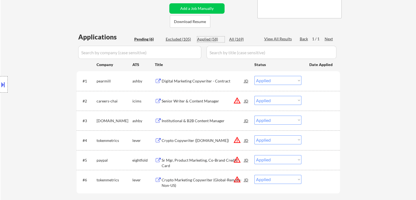
select select ""applied""
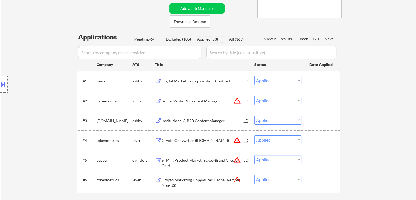
select select ""applied""
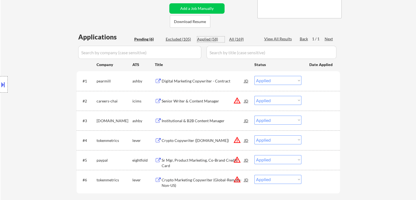
select select ""applied""
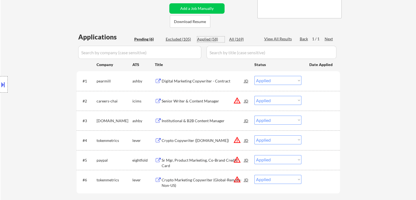
select select ""applied""
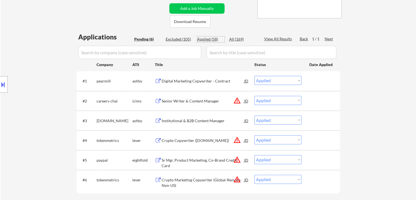
select select ""applied""
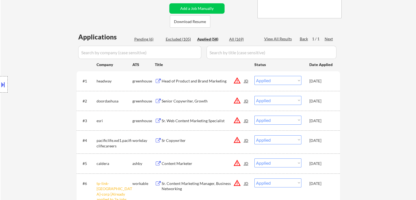
click at [149, 40] on div "Pending (6)" at bounding box center [147, 38] width 27 height 5
select select ""pending""
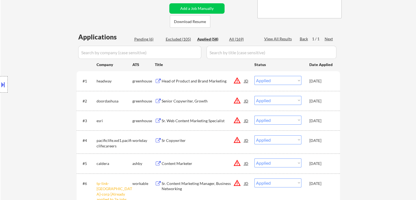
select select ""pending""
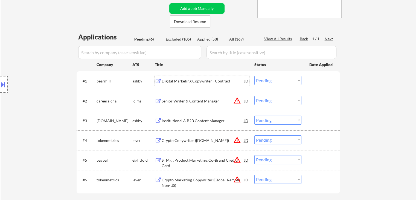
click at [210, 81] on div "Digital Marketing Copywriter - Contract" at bounding box center [203, 80] width 83 height 5
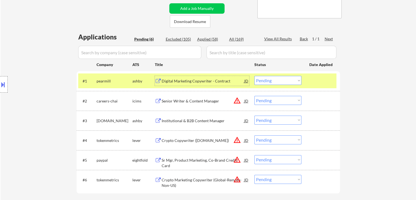
click at [267, 80] on select "Choose an option... Pending Applied Excluded (Questions) Excluded (Expired) Exc…" at bounding box center [278, 80] width 47 height 9
click at [255, 76] on select "Choose an option... Pending Applied Excluded (Questions) Excluded (Expired) Exc…" at bounding box center [278, 80] width 47 height 9
select select ""pending""
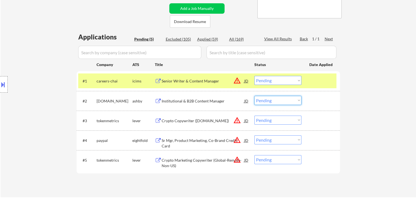
click at [281, 100] on select "Choose an option... Pending Applied Excluded (Questions) Excluded (Expired) Exc…" at bounding box center [278, 100] width 47 height 9
click at [255, 96] on select "Choose an option... Pending Applied Excluded (Questions) Excluded (Expired) Exc…" at bounding box center [278, 100] width 47 height 9
select select ""pending""
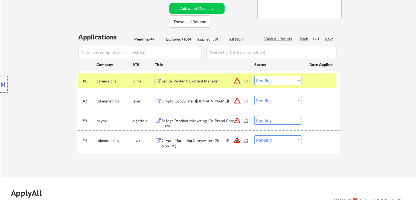
click at [209, 82] on div "Senior Writer & Content Manager" at bounding box center [203, 80] width 83 height 5
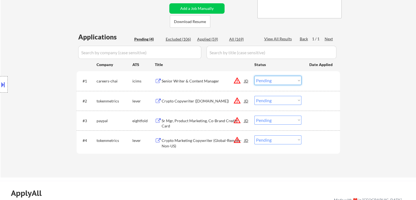
drag, startPoint x: 272, startPoint y: 80, endPoint x: 274, endPoint y: 83, distance: 4.5
click at [272, 80] on select "Choose an option... Pending Applied Excluded (Questions) Excluded (Expired) Exc…" at bounding box center [278, 80] width 47 height 9
click at [255, 76] on select "Choose an option... Pending Applied Excluded (Questions) Excluded (Expired) Exc…" at bounding box center [278, 80] width 47 height 9
select select ""pending""
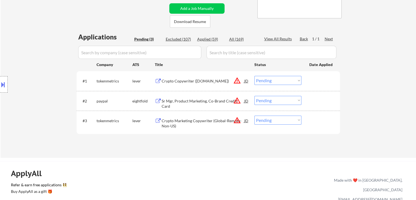
click at [192, 82] on div "Crypto Copywriter (Global-Remote-Non.US)" at bounding box center [203, 80] width 83 height 5
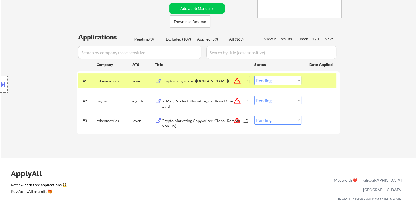
click at [201, 101] on div "Sr Mgr, Product Marketing, Co-Brand Credit Card" at bounding box center [203, 103] width 83 height 11
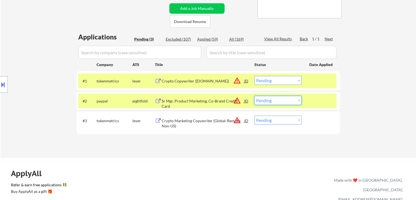
drag, startPoint x: 262, startPoint y: 99, endPoint x: 271, endPoint y: 104, distance: 10.1
click at [263, 99] on select "Choose an option... Pending Applied Excluded (Questions) Excluded (Expired) Exc…" at bounding box center [278, 100] width 47 height 9
click at [255, 96] on select "Choose an option... Pending Applied Excluded (Questions) Excluded (Expired) Exc…" at bounding box center [278, 100] width 47 height 9
select select ""pending""
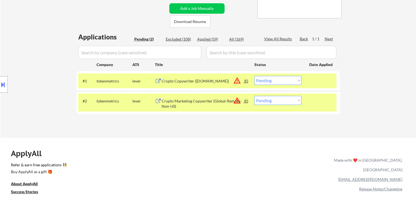
click at [172, 102] on div "Crypto Marketing Copywriter (Global-Remote-Non-US)" at bounding box center [203, 103] width 83 height 11
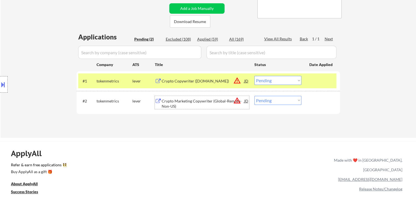
click at [278, 79] on select "Choose an option... Pending Applied Excluded (Questions) Excluded (Expired) Exc…" at bounding box center [278, 80] width 47 height 9
click at [255, 76] on select "Choose an option... Pending Applied Excluded (Questions) Excluded (Expired) Exc…" at bounding box center [278, 80] width 47 height 9
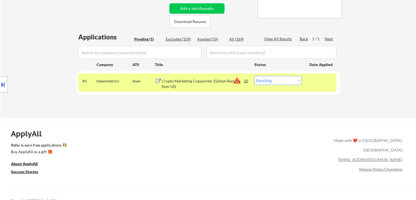
drag, startPoint x: 283, startPoint y: 82, endPoint x: 283, endPoint y: 85, distance: 3.0
click at [283, 82] on select "Choose an option... Pending Applied Excluded (Questions) Excluded (Expired) Exc…" at bounding box center [278, 80] width 47 height 9
drag, startPoint x: 277, startPoint y: 79, endPoint x: 279, endPoint y: 85, distance: 5.9
click at [278, 79] on select "Choose an option... Pending Applied Excluded (Questions) Excluded (Expired) Exc…" at bounding box center [278, 80] width 47 height 9
click at [255, 76] on select "Choose an option... Pending Applied Excluded (Questions) Excluded (Expired) Exc…" at bounding box center [278, 80] width 47 height 9
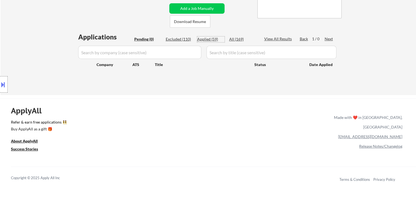
click at [207, 42] on div "Applied (59)" at bounding box center [210, 38] width 27 height 5
select select ""applied""
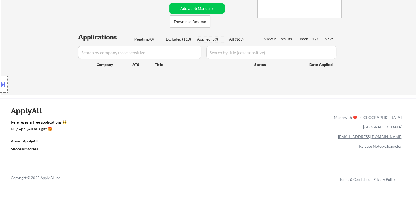
select select ""applied""
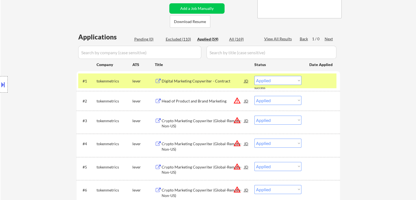
click at [206, 38] on div "Applied (59)" at bounding box center [210, 38] width 27 height 5
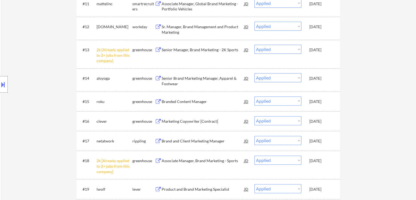
scroll to position [520, 0]
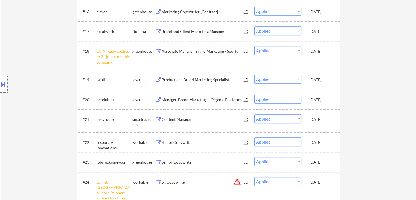
click at [114, 120] on div "progroupx" at bounding box center [115, 119] width 36 height 5
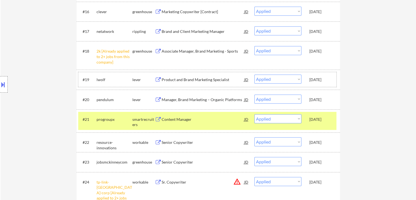
drag, startPoint x: 113, startPoint y: 79, endPoint x: 111, endPoint y: 101, distance: 22.0
click at [113, 79] on div "lwolf" at bounding box center [115, 79] width 36 height 5
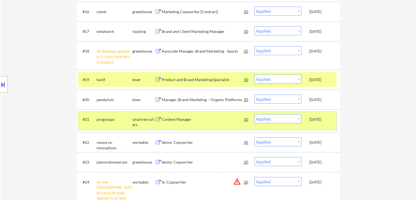
drag, startPoint x: 104, startPoint y: 119, endPoint x: 108, endPoint y: 118, distance: 4.4
click at [104, 119] on div "progroupx" at bounding box center [115, 119] width 36 height 5
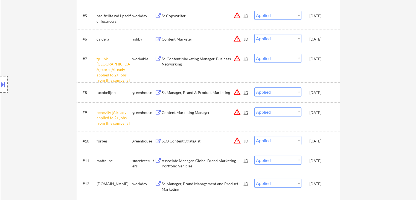
scroll to position [219, 0]
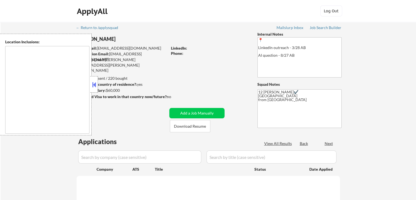
type textarea "Remote US Anywhere in [GEOGRAPHIC_DATA] [GEOGRAPHIC_DATA], [GEOGRAPHIC_DATA] [G…"
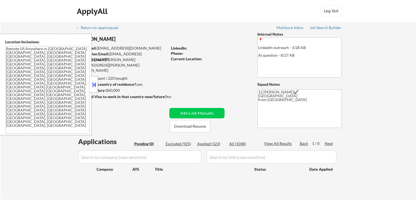
click at [94, 82] on button at bounding box center [94, 84] width 6 height 8
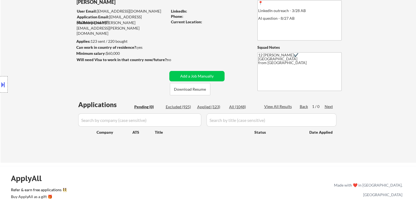
scroll to position [82, 0]
